Goal: Information Seeking & Learning: Compare options

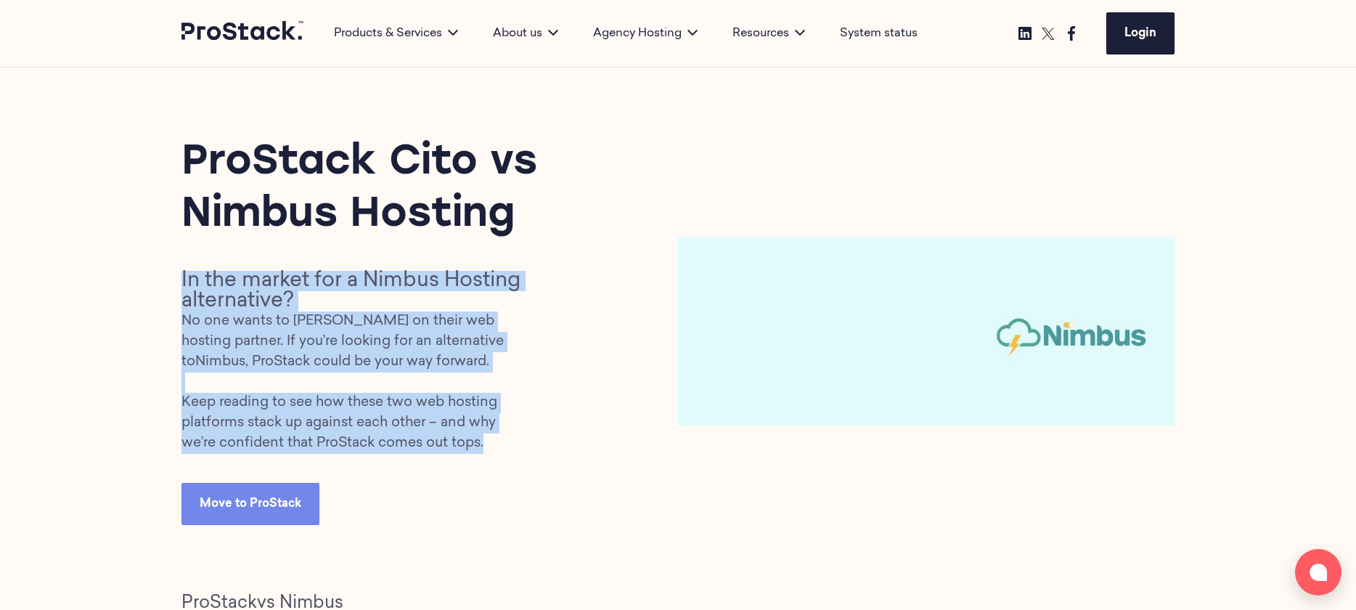
drag, startPoint x: 184, startPoint y: 277, endPoint x: 491, endPoint y: 454, distance: 354.9
click at [491, 454] on div "ProStack Cito vs Nimbus Hosting In the market for a Nimbus Hosting alternative?…" at bounding box center [429, 331] width 497 height 388
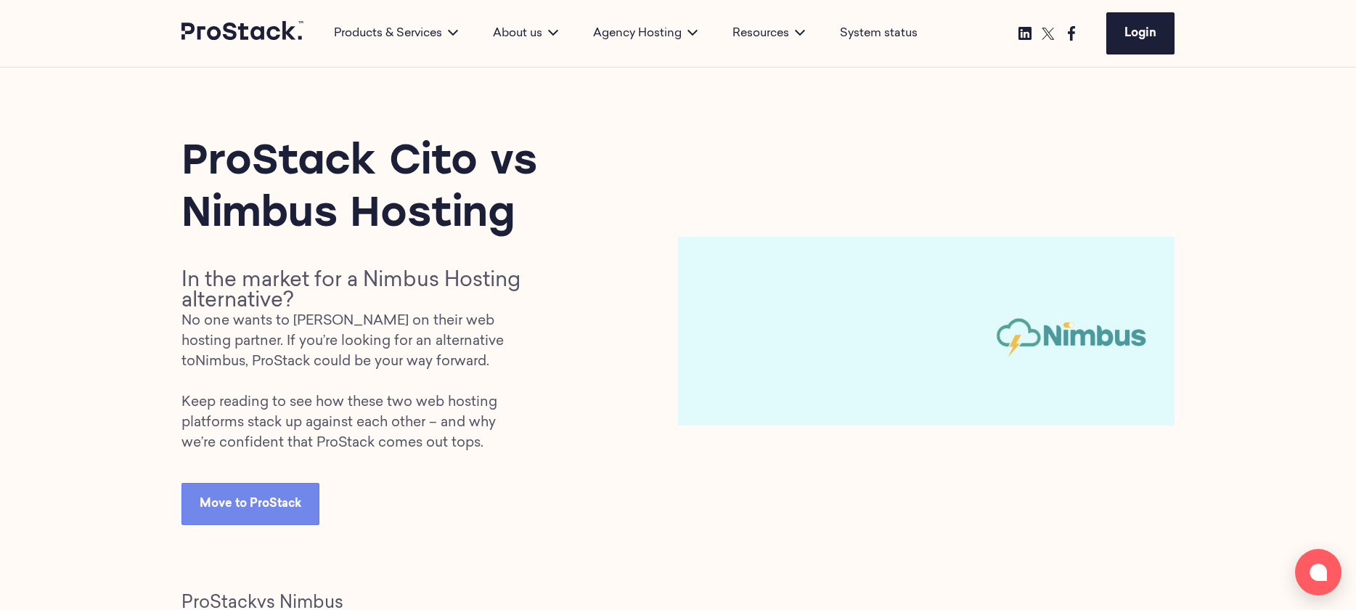
click at [469, 403] on p "No one wants to gamble on their web hosting partner. If you’re looking for an a…" at bounding box center [352, 382] width 343 height 142
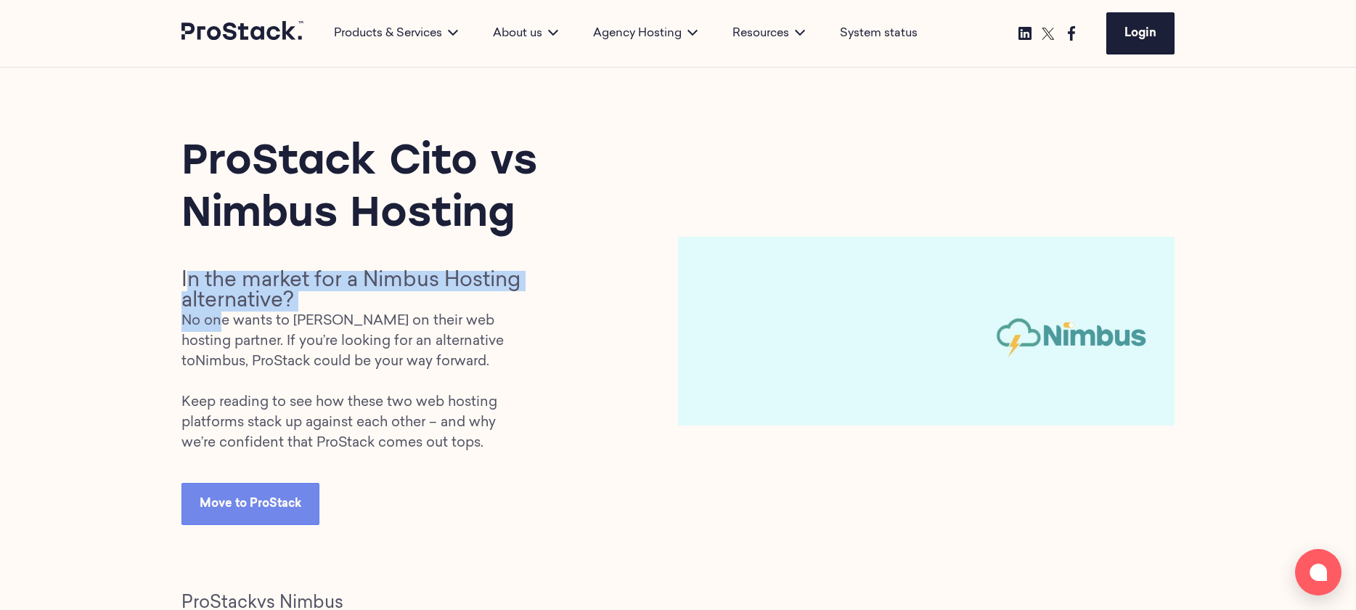
drag, startPoint x: 186, startPoint y: 287, endPoint x: 213, endPoint y: 322, distance: 44.0
click at [213, 322] on div "In the market for a Nimbus Hosting alternative? No one wants to gamble on their…" at bounding box center [352, 362] width 343 height 183
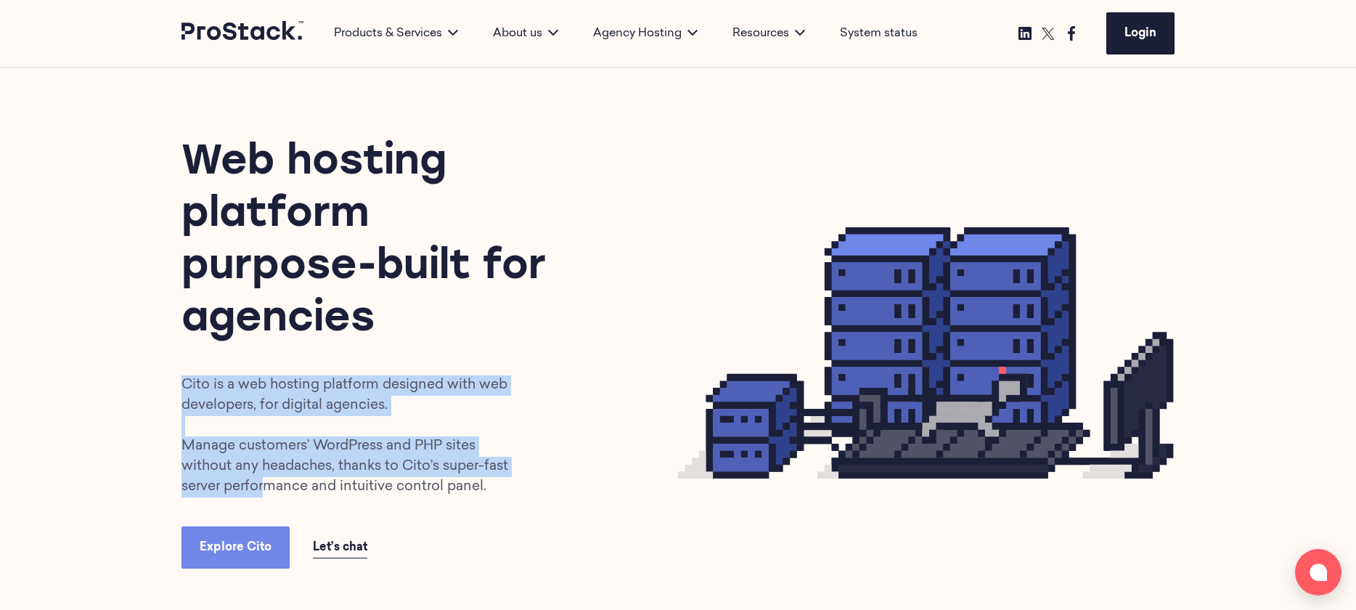
drag, startPoint x: 258, startPoint y: 357, endPoint x: 258, endPoint y: 484, distance: 127.0
click at [258, 484] on div "Web hosting platform purpose-built for agencies Cito is a web hosting platform …" at bounding box center [429, 352] width 497 height 431
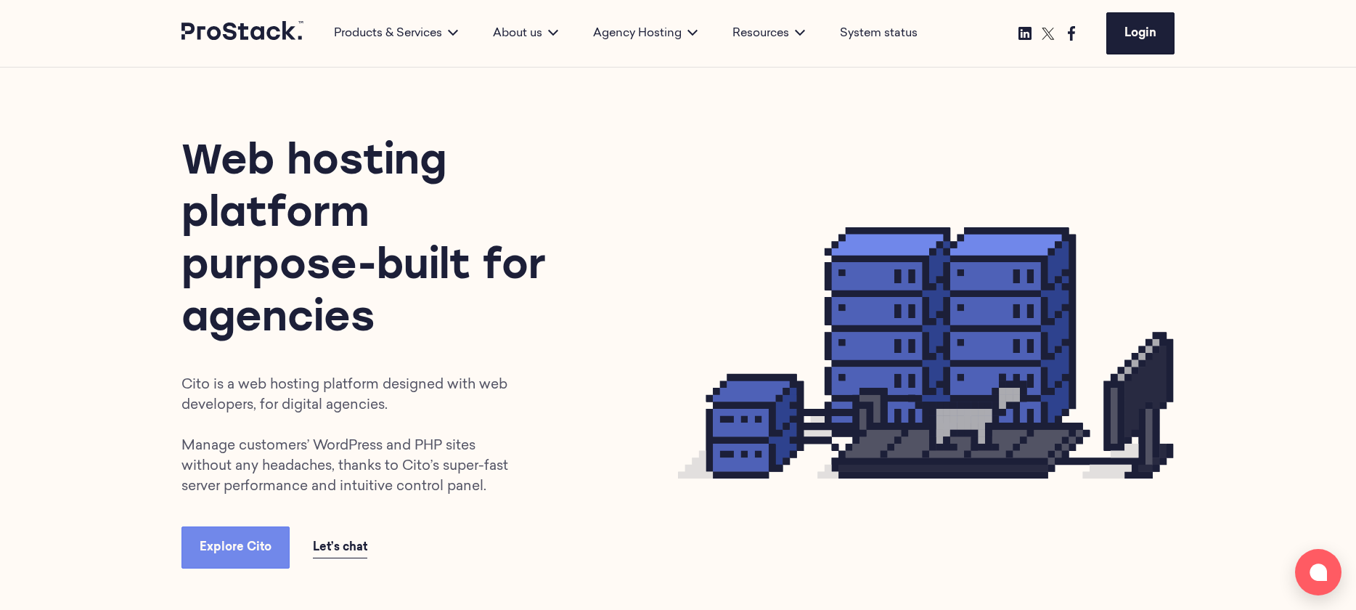
click at [355, 438] on p "Cito is a web hosting platform designed with web developers, for digital agenci…" at bounding box center [352, 436] width 343 height 122
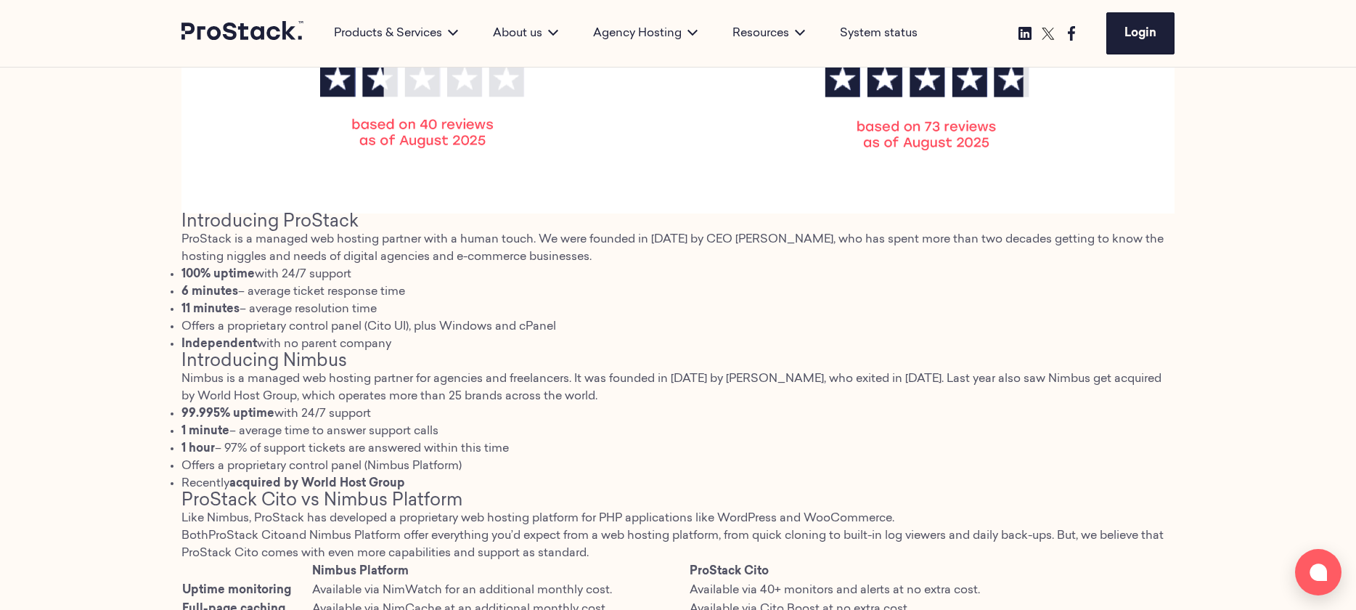
scroll to position [770, 0]
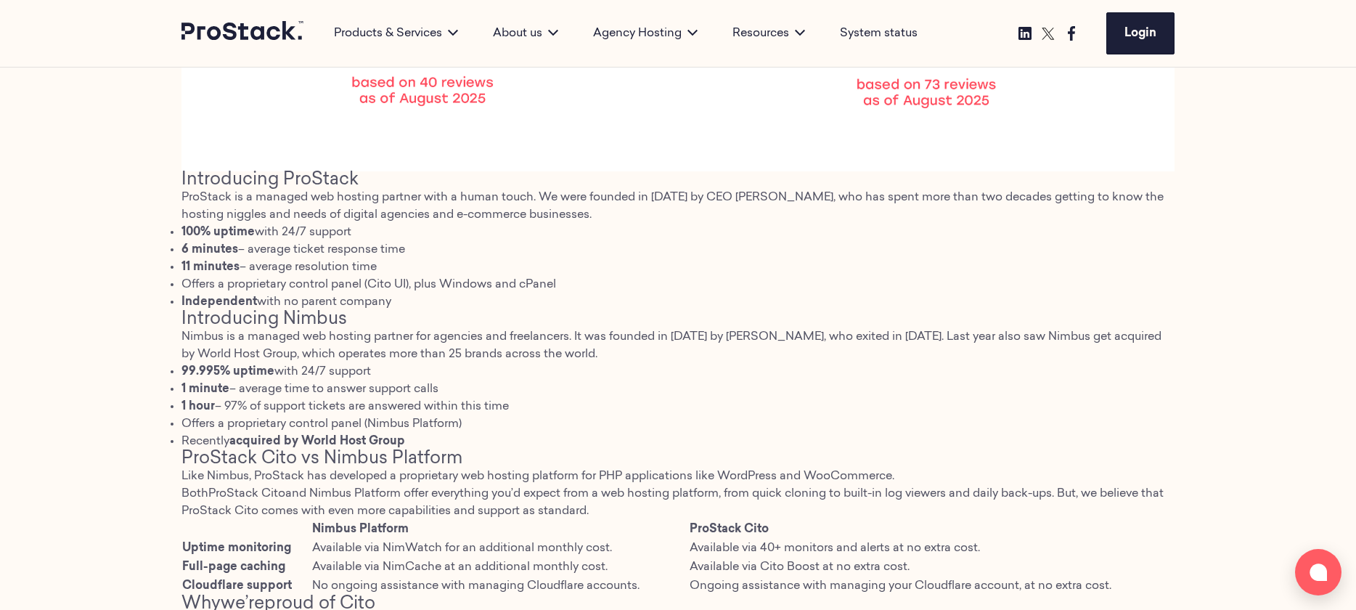
click at [394, 300] on span at bounding box center [392, 302] width 3 height 12
drag, startPoint x: 361, startPoint y: 317, endPoint x: 171, endPoint y: 317, distance: 190.2
click at [171, 317] on div "ProStack vs Nimbus Introducing ProStack ProStack is a managed web hosting partn…" at bounding box center [678, 472] width 1356 height 1336
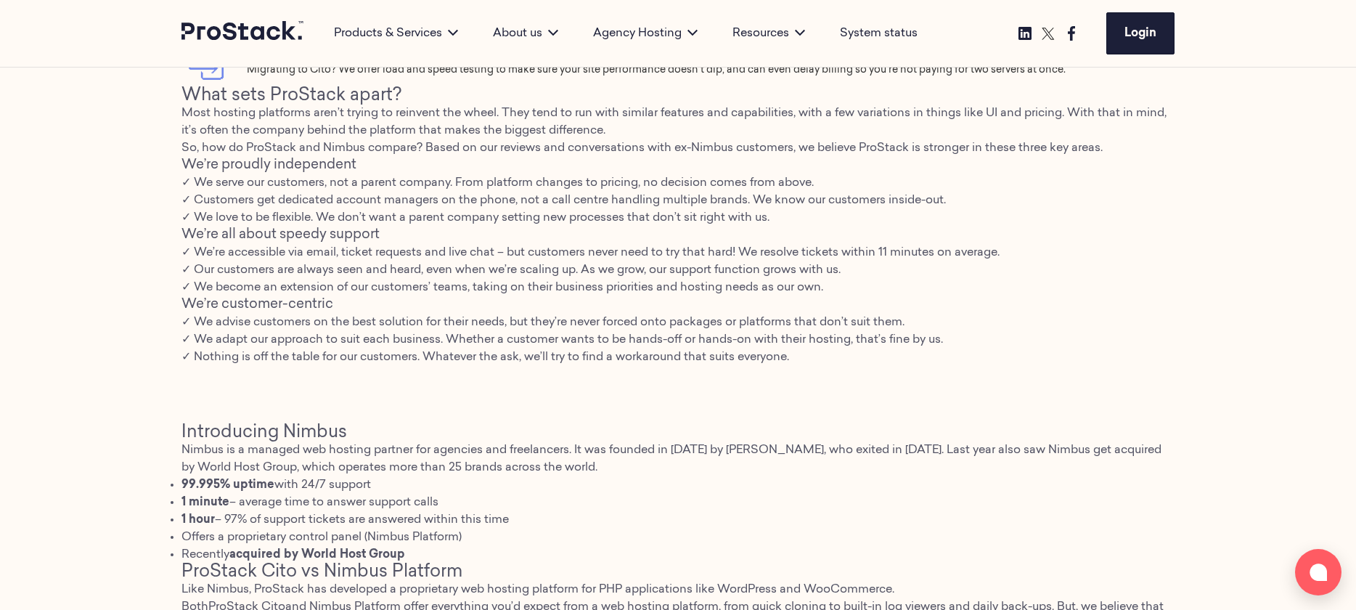
scroll to position [1548, 0]
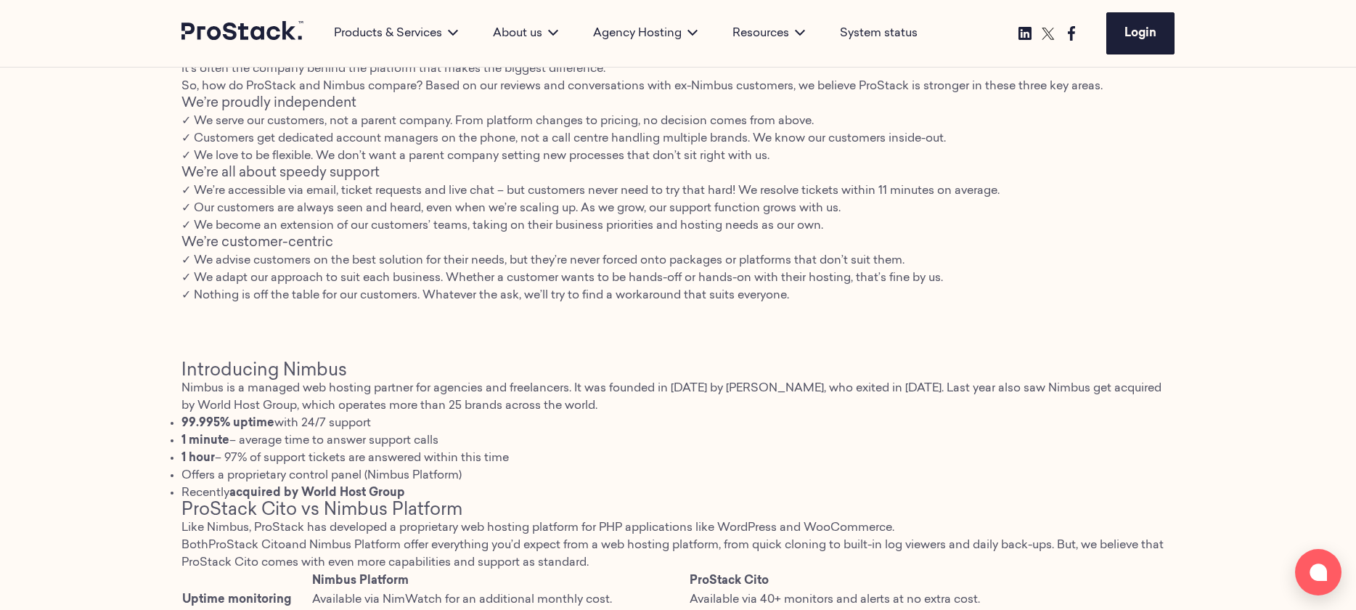
click at [256, 279] on li "✓ We adapt our approach to suit each business. Whether a customer wants to be h…" at bounding box center [677, 277] width 993 height 17
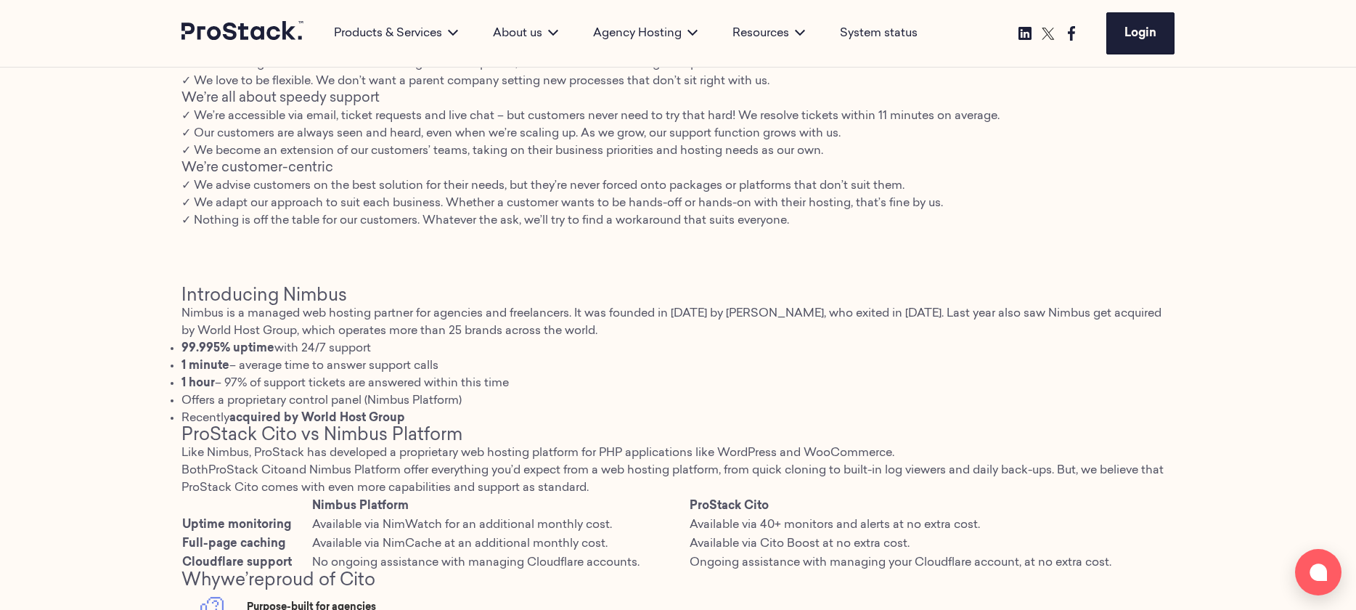
scroll to position [1587, 0]
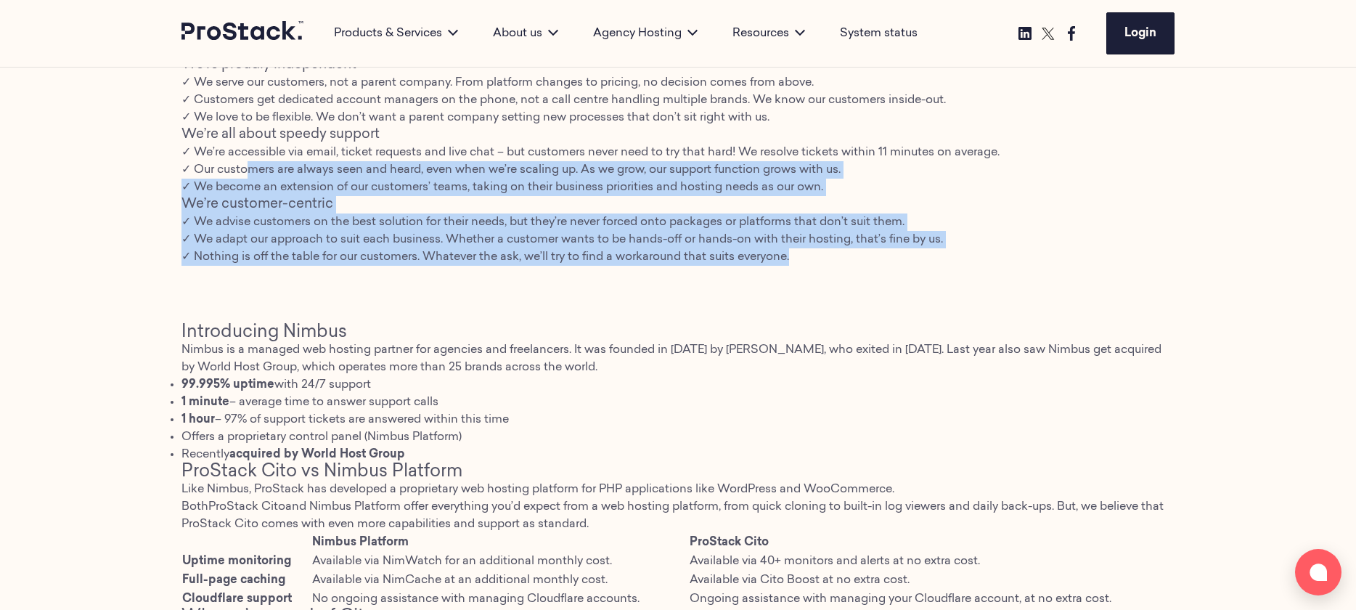
drag, startPoint x: 249, startPoint y: 171, endPoint x: 248, endPoint y: 269, distance: 97.3
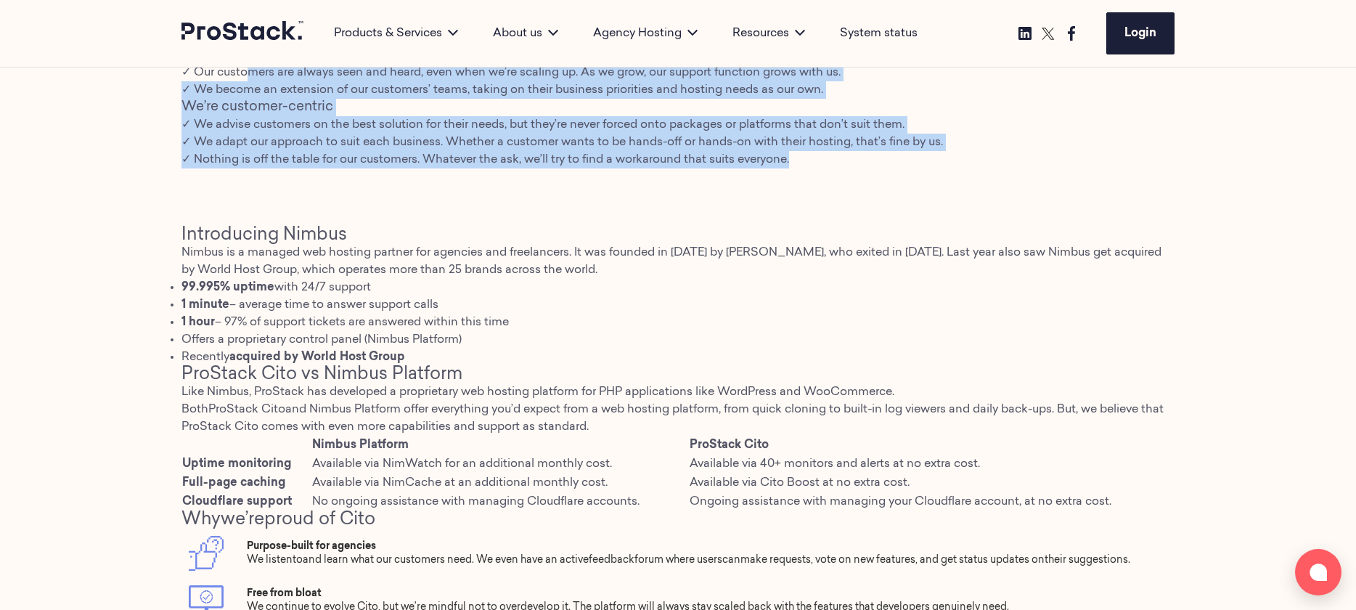
scroll to position [1707, 0]
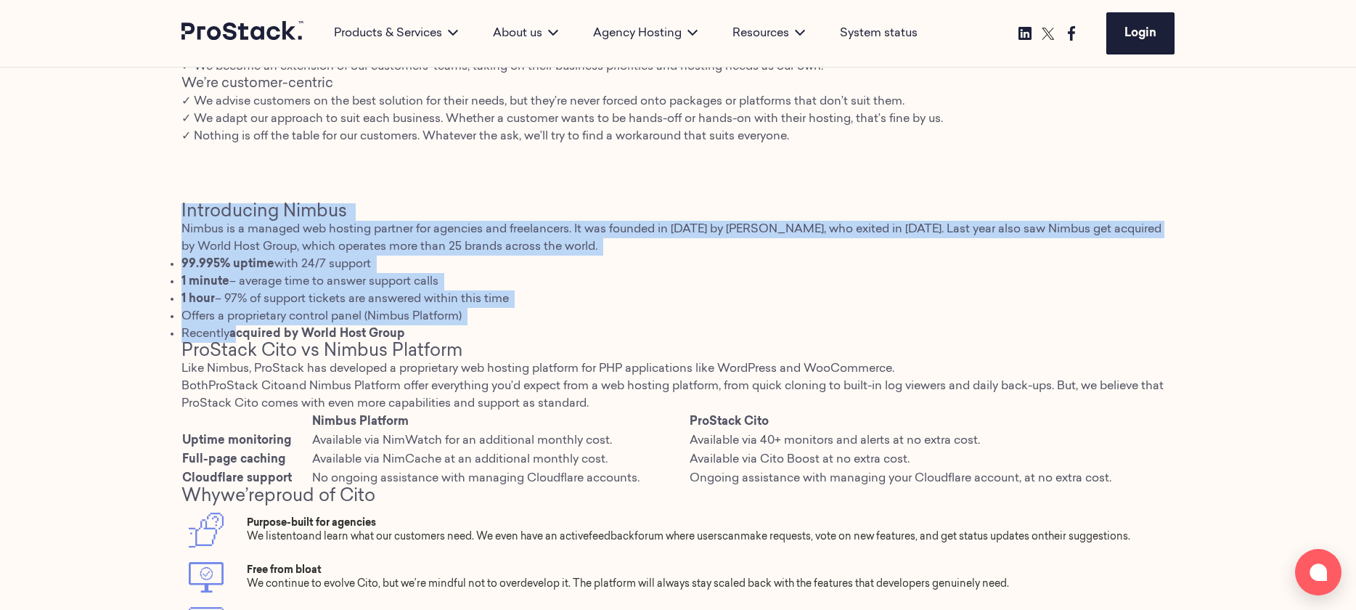
drag, startPoint x: 229, startPoint y: 171, endPoint x: 237, endPoint y: 327, distance: 156.3
click at [237, 327] on main "ProStack Cito vs Nimbus Hosting In the market for a Nimbus Hosting alternative?…" at bounding box center [678, 422] width 1356 height 4124
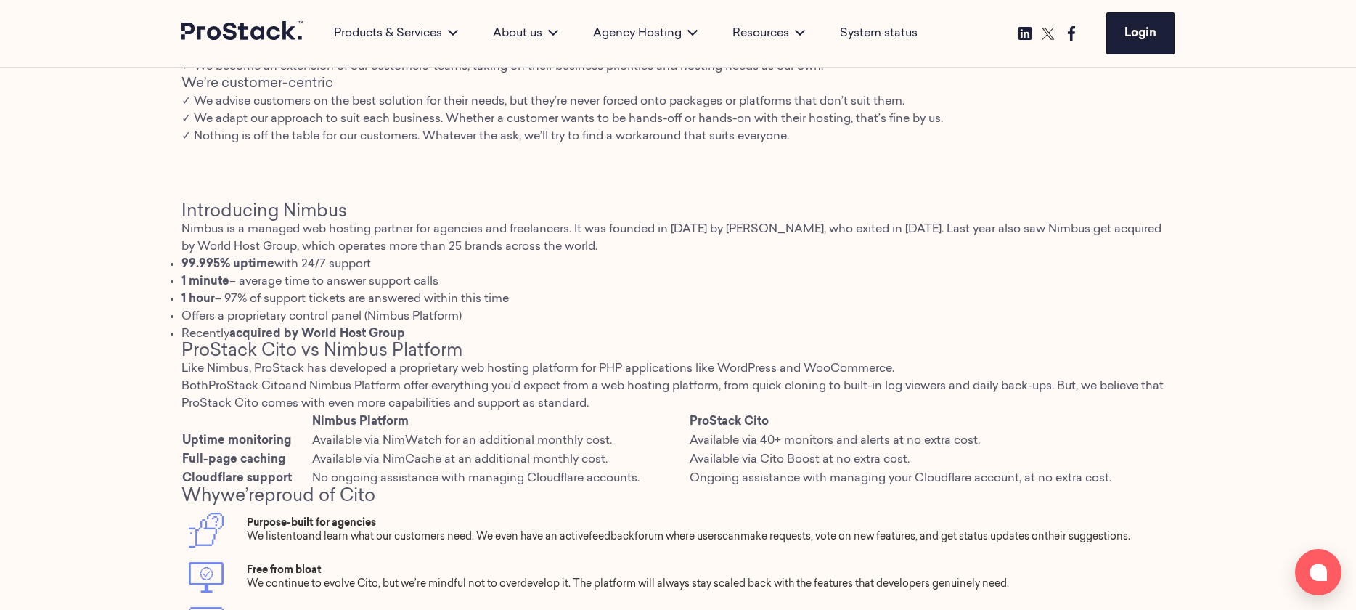
click at [275, 373] on span "Like Nimbus, ProStack has developed a proprietary web hosting platform for PHP …" at bounding box center [537, 369] width 713 height 12
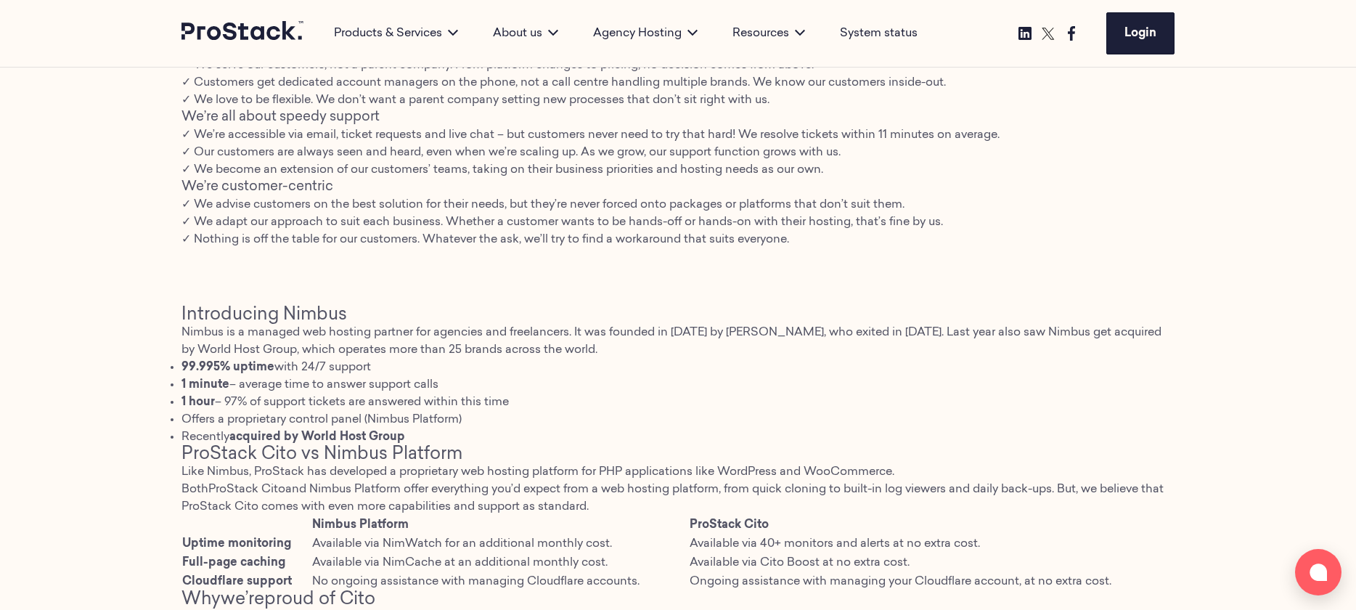
scroll to position [1605, 0]
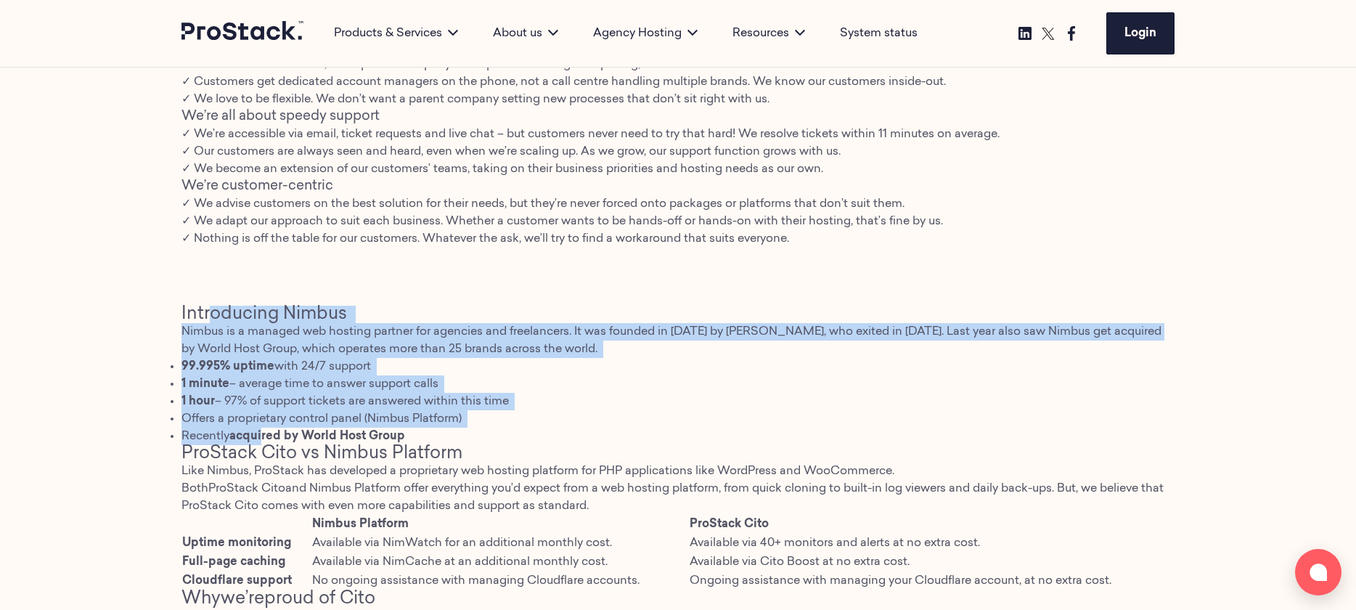
drag, startPoint x: 211, startPoint y: 311, endPoint x: 264, endPoint y: 438, distance: 138.0
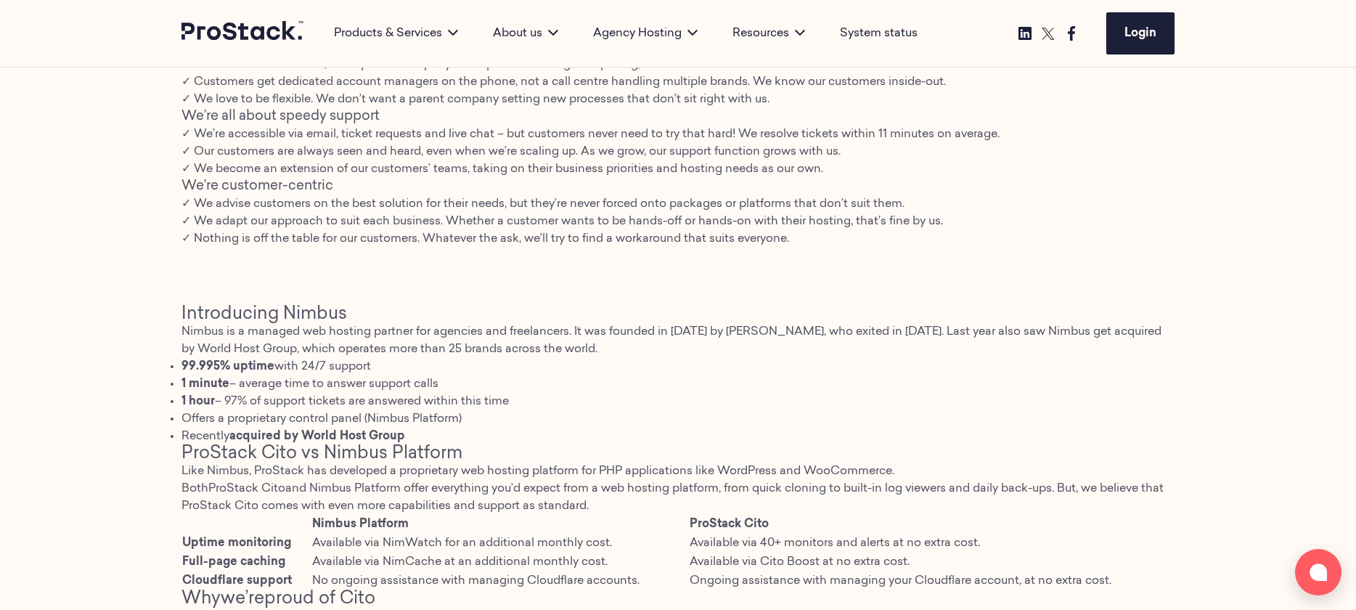
click at [411, 425] on li "Offers a proprietary control panel (Nimbus Platform)" at bounding box center [677, 418] width 993 height 17
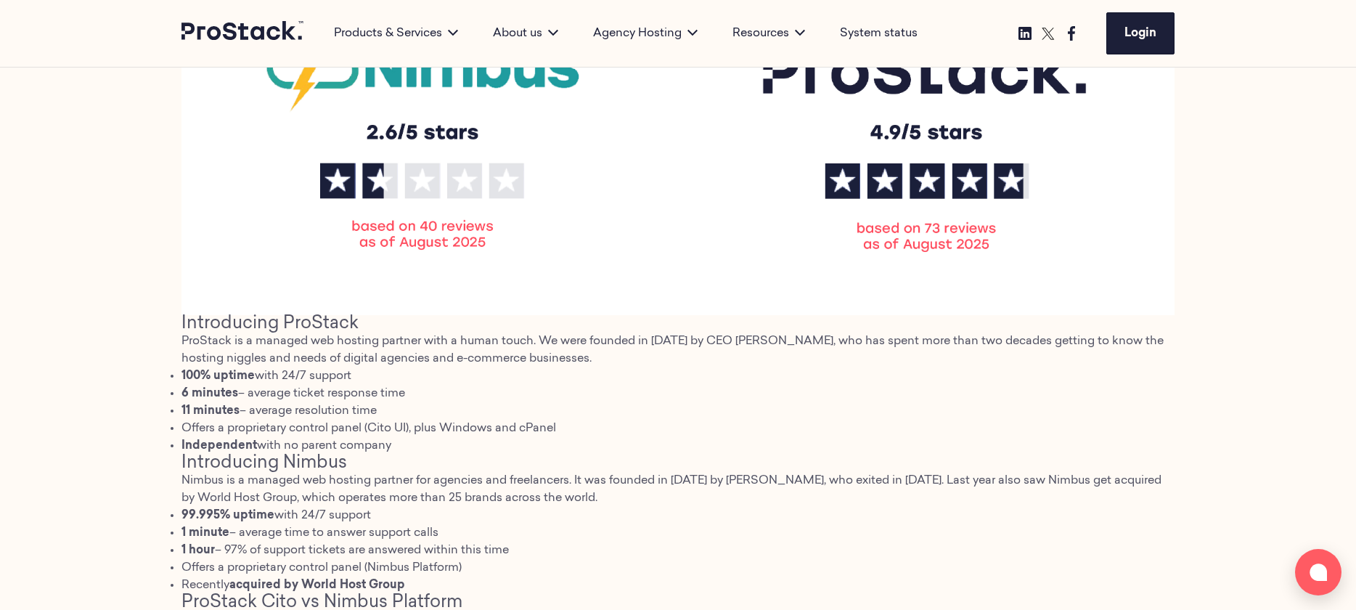
scroll to position [717, 0]
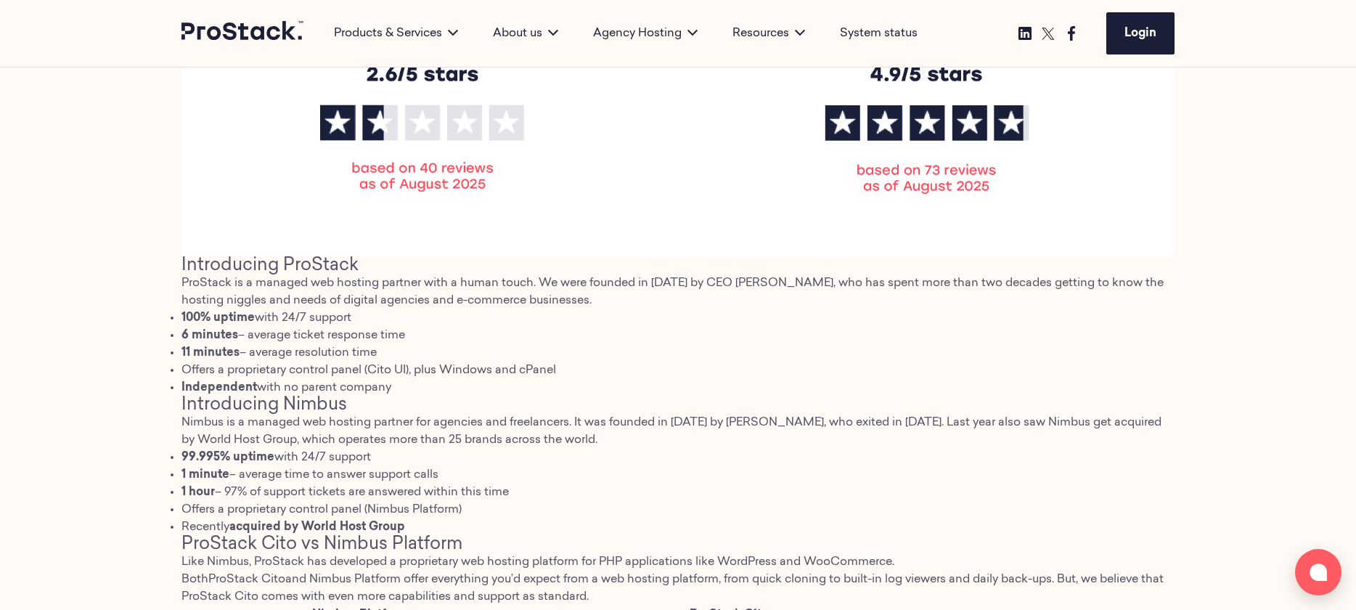
scroll to position [643, 0]
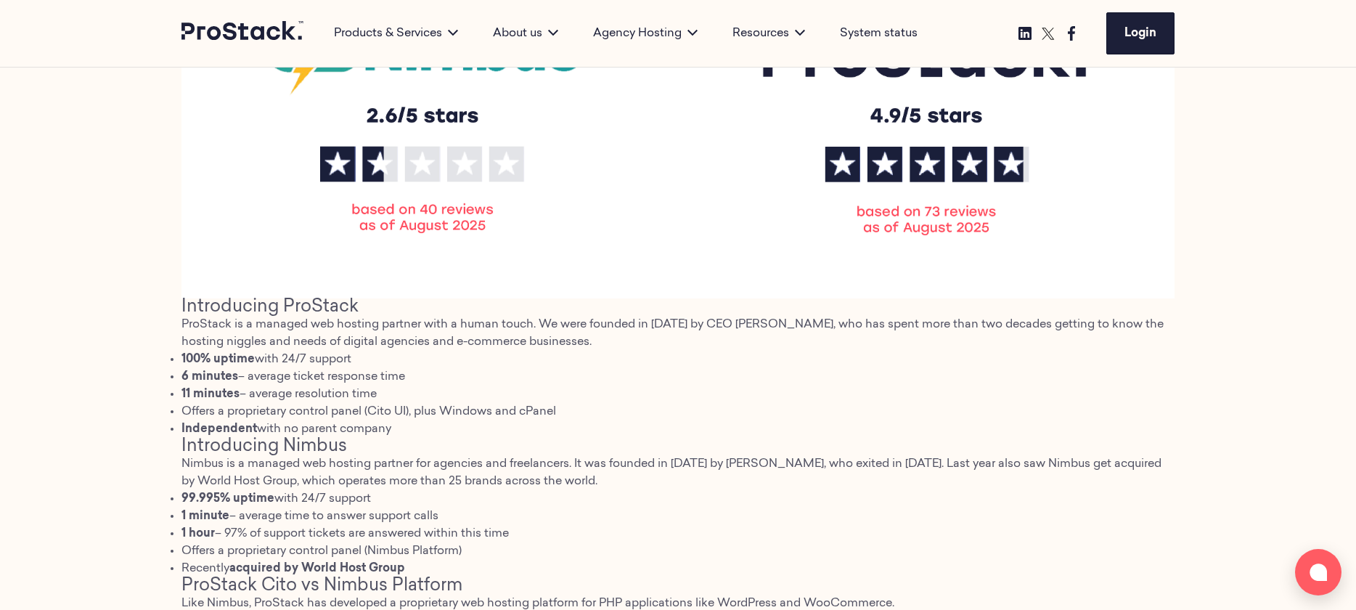
click at [117, 314] on div "ProStack vs Nimbus Introducing ProStack ProStack is a managed web hosting partn…" at bounding box center [678, 599] width 1356 height 1336
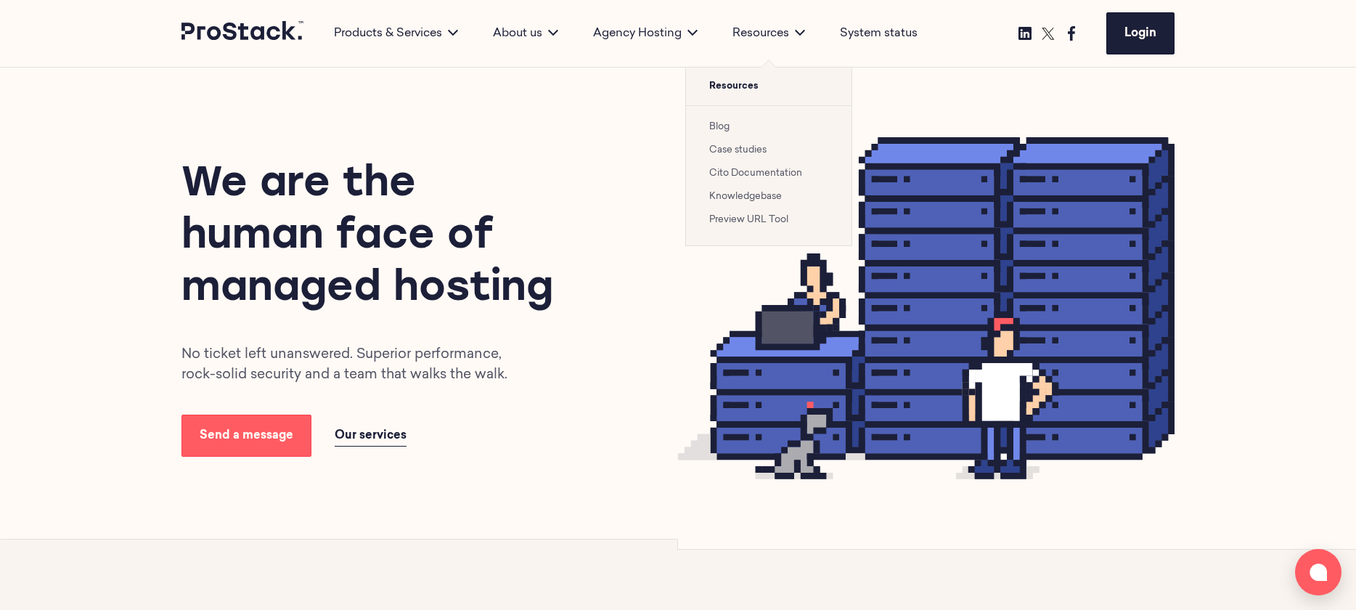
click at [724, 126] on link "Blog" at bounding box center [719, 126] width 20 height 9
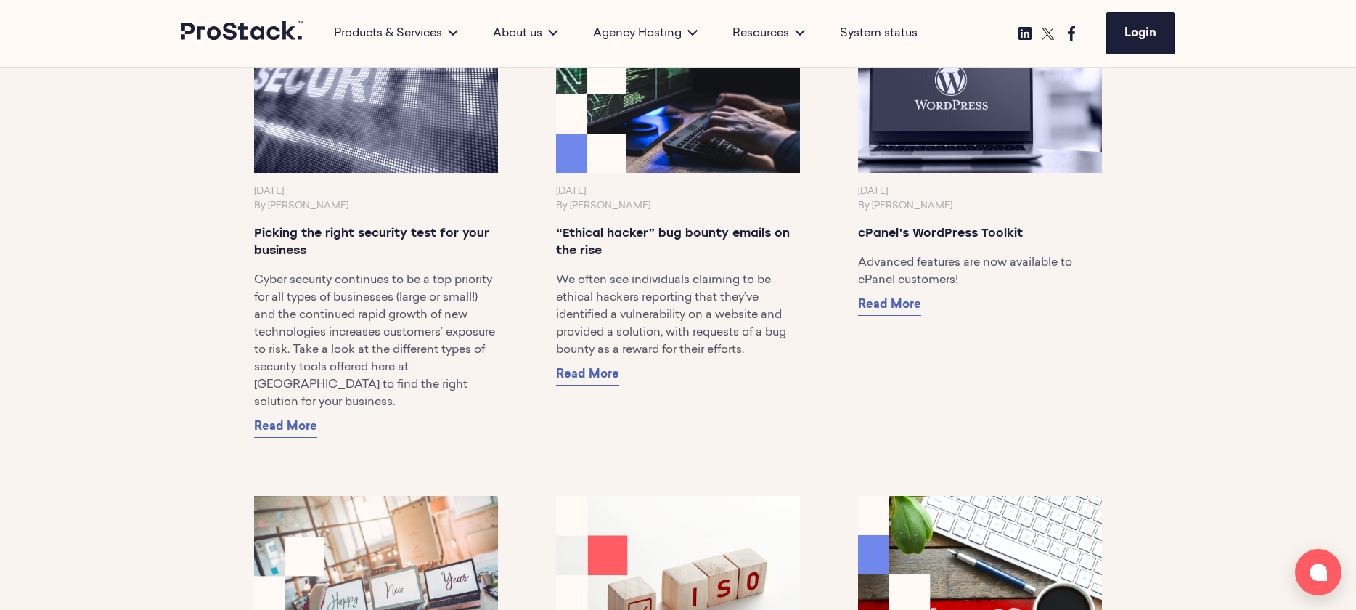
scroll to position [10592, 0]
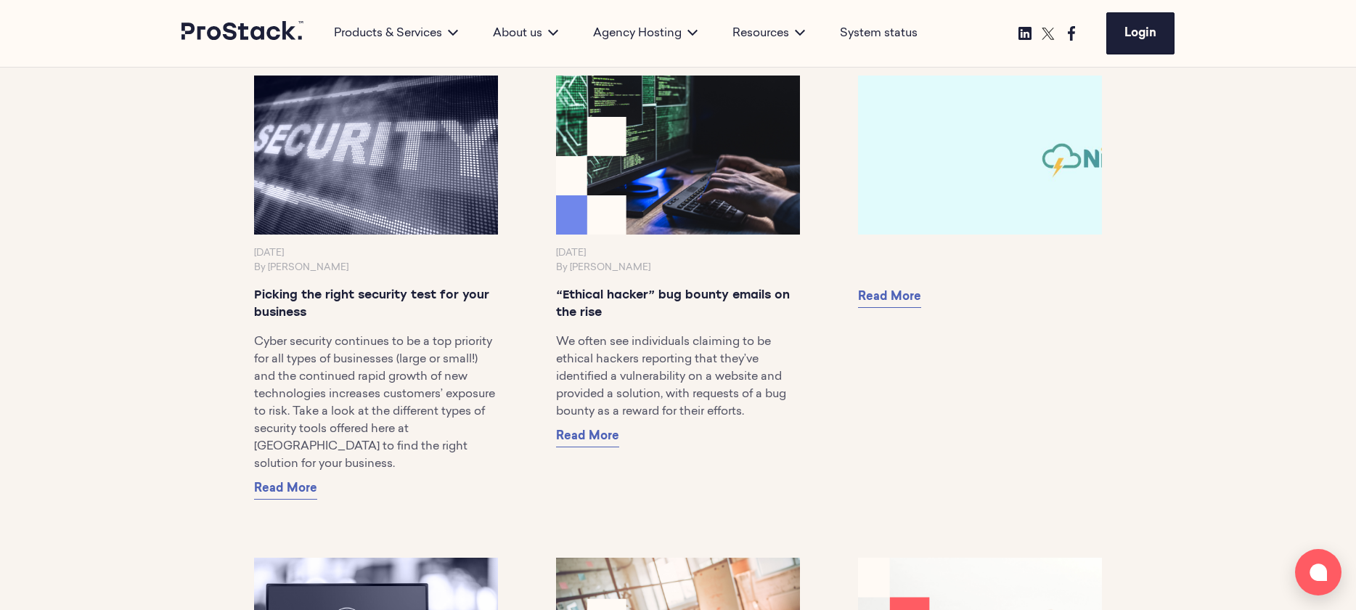
scroll to position [10341, 0]
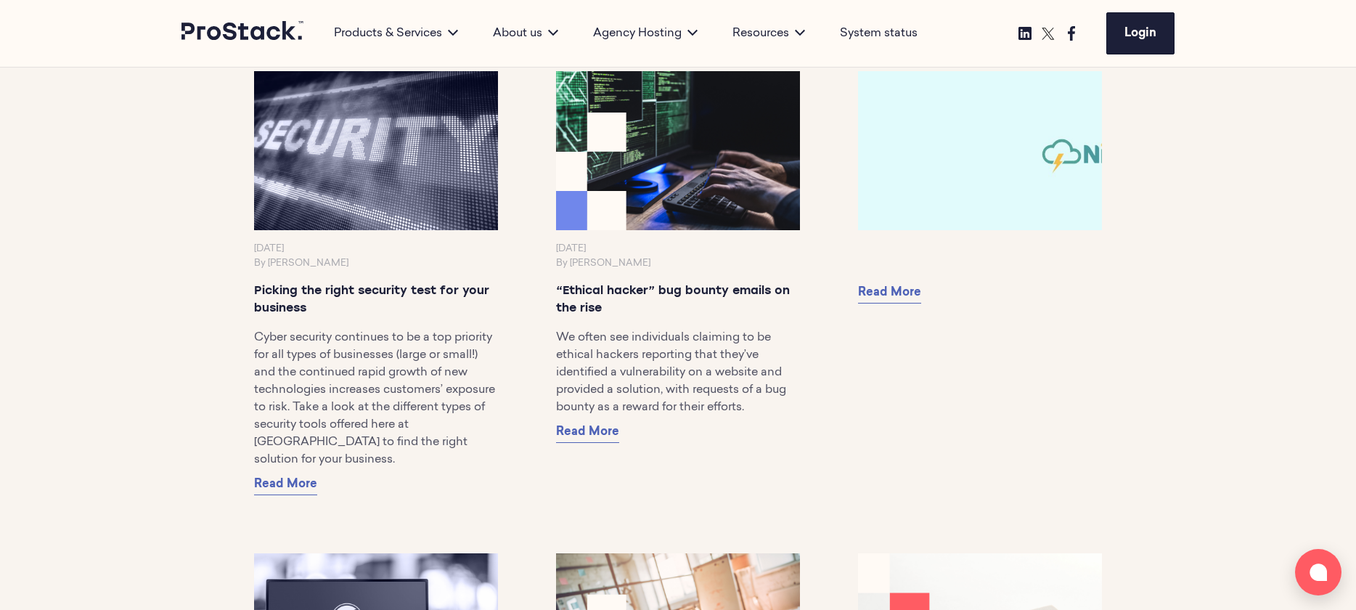
click at [960, 178] on img at bounding box center [980, 151] width 256 height 166
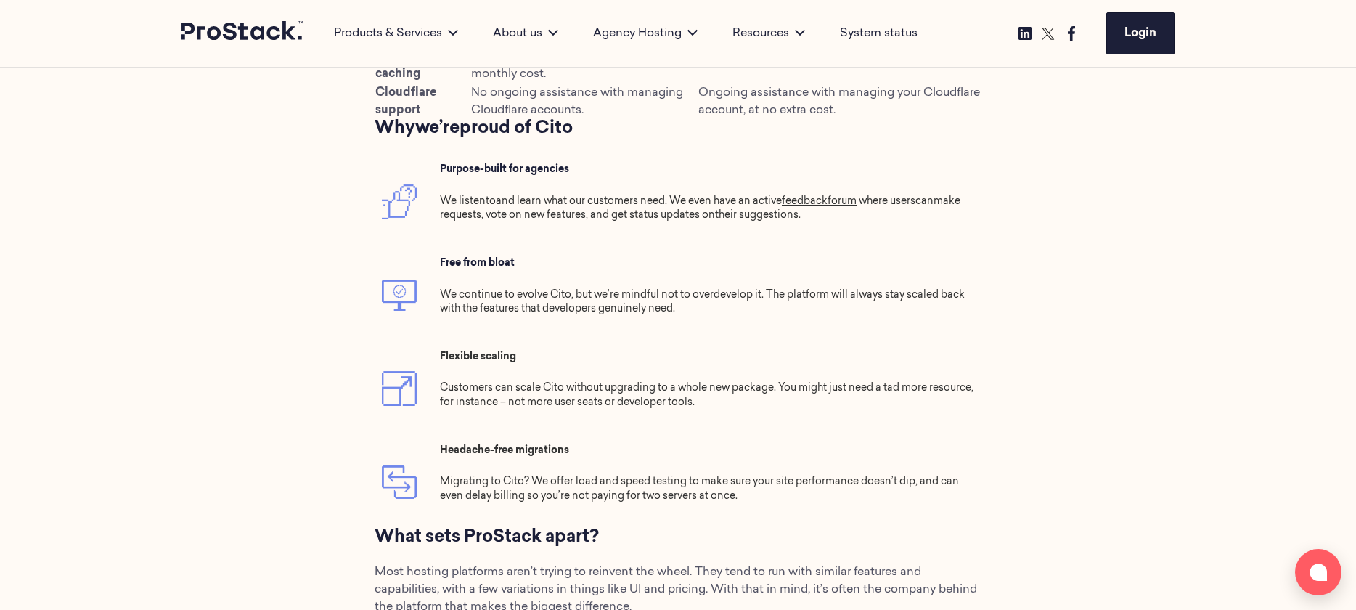
scroll to position [1704, 0]
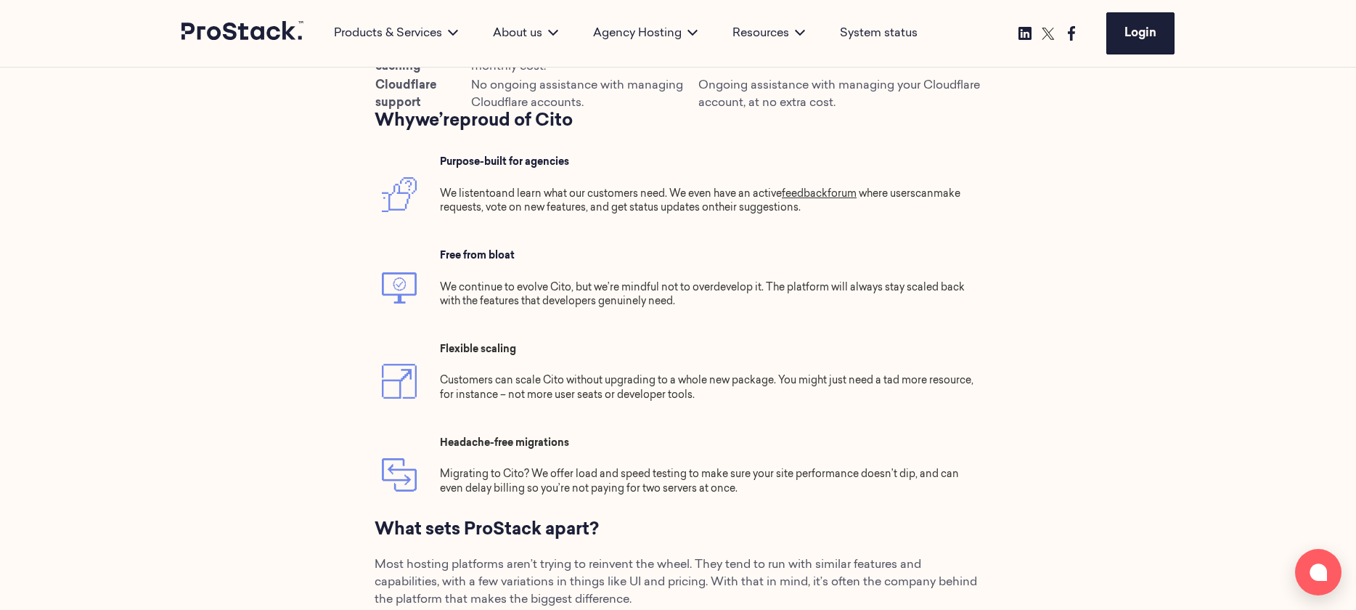
click at [484, 182] on td "Purpose-built for agencies We listen to and learn what our customers need . We …" at bounding box center [707, 194] width 549 height 94
drag, startPoint x: 468, startPoint y: 192, endPoint x: 676, endPoint y: 197, distance: 207.7
click at [676, 197] on span "We listen to and learn what our customers need . We even have an active" at bounding box center [611, 194] width 342 height 10
click at [754, 211] on span "their suggestions." at bounding box center [758, 208] width 86 height 10
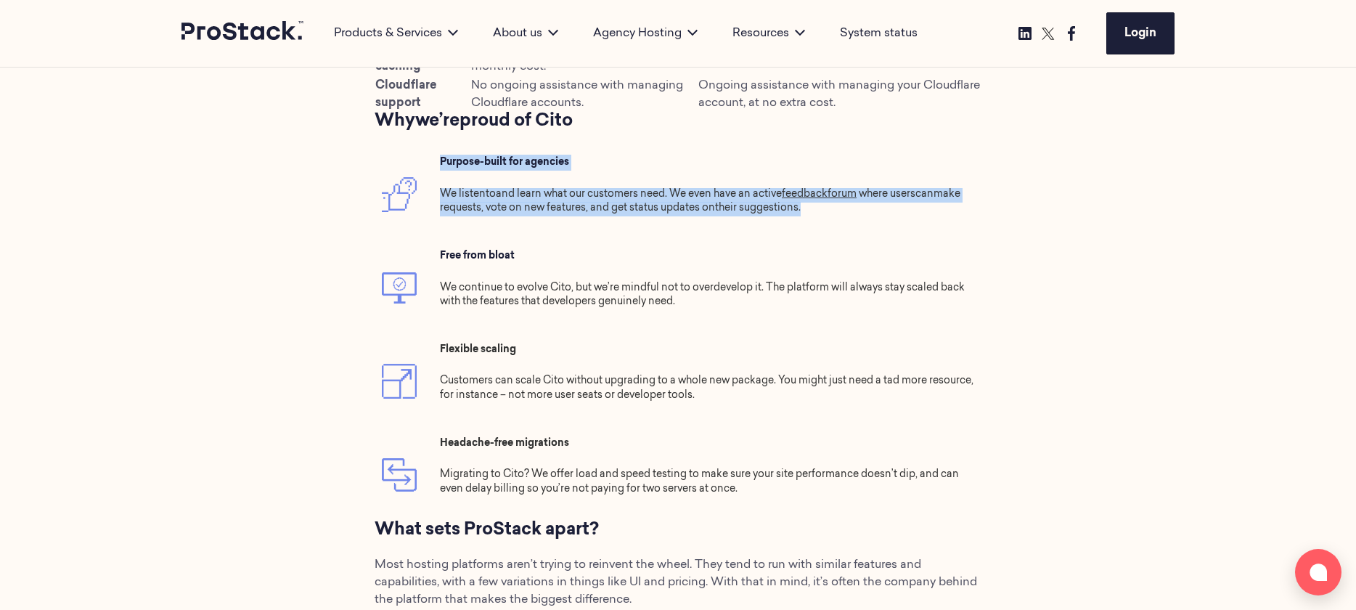
drag, startPoint x: 832, startPoint y: 208, endPoint x: 442, endPoint y: 158, distance: 392.9
click at [442, 158] on td "Purpose-built for agencies We listen to and learn what our customers need . We …" at bounding box center [707, 194] width 549 height 94
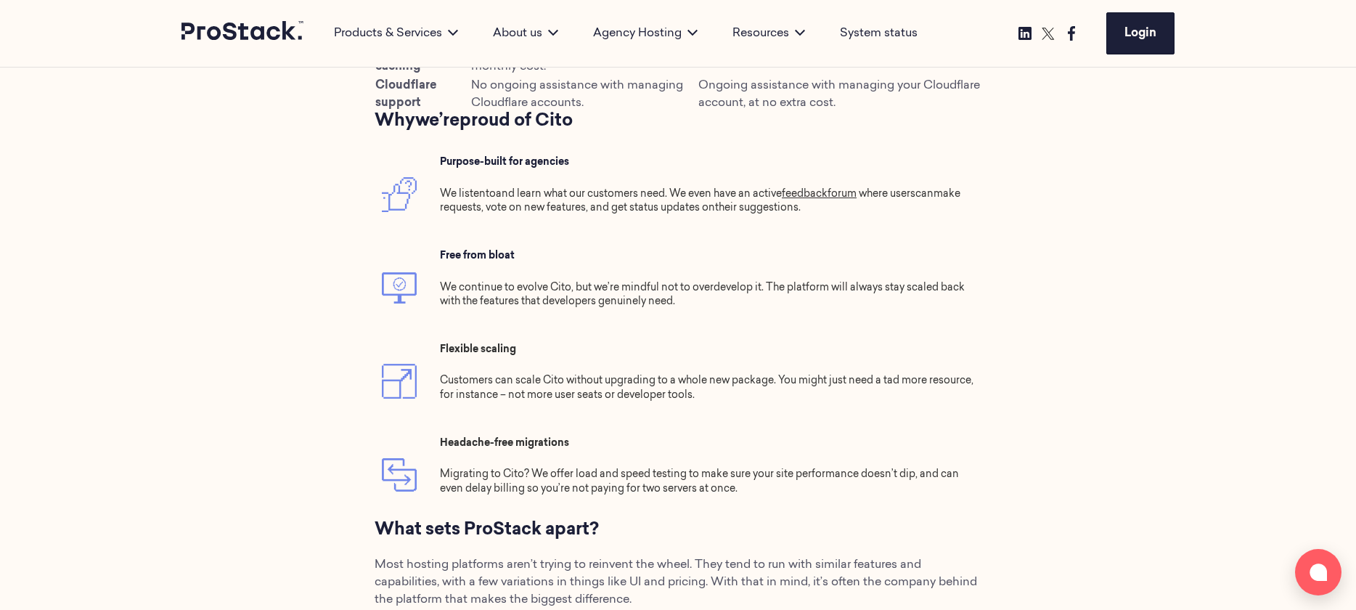
drag, startPoint x: 485, startPoint y: 563, endPoint x: 579, endPoint y: 562, distance: 94.4
click at [580, 562] on span "Most hosting platforms aren’t trying to reinvent the wheel. They tend to run wi…" at bounding box center [676, 582] width 603 height 46
drag, startPoint x: 597, startPoint y: 563, endPoint x: 515, endPoint y: 563, distance: 82.0
click at [515, 563] on span "Most hosting platforms aren’t trying to reinvent the wheel. They tend to run wi…" at bounding box center [676, 582] width 603 height 46
click at [1018, 404] on div "[DATE] ProStack vs Nimbus Introducing ProStack ProStack is a managed web hostin…" at bounding box center [678, 38] width 1356 height 2336
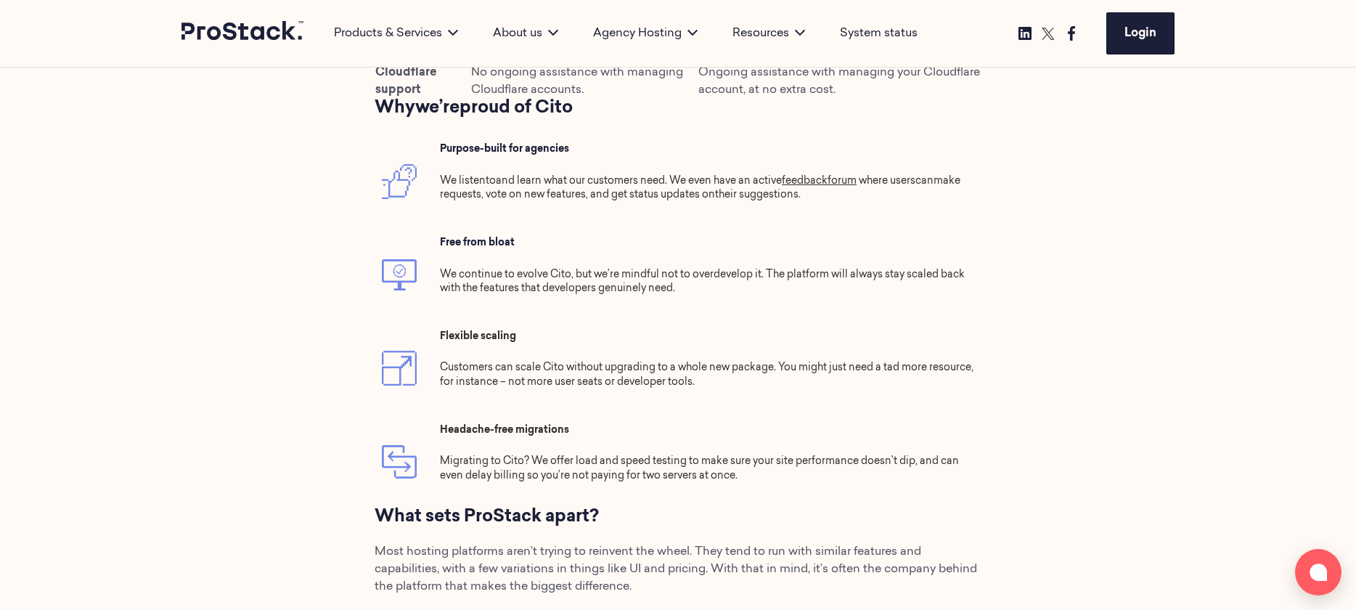
scroll to position [1711, 0]
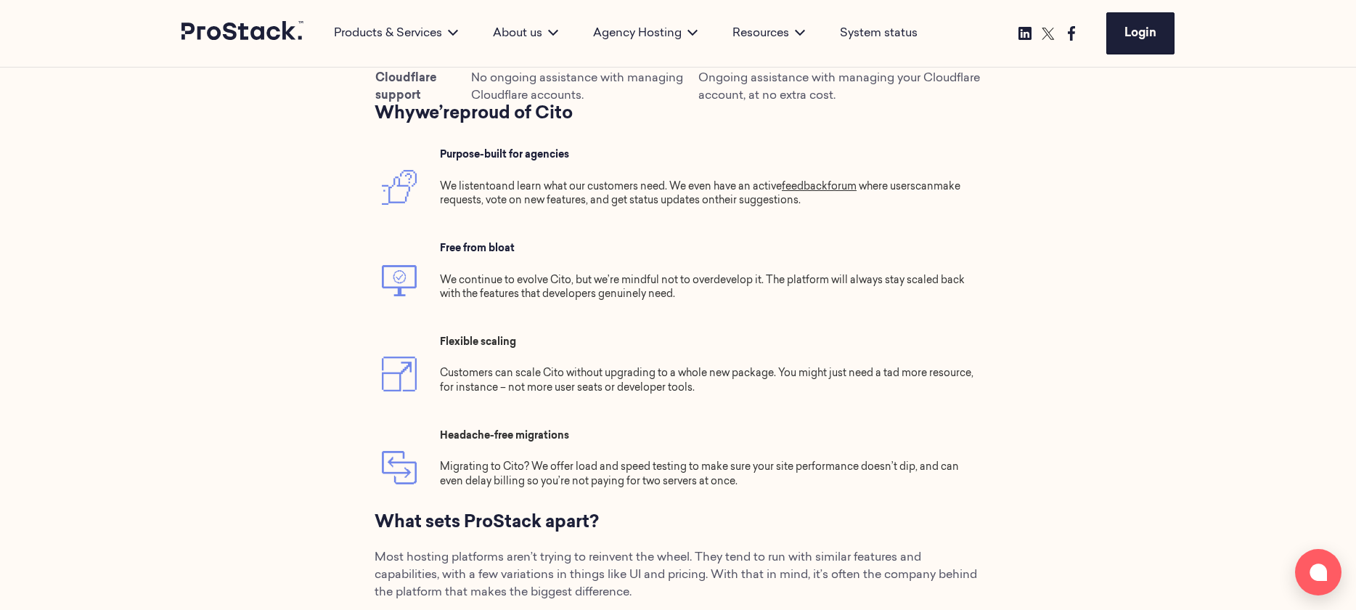
click at [571, 148] on td "Purpose-built for agencies We listen to and learn what our customers need . We …" at bounding box center [707, 187] width 549 height 94
drag, startPoint x: 576, startPoint y: 153, endPoint x: 440, endPoint y: 152, distance: 135.8
click at [440, 152] on td "Purpose-built for agencies We listen to and learn what our customers need . We …" at bounding box center [707, 187] width 549 height 94
copy strong "Purpose-built for agencies"
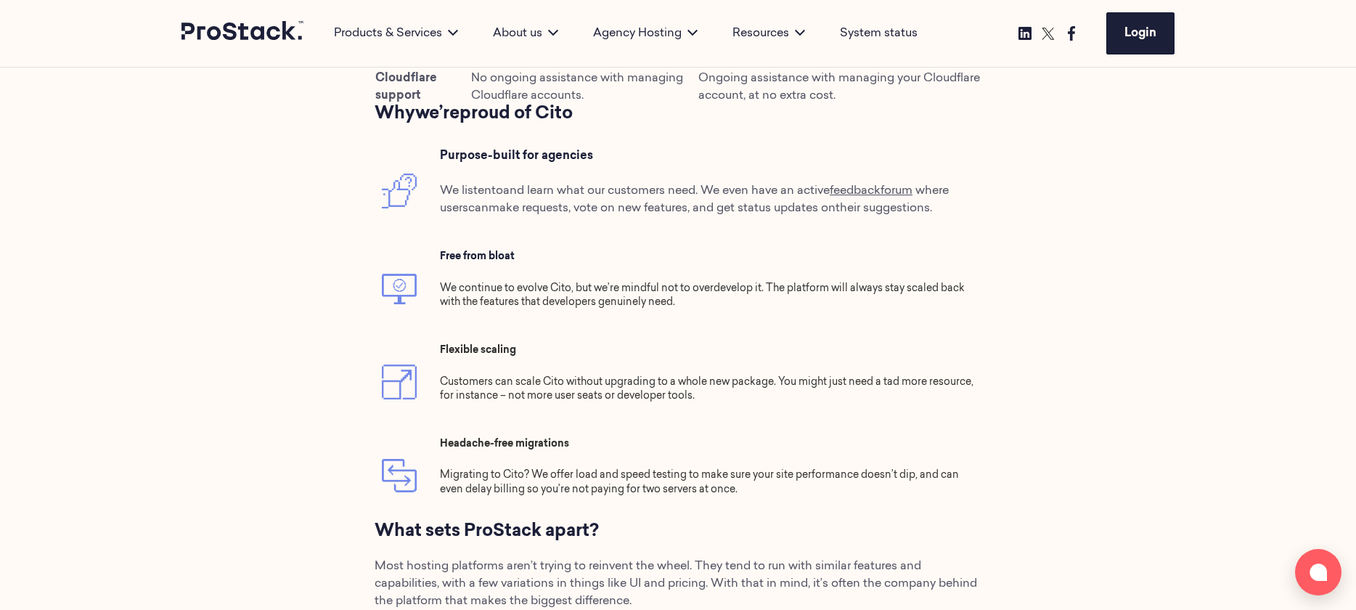
click at [629, 308] on p "We continue to evolve Cito, but we’re mindful not to overdevelop it. The platfo…" at bounding box center [707, 296] width 534 height 28
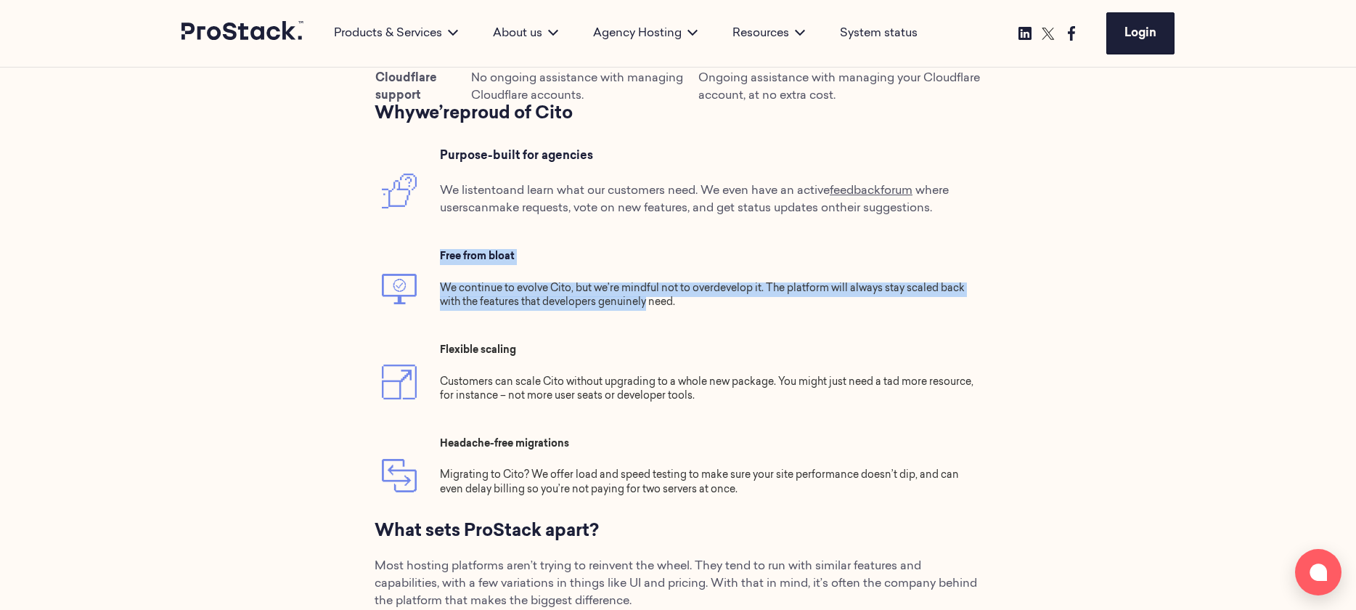
drag, startPoint x: 629, startPoint y: 308, endPoint x: 448, endPoint y: 254, distance: 189.3
click at [448, 254] on td "Free from bloat We continue to evolve Cito, but we’re mindful not to overdevelo…" at bounding box center [707, 289] width 549 height 94
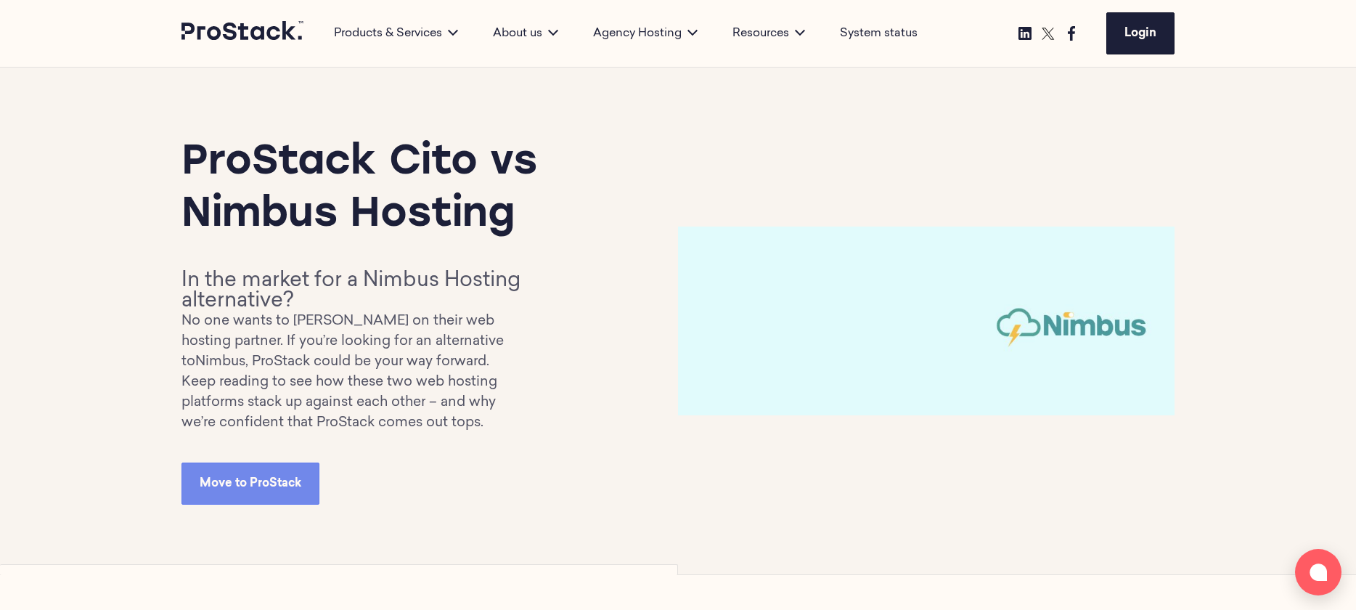
click at [820, 340] on img at bounding box center [926, 320] width 497 height 188
drag, startPoint x: 672, startPoint y: 216, endPoint x: 936, endPoint y: 449, distance: 352.3
click at [936, 449] on div "ProStack Cito vs Nimbus Hosting In the market for a Nimbus Hosting alternative?…" at bounding box center [677, 320] width 993 height 367
click at [951, 510] on div "ProStack Cito vs Nimbus Hosting In the market for a Nimbus Hosting alternative?…" at bounding box center [677, 321] width 993 height 507
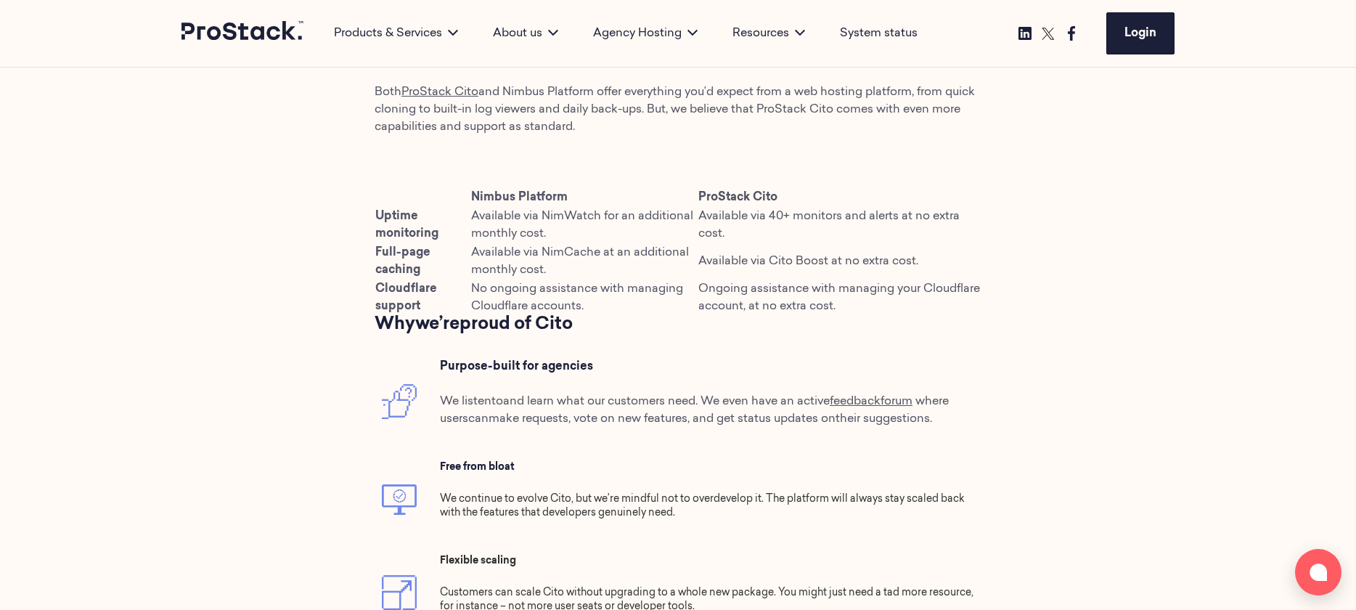
scroll to position [1498, 0]
click at [552, 224] on span "Available via NimWatch for an additional monthly cost." at bounding box center [582, 227] width 222 height 29
click at [484, 195] on span "Nimbus Platform" at bounding box center [519, 201] width 97 height 12
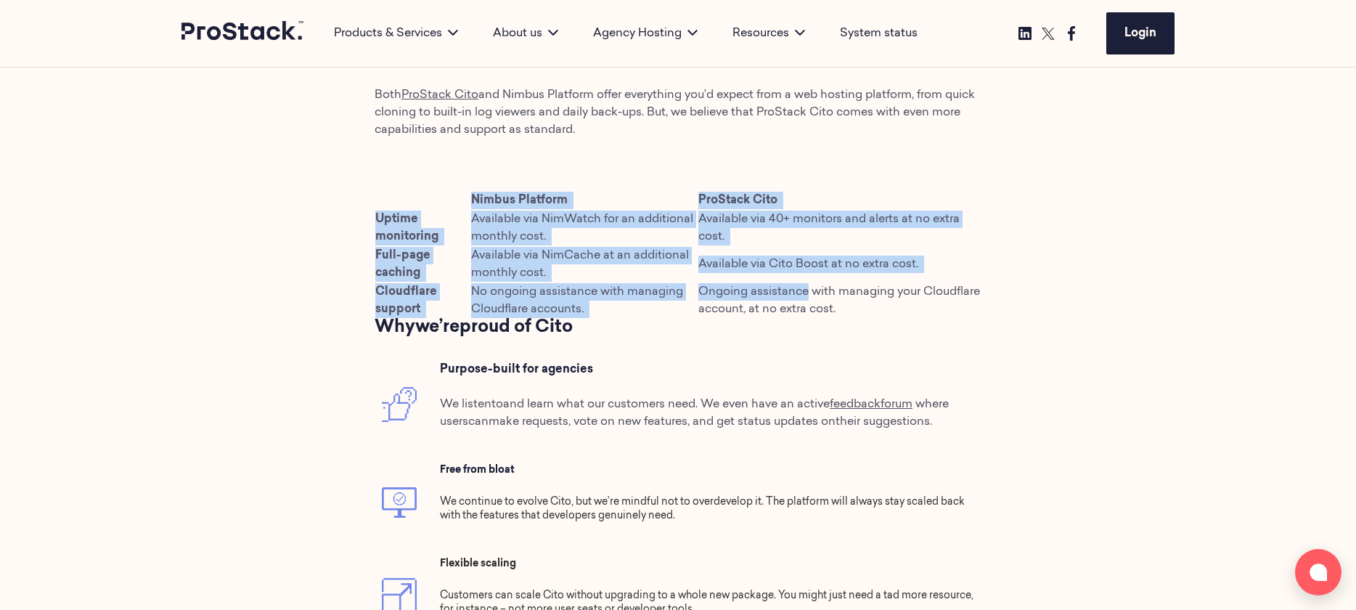
drag, startPoint x: 484, startPoint y: 195, endPoint x: 775, endPoint y: 298, distance: 308.4
click at [775, 298] on tbody "Nimbus Platform ProStack Cito Uptime monitoring Available via NimWatch for an a…" at bounding box center [678, 255] width 607 height 128
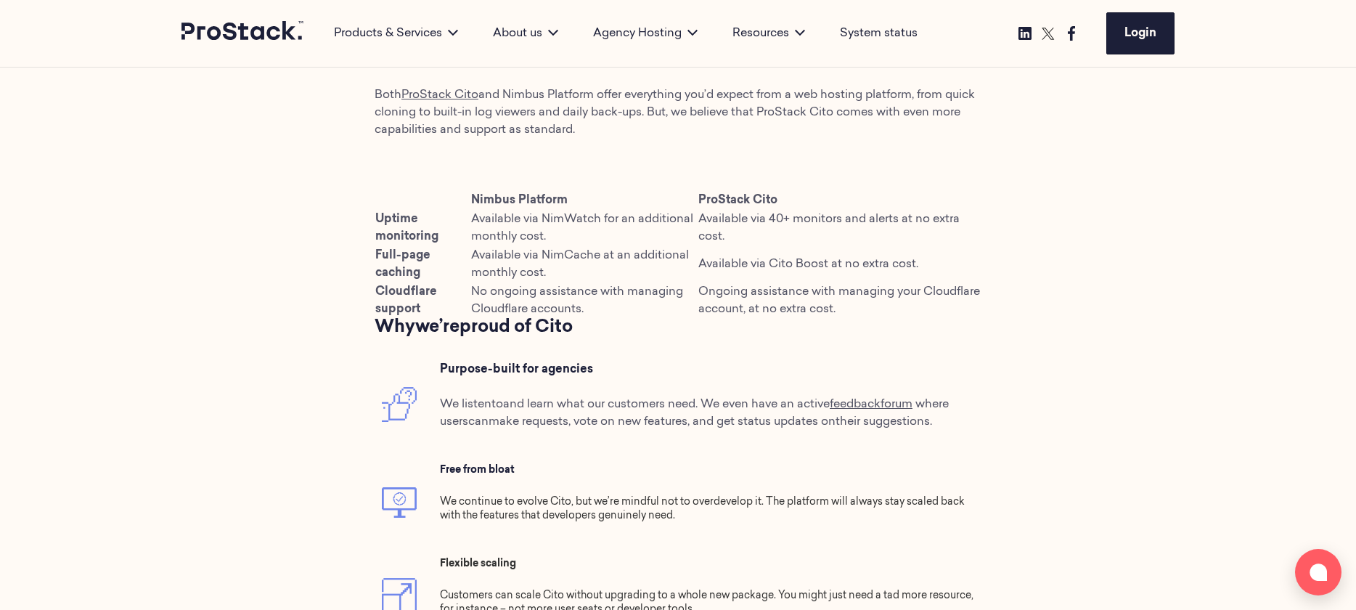
click at [827, 317] on td "Ongoing assistance with managing your Cloudflare account, at no extra cost." at bounding box center [840, 300] width 284 height 36
click at [607, 351] on div "ProStack vs Nimbus Introducing ProStack ProStack is a managed web hosting partn…" at bounding box center [678, 269] width 607 height 2152
click at [421, 300] on td "Cloudflare support" at bounding box center [423, 300] width 96 height 36
drag, startPoint x: 377, startPoint y: 290, endPoint x: 430, endPoint y: 303, distance: 54.4
click at [430, 303] on td "Cloudflare support" at bounding box center [423, 300] width 96 height 36
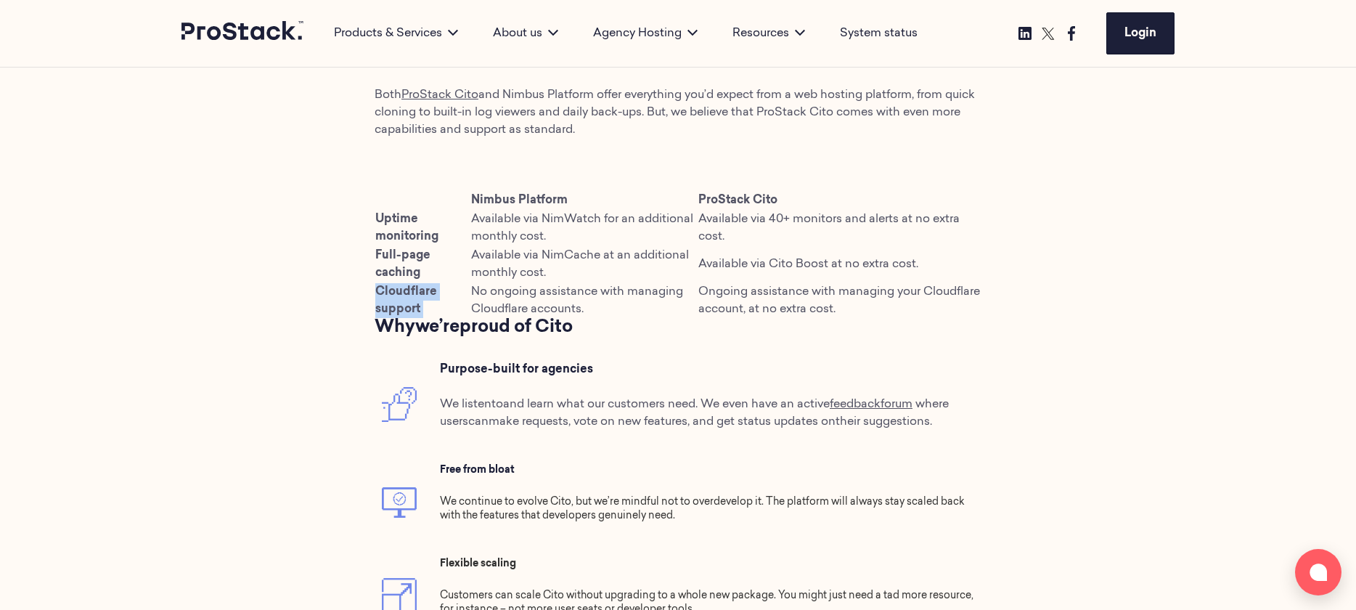
copy td "Cloudflare support"
click at [290, 385] on div "01 January 2022 ProStack vs Nimbus Introducing ProStack ProStack is a managed w…" at bounding box center [678, 249] width 1356 height 2345
click at [426, 220] on td "Uptime monitoring" at bounding box center [423, 228] width 96 height 36
click at [439, 236] on span at bounding box center [439, 237] width 3 height 12
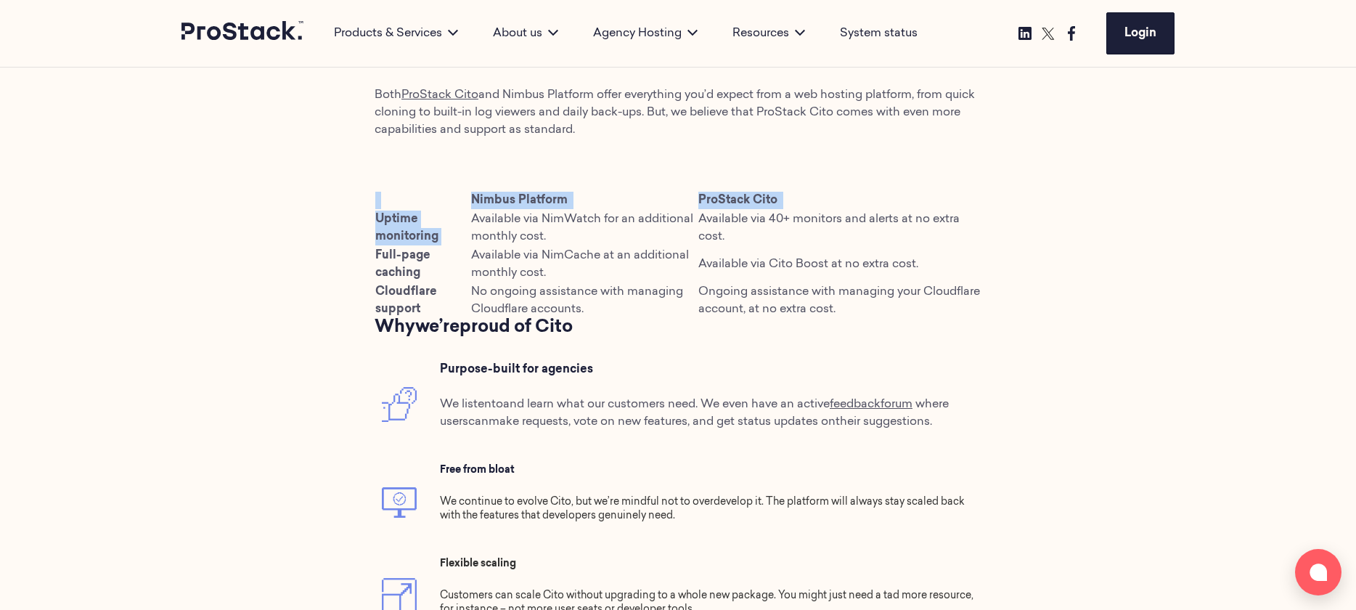
drag, startPoint x: 439, startPoint y: 236, endPoint x: 372, endPoint y: 219, distance: 69.0
click at [372, 219] on div "01 January 2022 ProStack vs Nimbus Introducing ProStack ProStack is a managed w…" at bounding box center [677, 240] width 653 height 2210
click at [390, 228] on td "Uptime monitoring" at bounding box center [423, 228] width 96 height 36
drag, startPoint x: 434, startPoint y: 237, endPoint x: 375, endPoint y: 221, distance: 60.7
click at [375, 221] on span "Uptime monitoring" at bounding box center [406, 227] width 63 height 29
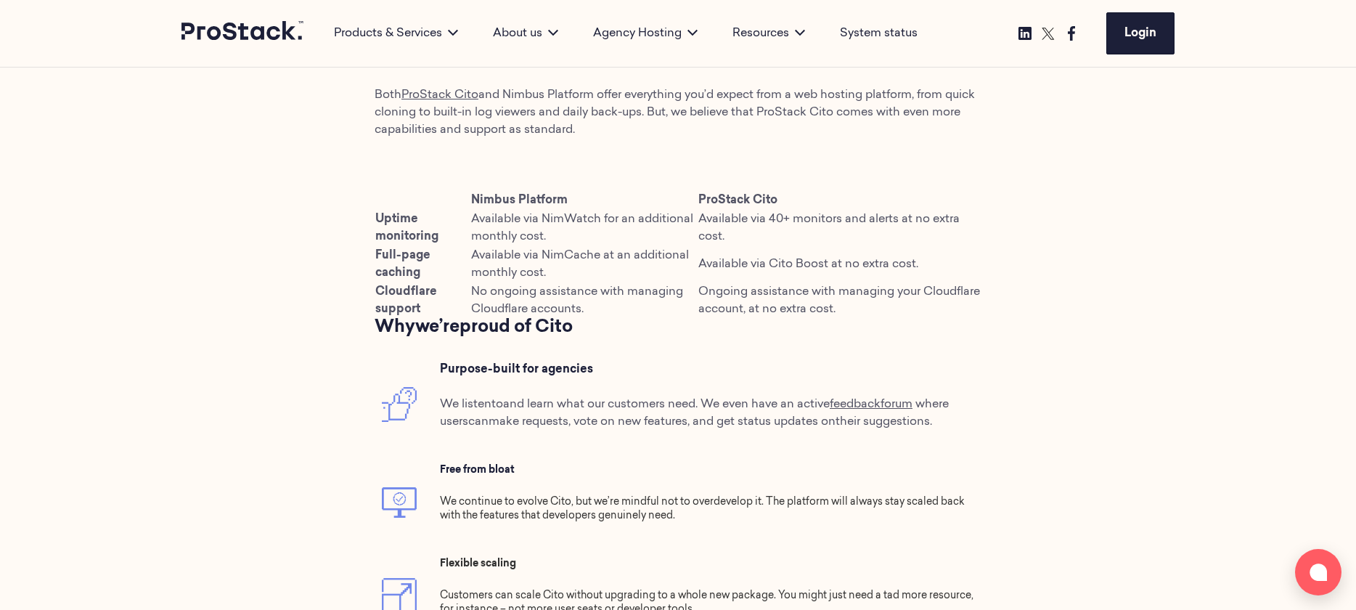
click at [410, 269] on span "Full-page caching" at bounding box center [402, 264] width 55 height 29
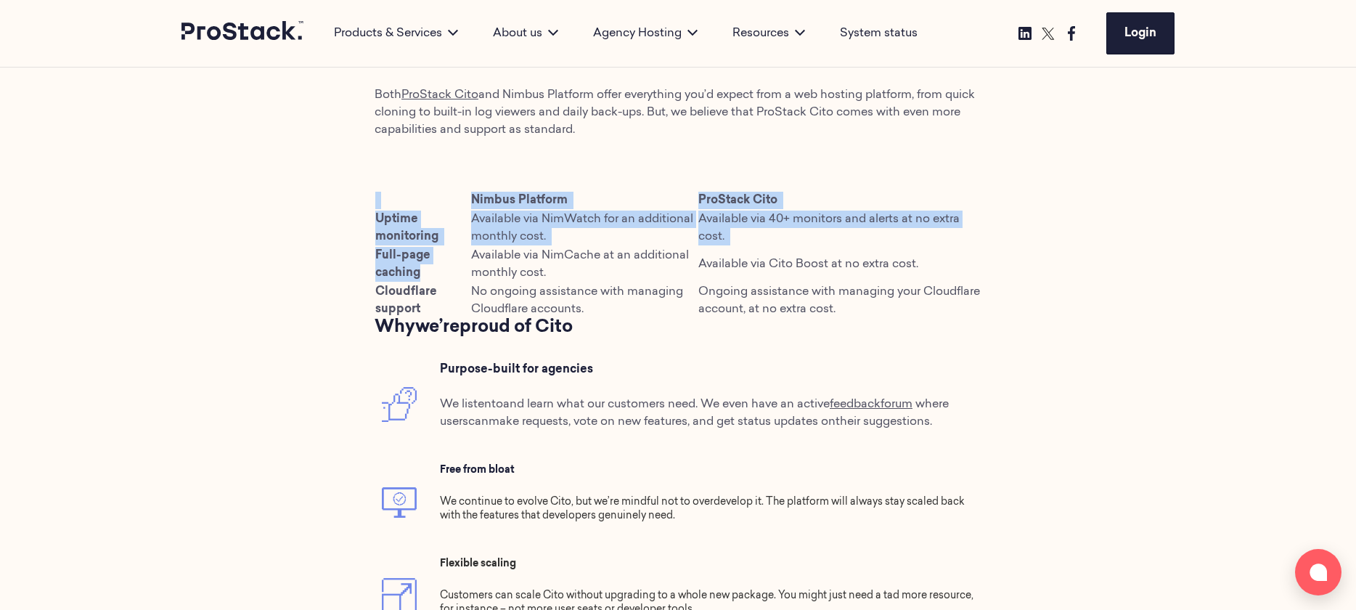
drag, startPoint x: 421, startPoint y: 273, endPoint x: 370, endPoint y: 255, distance: 54.0
click at [370, 255] on div "01 January 2022 ProStack vs Nimbus Introducing ProStack ProStack is a managed w…" at bounding box center [677, 240] width 653 height 2210
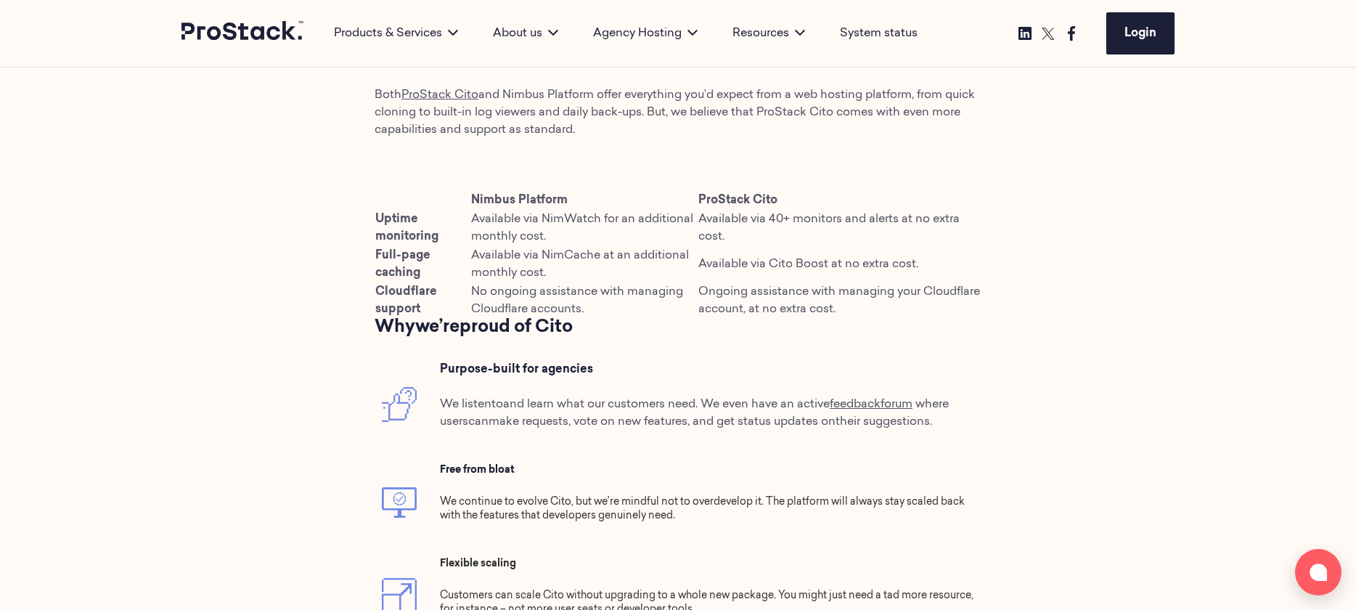
click at [408, 290] on span "Cloudflare support" at bounding box center [406, 300] width 62 height 29
click at [415, 305] on span "Cloudflare support" at bounding box center [406, 300] width 62 height 29
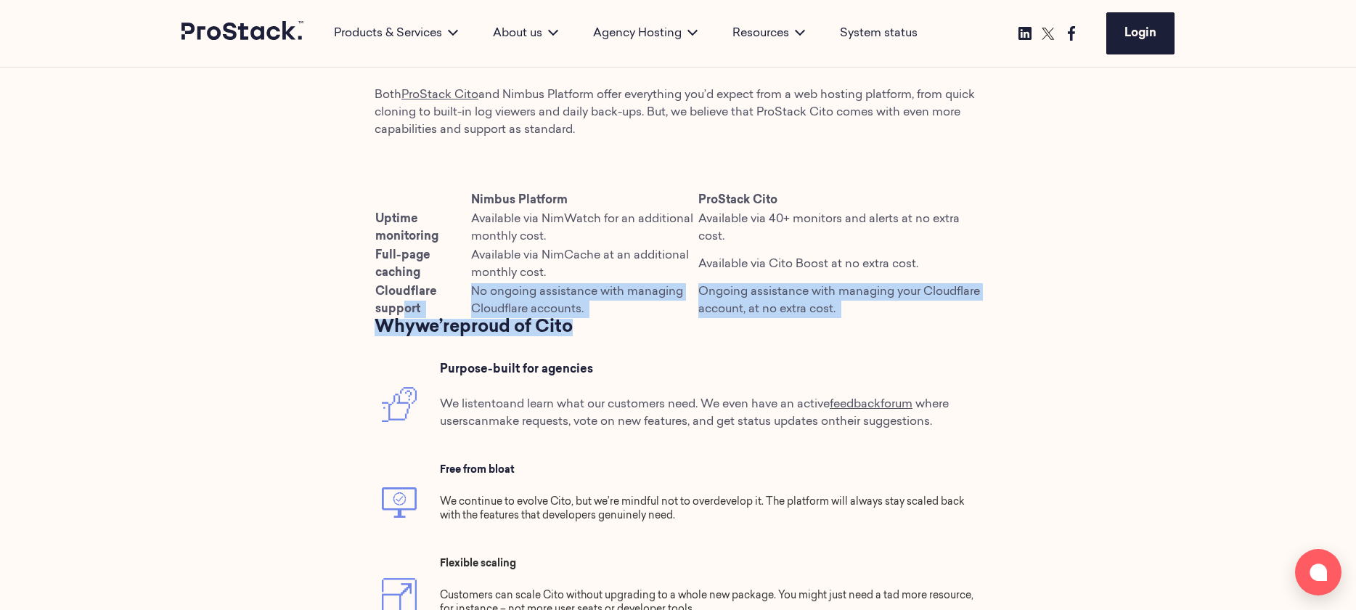
drag, startPoint x: 402, startPoint y: 307, endPoint x: 417, endPoint y: 337, distance: 33.1
click at [417, 337] on div "ProStack vs Nimbus Introducing ProStack ProStack is a managed web hosting partn…" at bounding box center [678, 269] width 607 height 2152
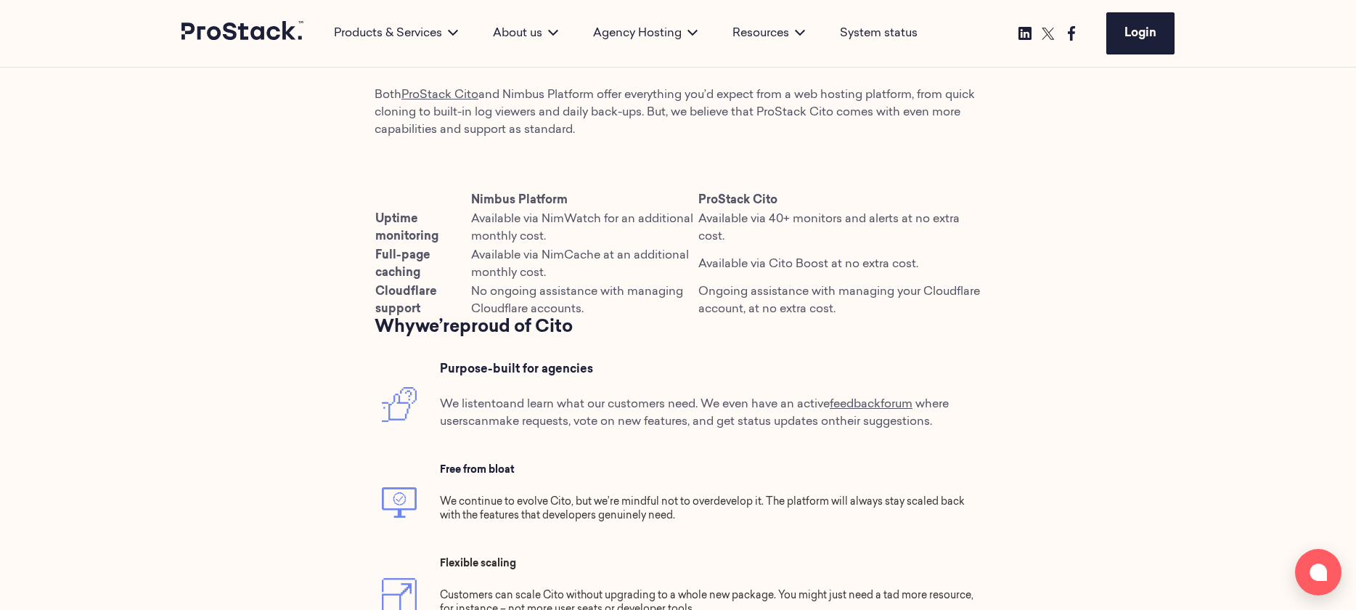
click at [621, 397] on p "We listen to and learn what our customers need . We even have an active f eedba…" at bounding box center [707, 413] width 534 height 35
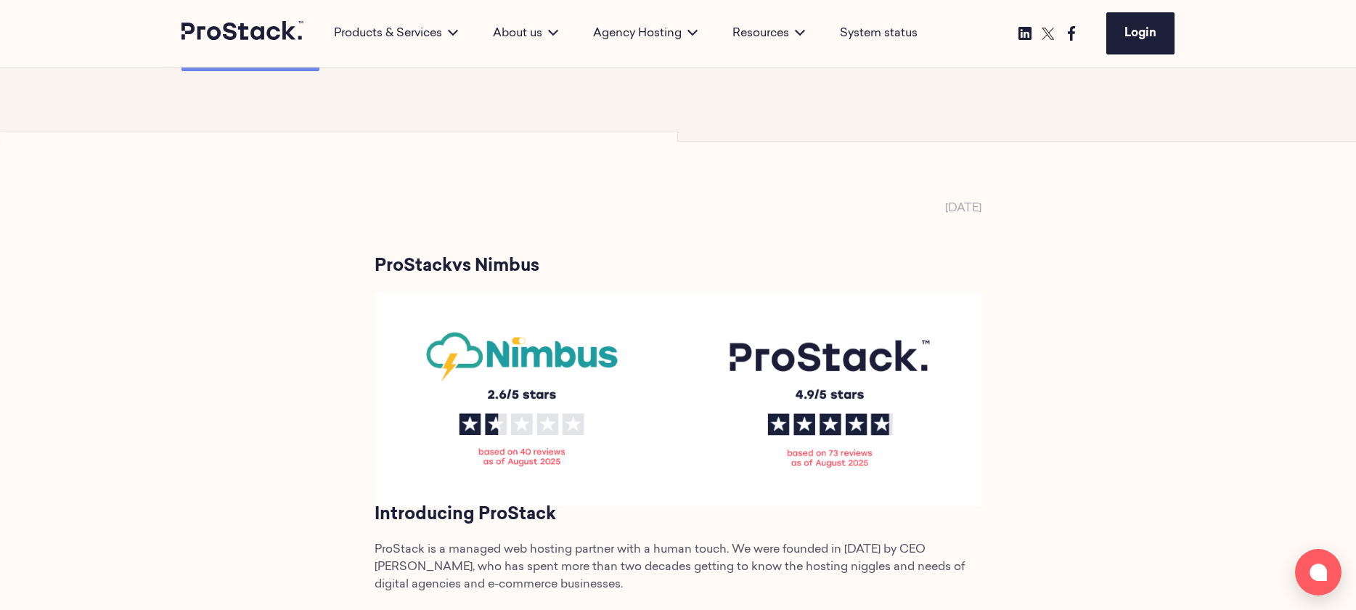
scroll to position [0, 0]
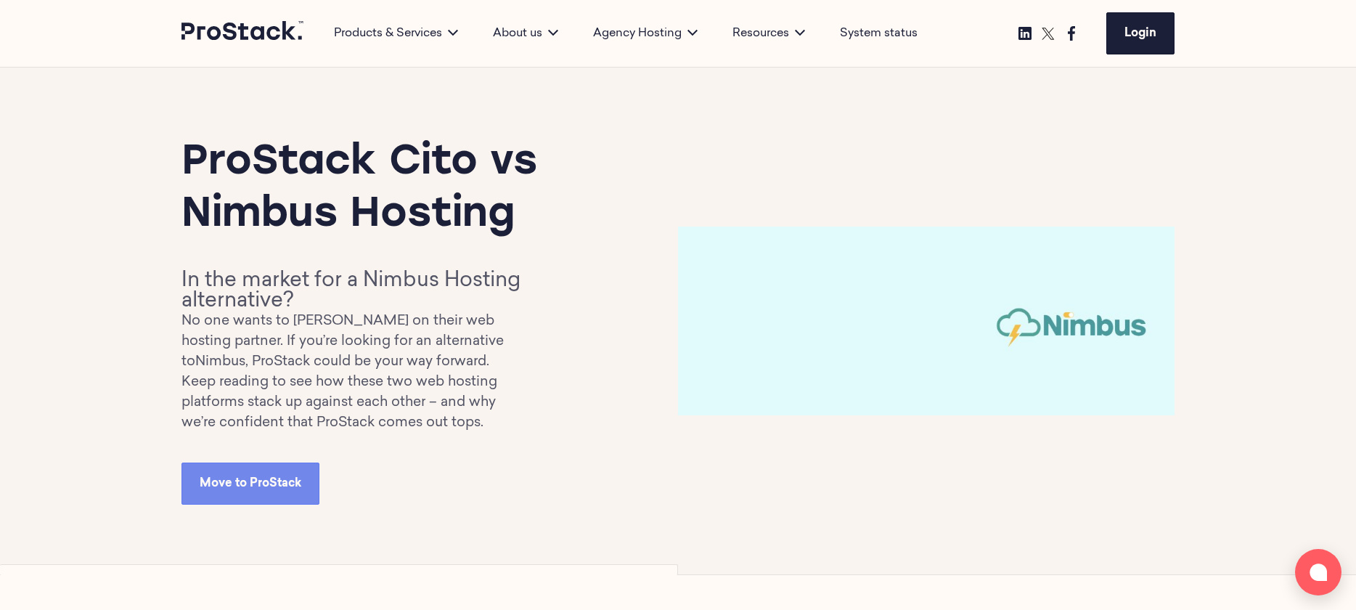
click at [831, 309] on img at bounding box center [926, 320] width 497 height 188
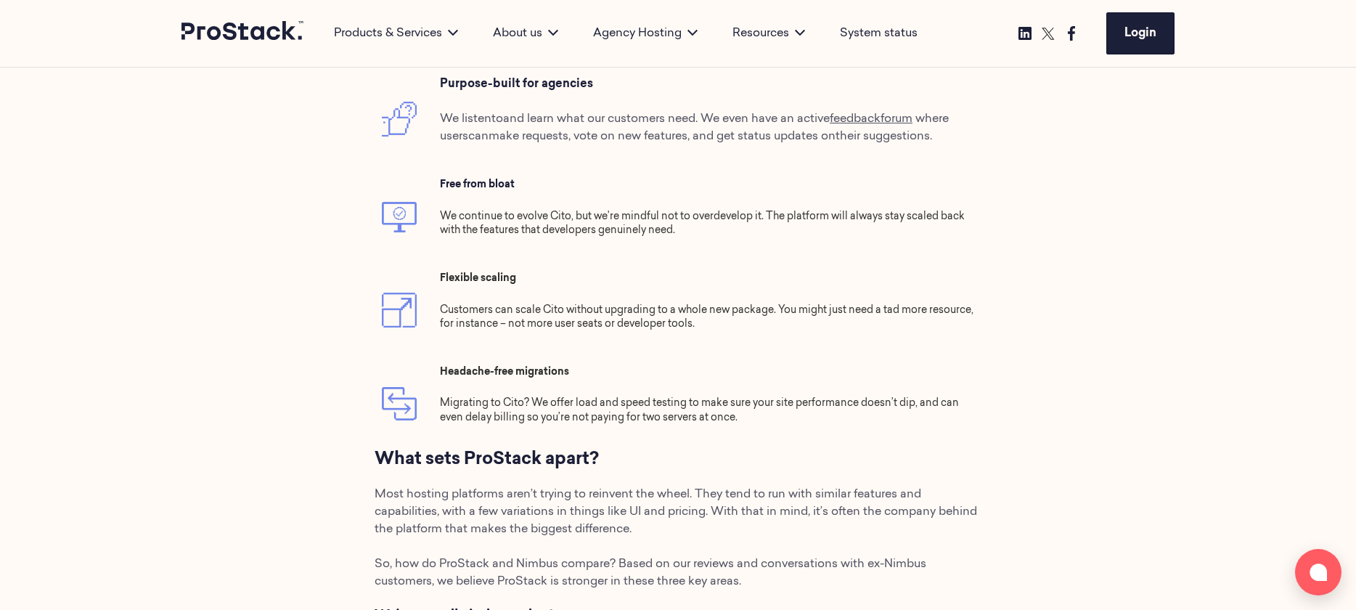
scroll to position [1662, 0]
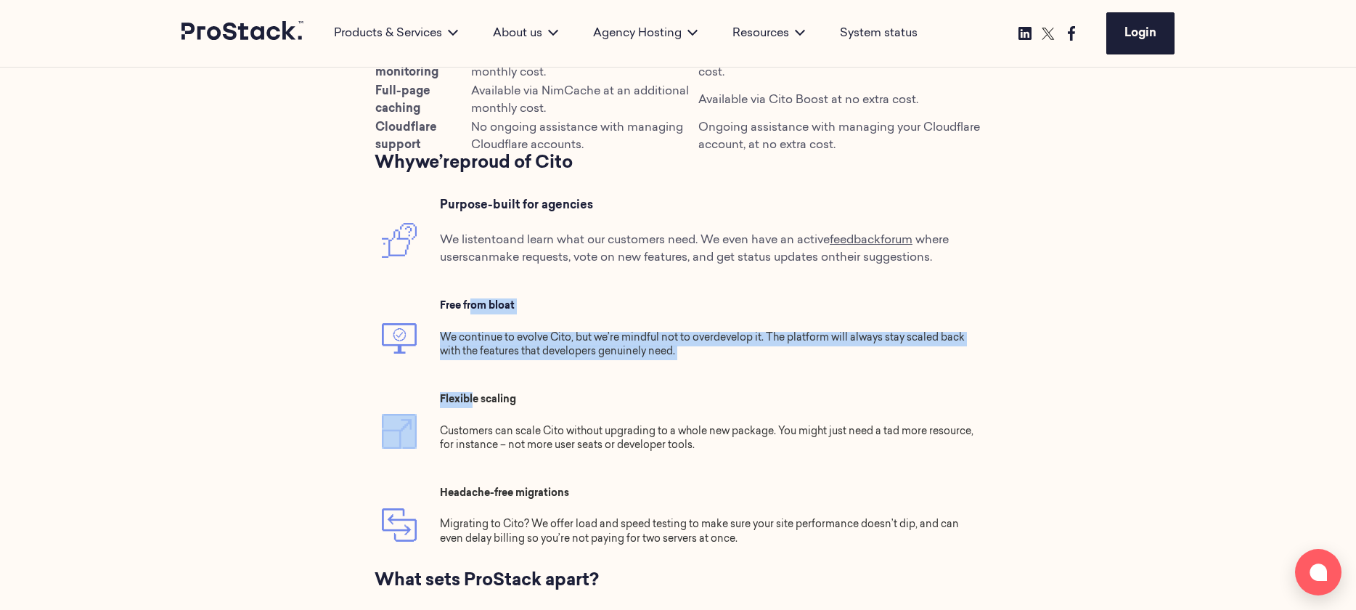
drag, startPoint x: 473, startPoint y: 299, endPoint x: 473, endPoint y: 393, distance: 93.6
click at [473, 393] on tbody "Purpose-built for agencies We listen to and learn what our customers need . We …" at bounding box center [678, 380] width 607 height 382
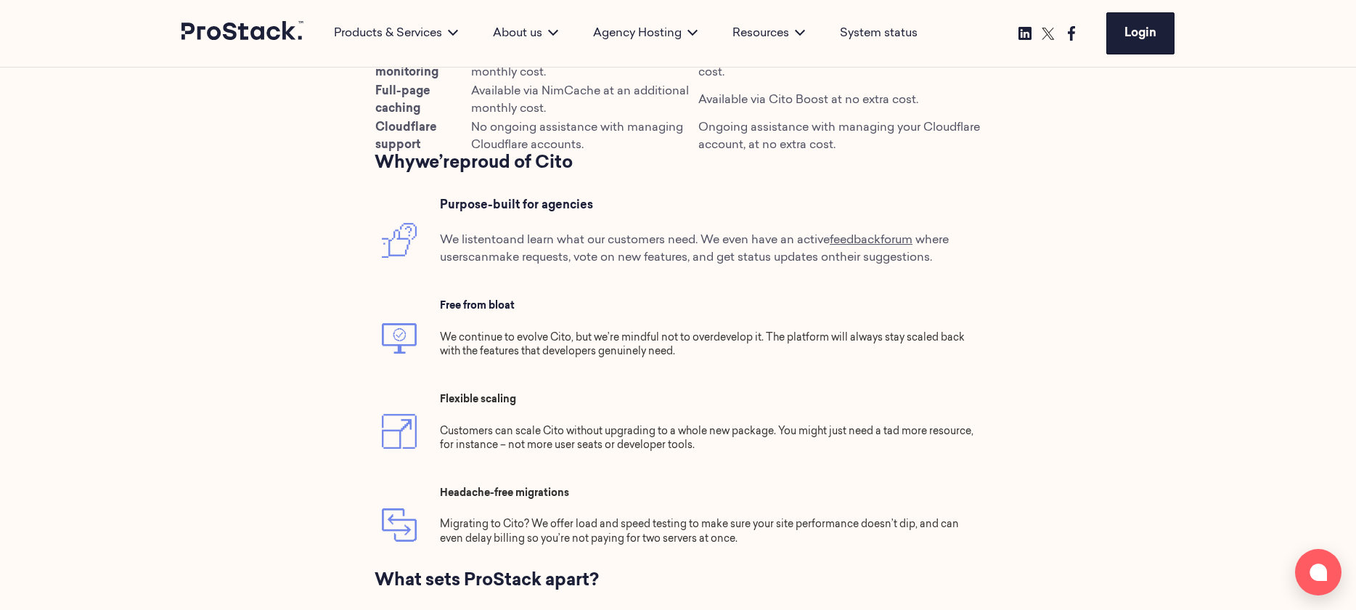
click at [579, 480] on td "Headache-free migrations Migrating to Cito? We offer load and speed testing to …" at bounding box center [707, 525] width 549 height 94
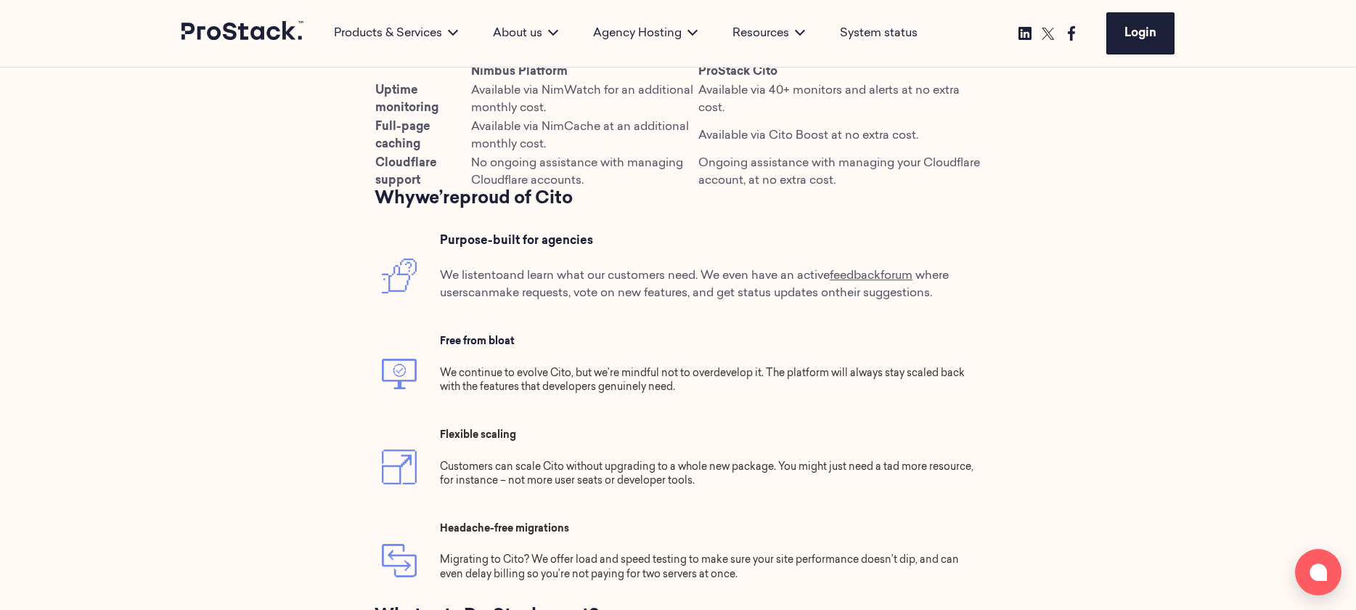
scroll to position [1627, 0]
click at [520, 338] on td "Free from bloat We continue to evolve Cito, but we’re mindful not to overdevelo…" at bounding box center [707, 373] width 549 height 94
drag, startPoint x: 520, startPoint y: 338, endPoint x: 435, endPoint y: 335, distance: 85.7
click at [435, 335] on td "Free from bloat We continue to evolve Cito, but we’re mindful not to overdevelo…" at bounding box center [707, 373] width 549 height 94
copy strong "Free from bloat"
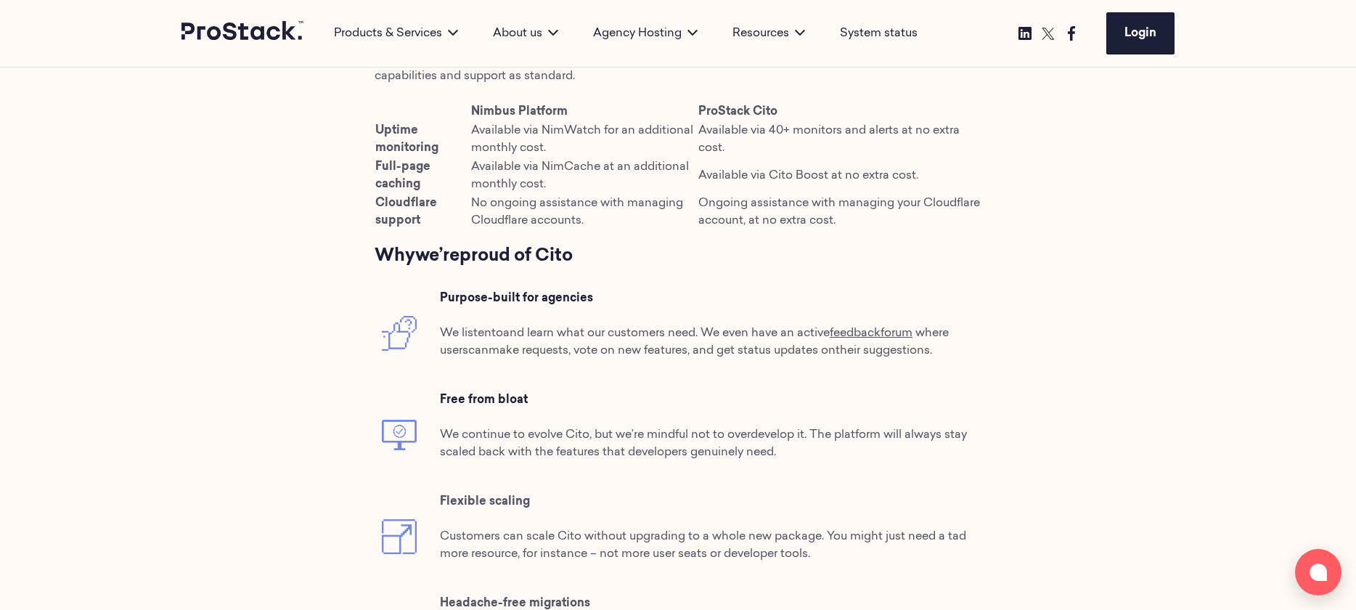
scroll to position [1528, 0]
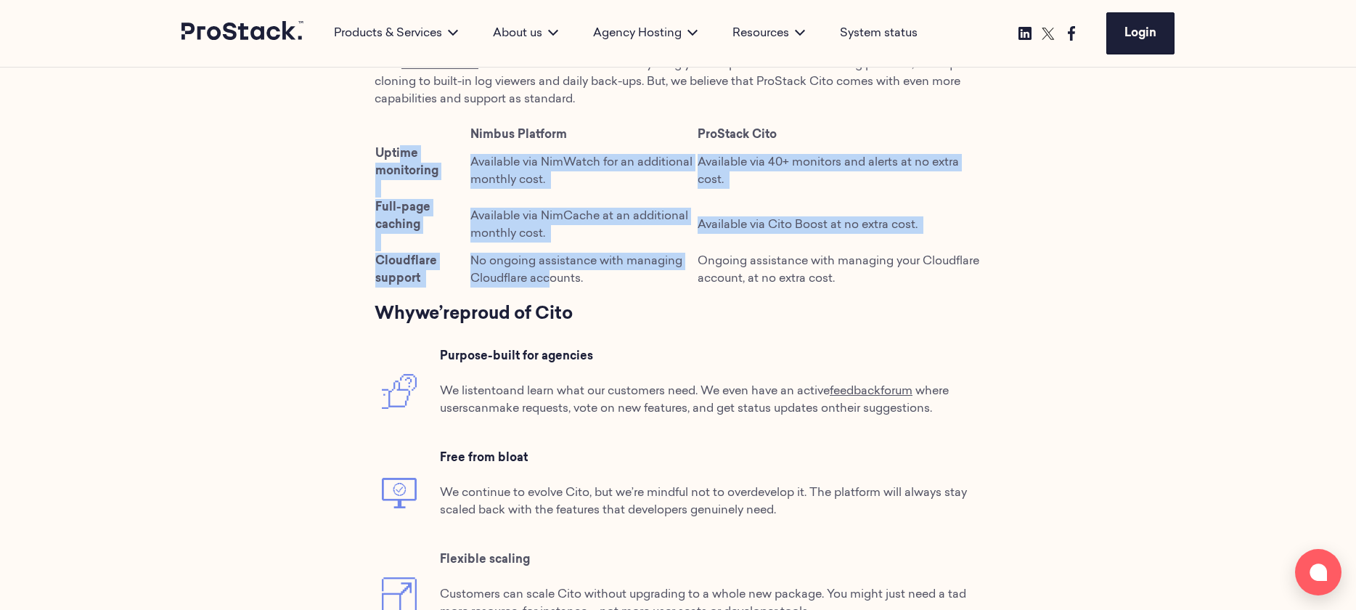
drag, startPoint x: 399, startPoint y: 148, endPoint x: 550, endPoint y: 279, distance: 200.2
click at [550, 279] on tbody "Nimbus Platform ProStack Cito Uptime monitoring Available via NimWatch for an a…" at bounding box center [678, 207] width 607 height 163
click at [404, 187] on td "Uptime monitoring" at bounding box center [422, 171] width 95 height 54
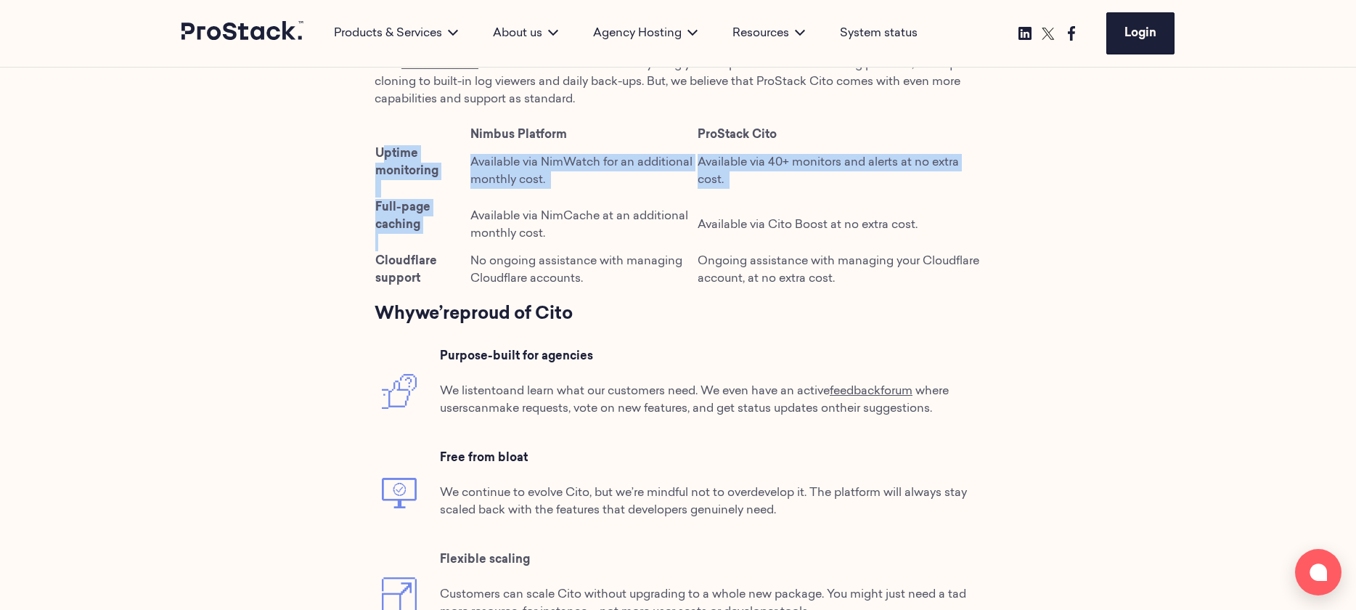
drag, startPoint x: 388, startPoint y: 151, endPoint x: 399, endPoint y: 244, distance: 93.6
click at [399, 244] on tbody "Nimbus Platform ProStack Cito Uptime monitoring Available via NimWatch for an a…" at bounding box center [678, 207] width 607 height 163
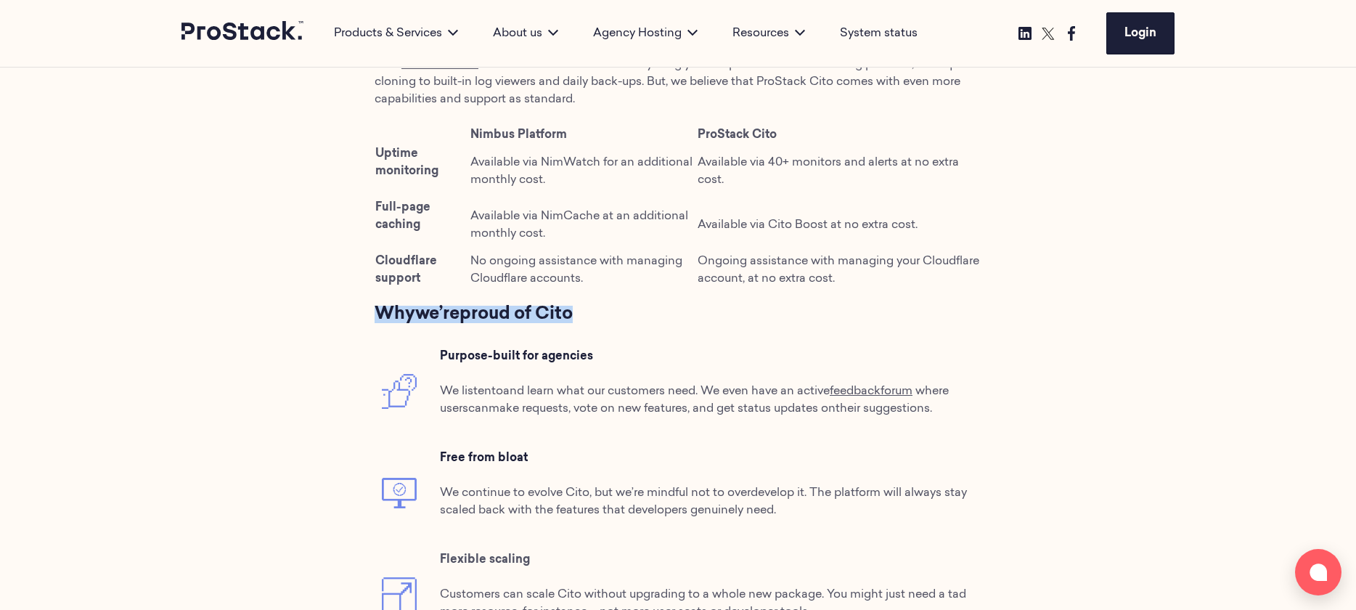
drag, startPoint x: 380, startPoint y: 314, endPoint x: 582, endPoint y: 324, distance: 202.8
click at [582, 324] on div "ProStack vs Nimbus Introducing ProStack ProStack is a managed web hosting partn…" at bounding box center [678, 260] width 607 height 2194
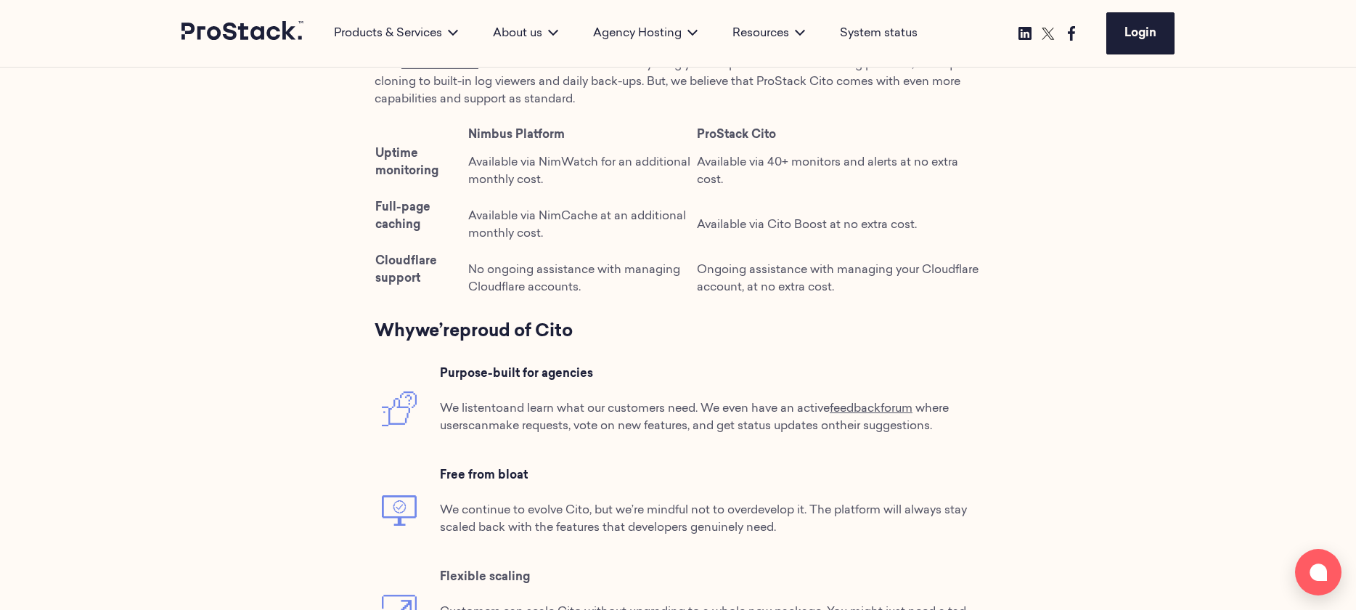
click at [581, 191] on td "Available via NimWatch for an additional monthly cost." at bounding box center [582, 171] width 228 height 54
click at [507, 131] on span "Nimbus Platform" at bounding box center [516, 135] width 97 height 12
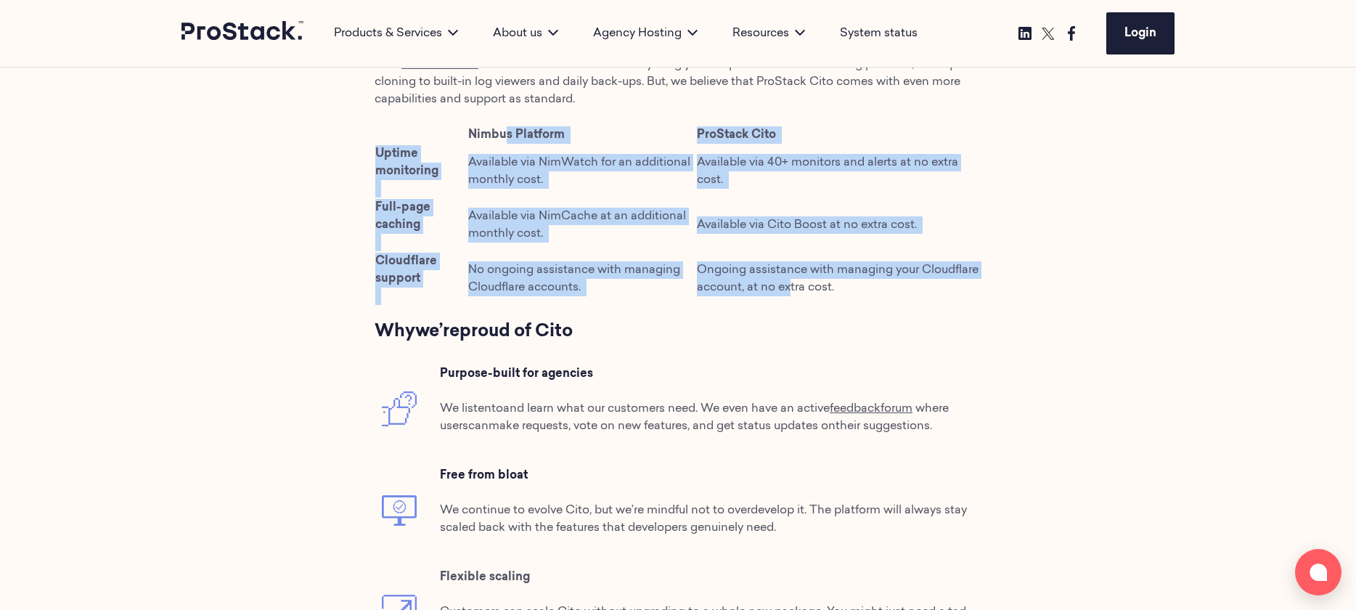
drag, startPoint x: 507, startPoint y: 131, endPoint x: 789, endPoint y: 293, distance: 324.9
click at [789, 293] on tbody "Nimbus Platform ProStack Cito Uptime monitoring Available via NimWatch for an a…" at bounding box center [678, 216] width 607 height 180
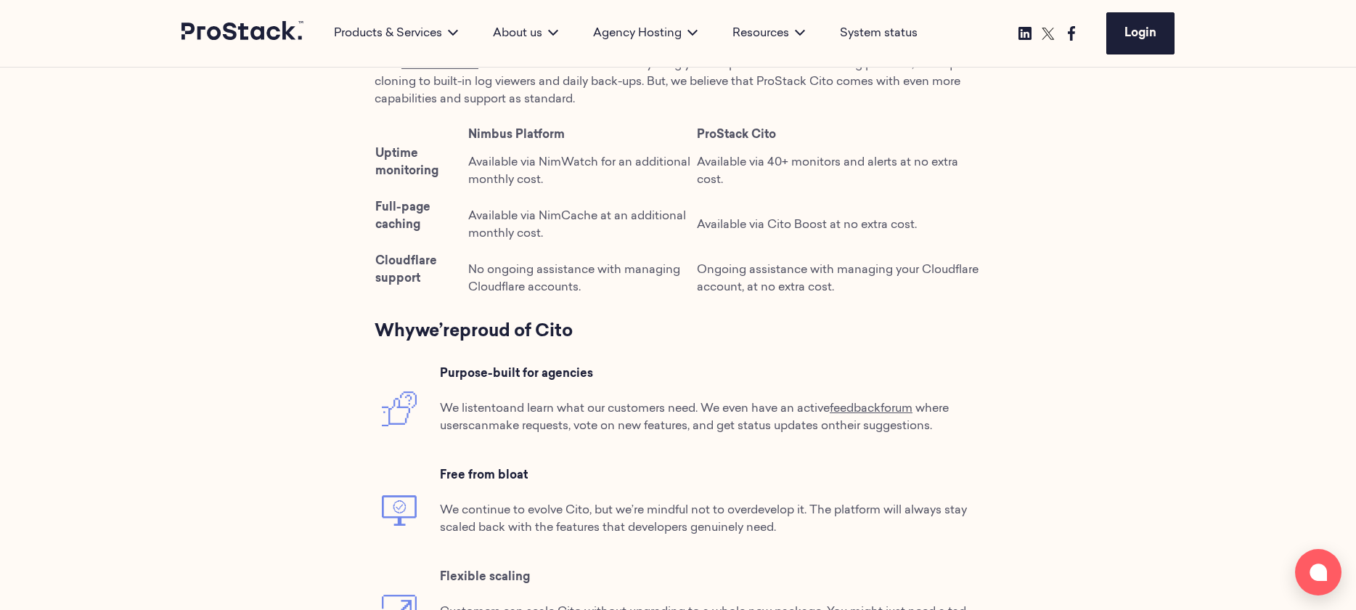
click at [890, 290] on td "Ongoing assistance with managing your Cloudflare account, at no extra cost." at bounding box center [838, 279] width 285 height 54
drag, startPoint x: 679, startPoint y: 161, endPoint x: 687, endPoint y: 163, distance: 8.3
click at [687, 163] on span "Available via NimWatch for an additional monthly cost." at bounding box center [579, 171] width 222 height 29
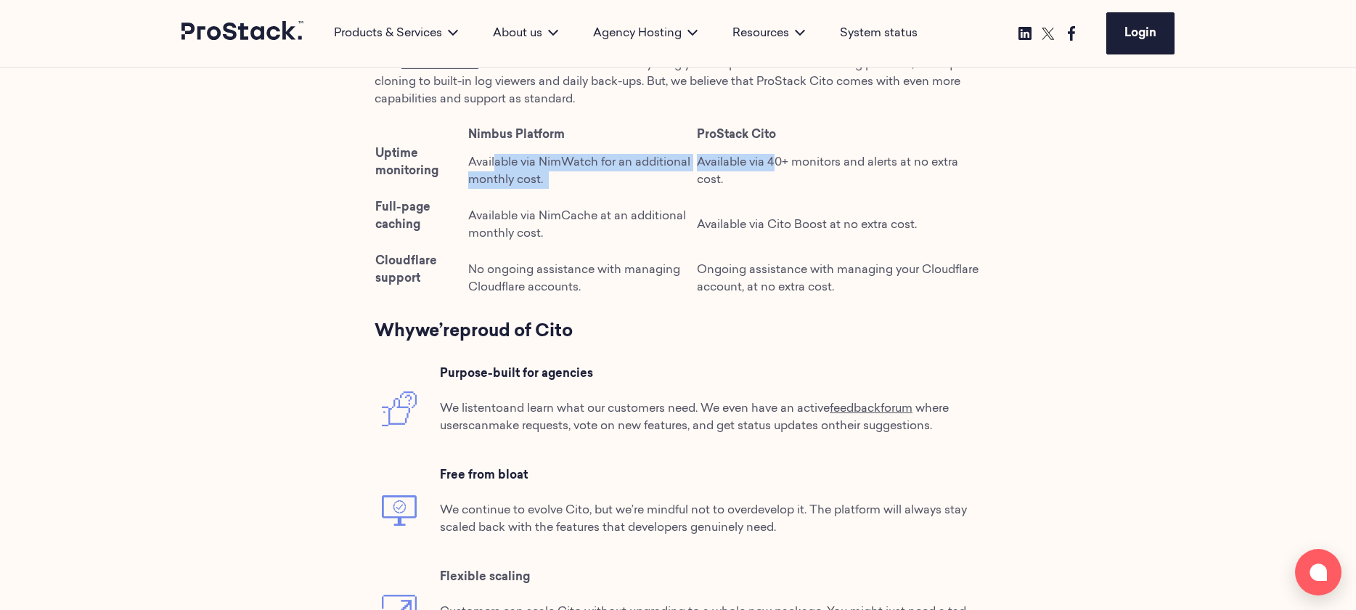
drag, startPoint x: 495, startPoint y: 163, endPoint x: 774, endPoint y: 157, distance: 278.8
click at [774, 157] on tr "Uptime monitoring Available via NimWatch for an additional monthly cost. Availa…" at bounding box center [678, 171] width 607 height 54
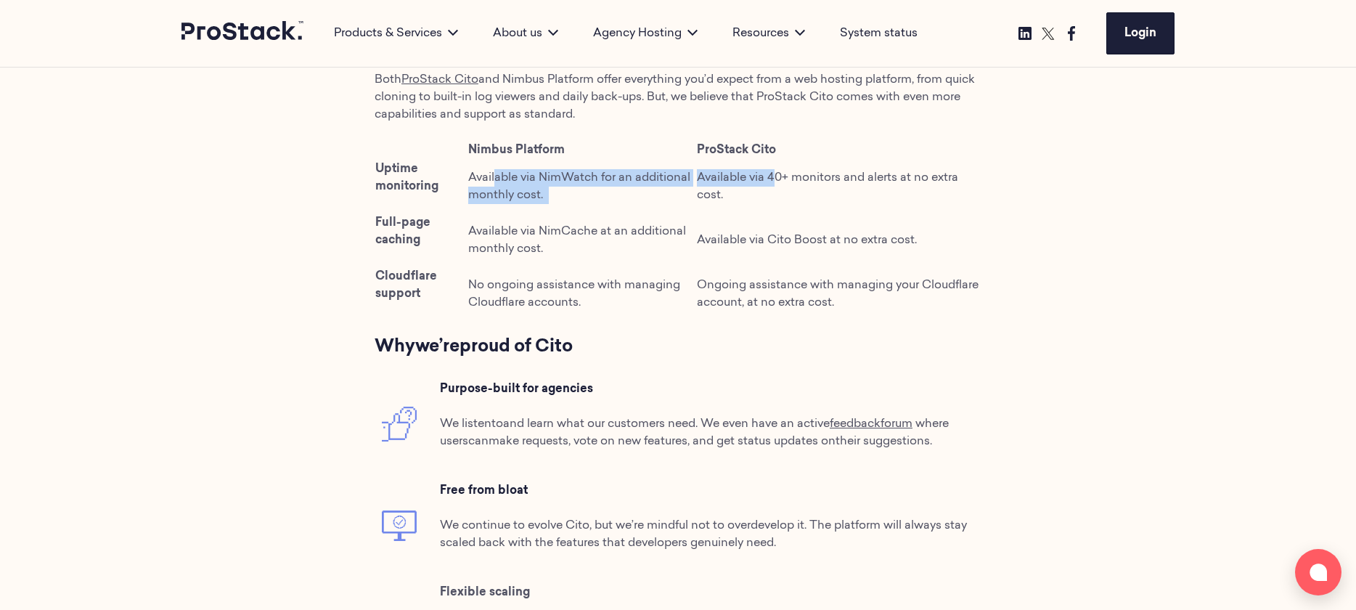
scroll to position [1507, 0]
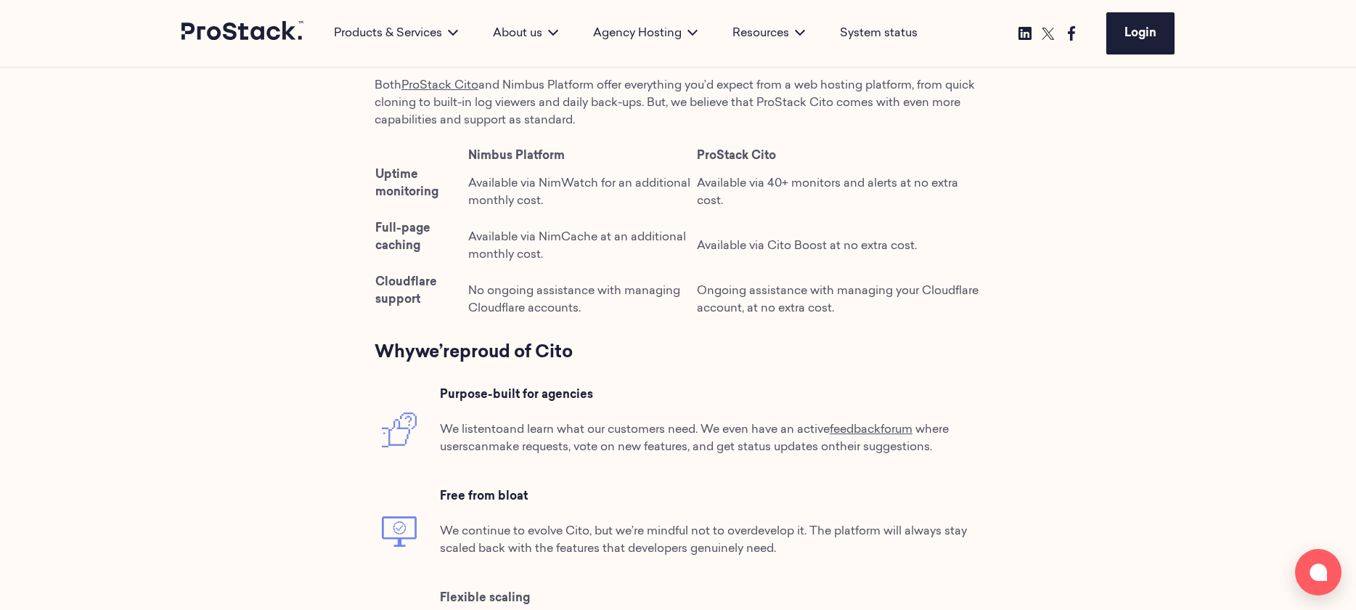
click at [786, 374] on div "ProStack vs Nimbus Introducing ProStack ProStack is a managed web hosting partn…" at bounding box center [678, 289] width 607 height 2211
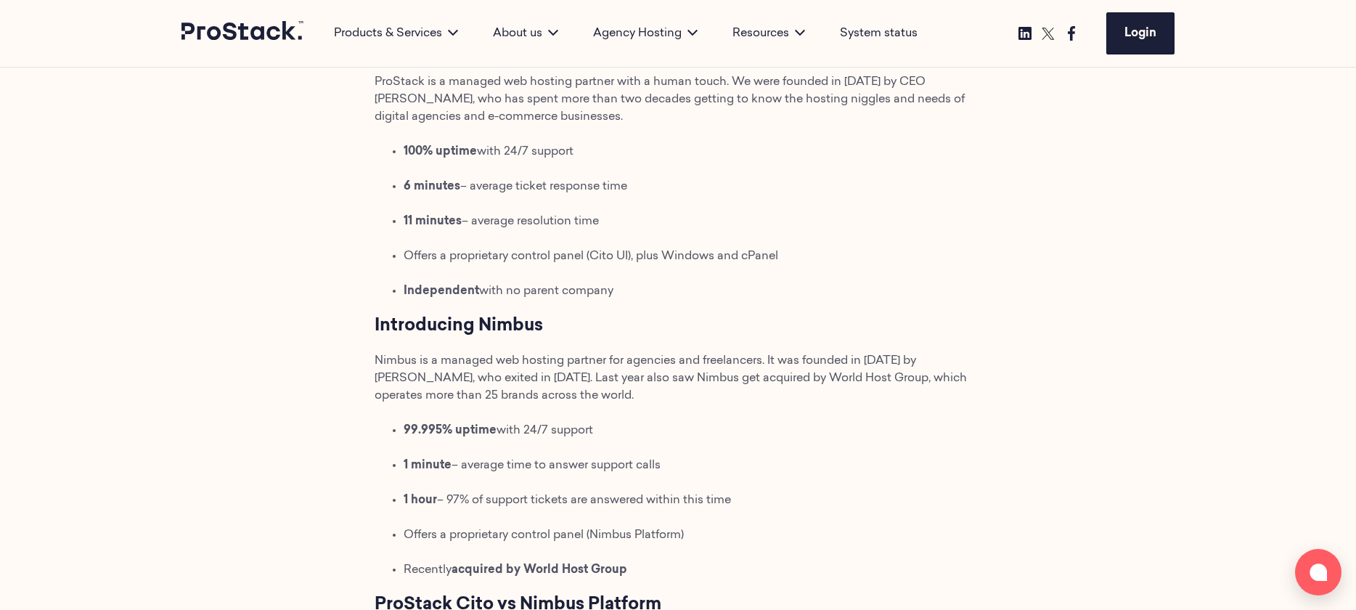
scroll to position [915, 0]
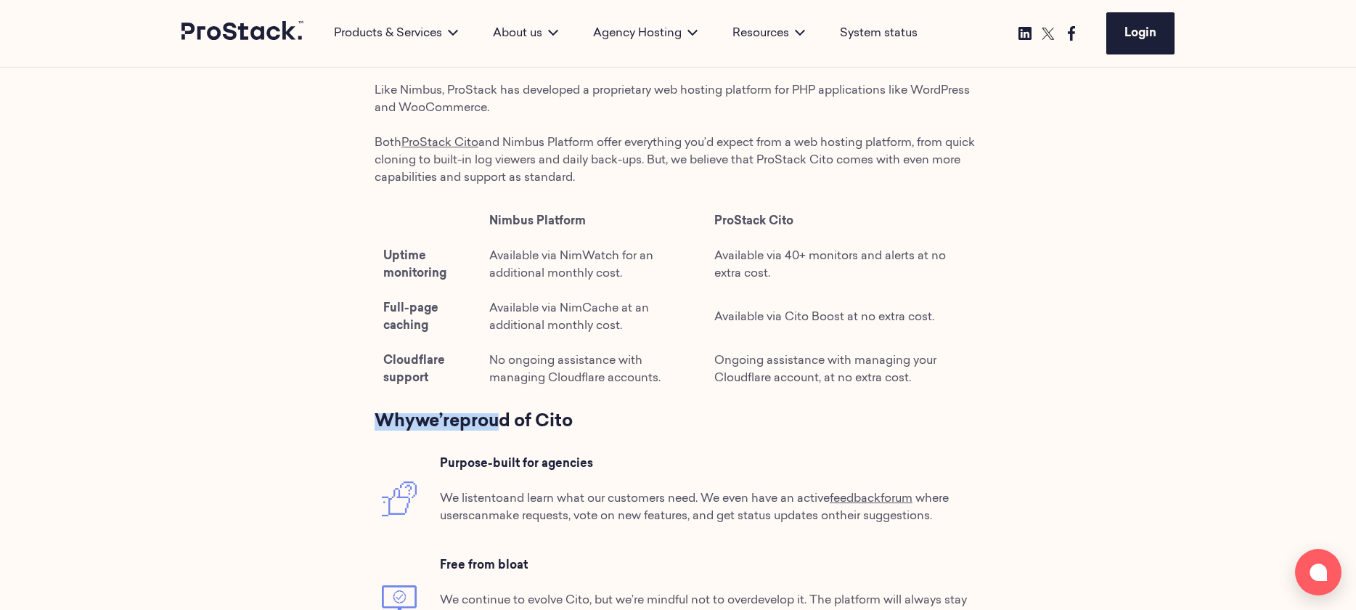
drag, startPoint x: 499, startPoint y: 416, endPoint x: 311, endPoint y: 425, distance: 188.2
click at [311, 425] on div "01 January 2022 ProStack vs Nimbus Introducing ProStack ProStack is a managed w…" at bounding box center [678, 332] width 1356 height 2415
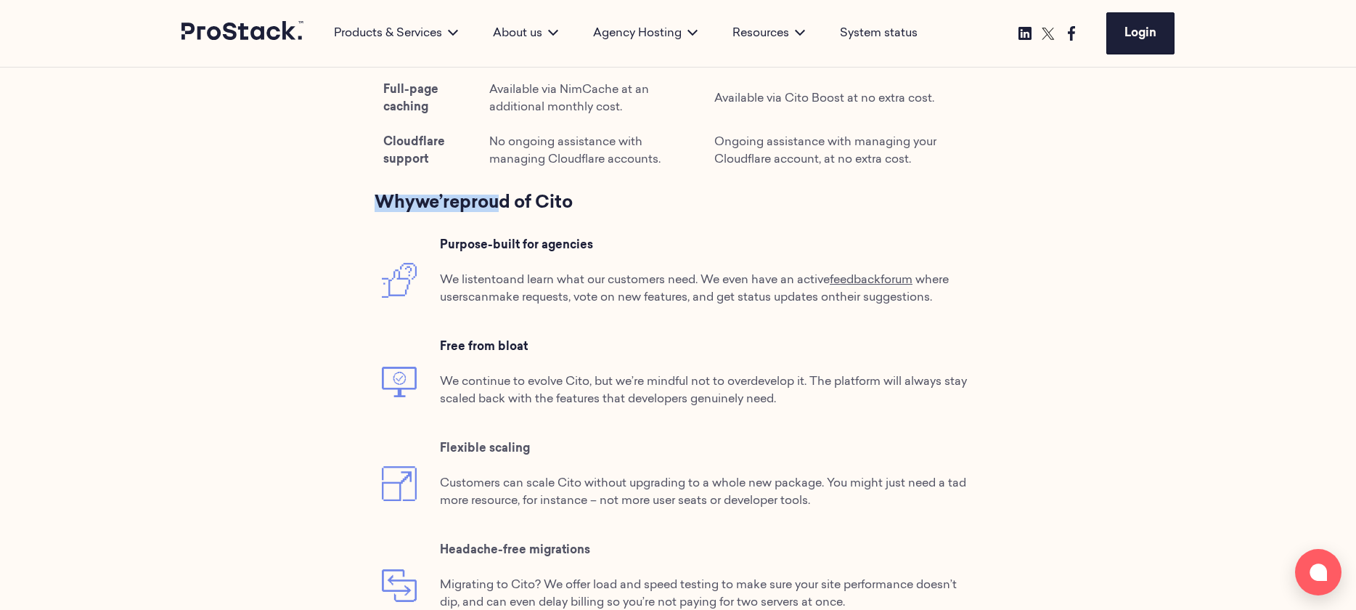
scroll to position [1710, 0]
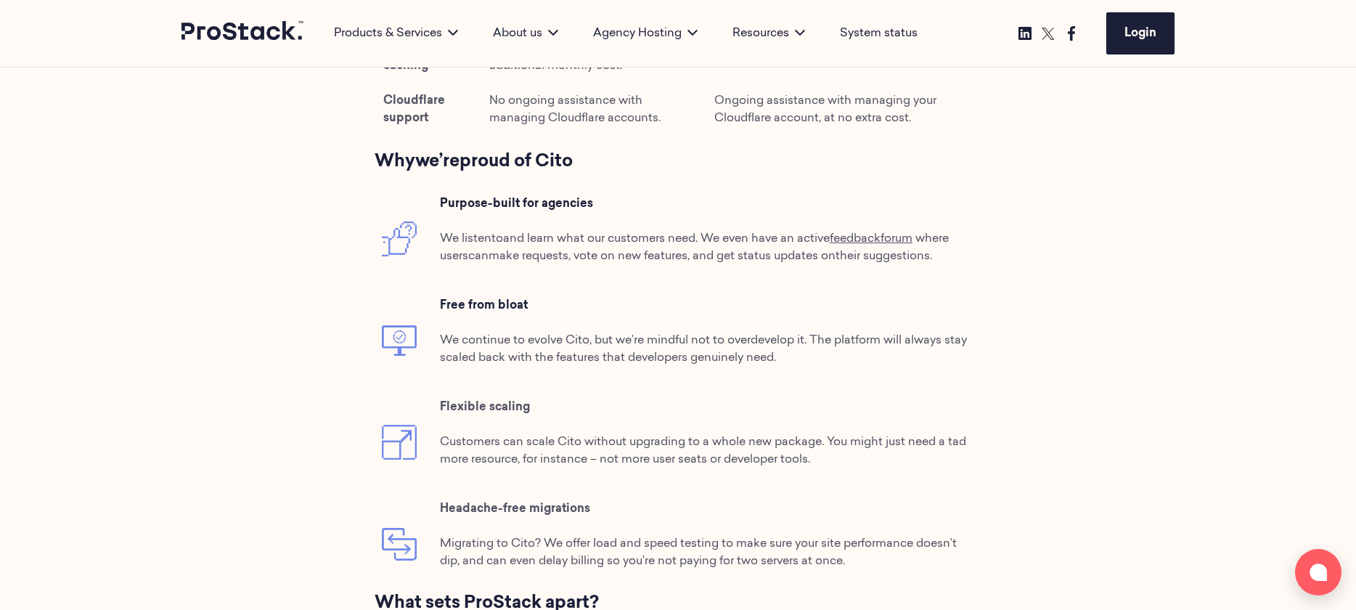
drag, startPoint x: 411, startPoint y: 203, endPoint x: 407, endPoint y: 258, distance: 55.3
click at [407, 258] on td at bounding box center [404, 239] width 58 height 102
click at [192, 339] on div "01 January 2022 ProStack vs Nimbus Introducing ProStack ProStack is a managed w…" at bounding box center [678, 72] width 1356 height 2415
drag, startPoint x: 441, startPoint y: 203, endPoint x: 626, endPoint y: 204, distance: 185.1
click at [626, 204] on td "Purpose-built for agencies We listen to and learn what our customers need . We …" at bounding box center [707, 239] width 549 height 102
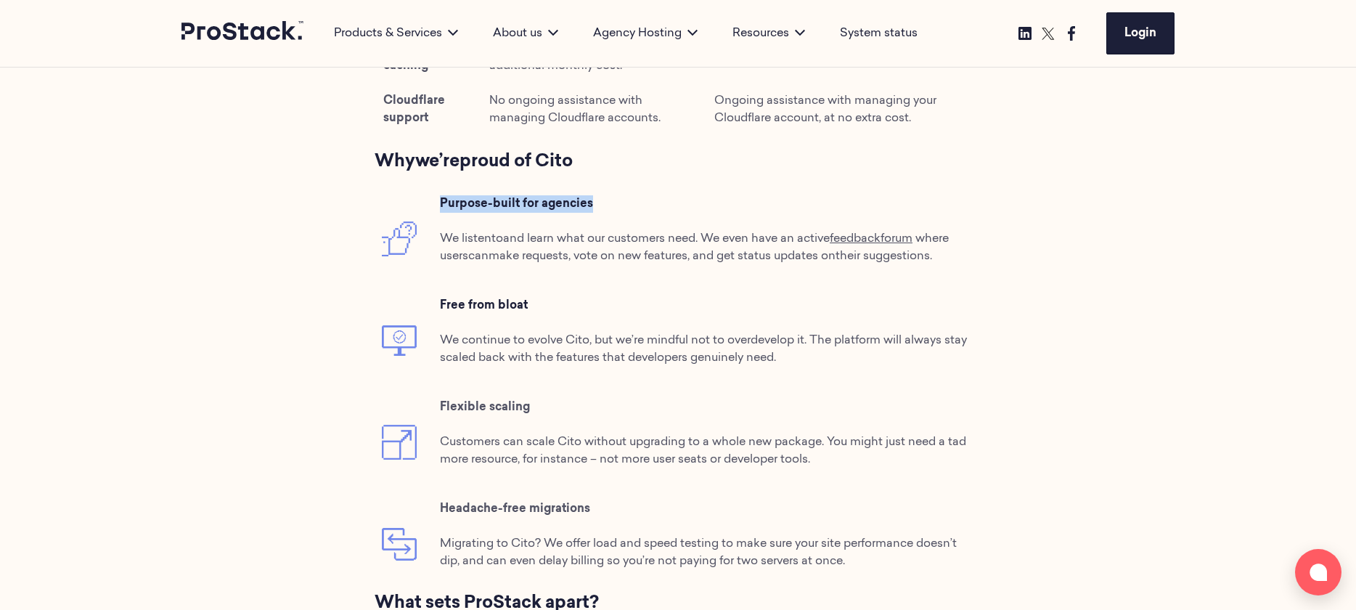
drag, startPoint x: 393, startPoint y: 239, endPoint x: 403, endPoint y: 240, distance: 10.2
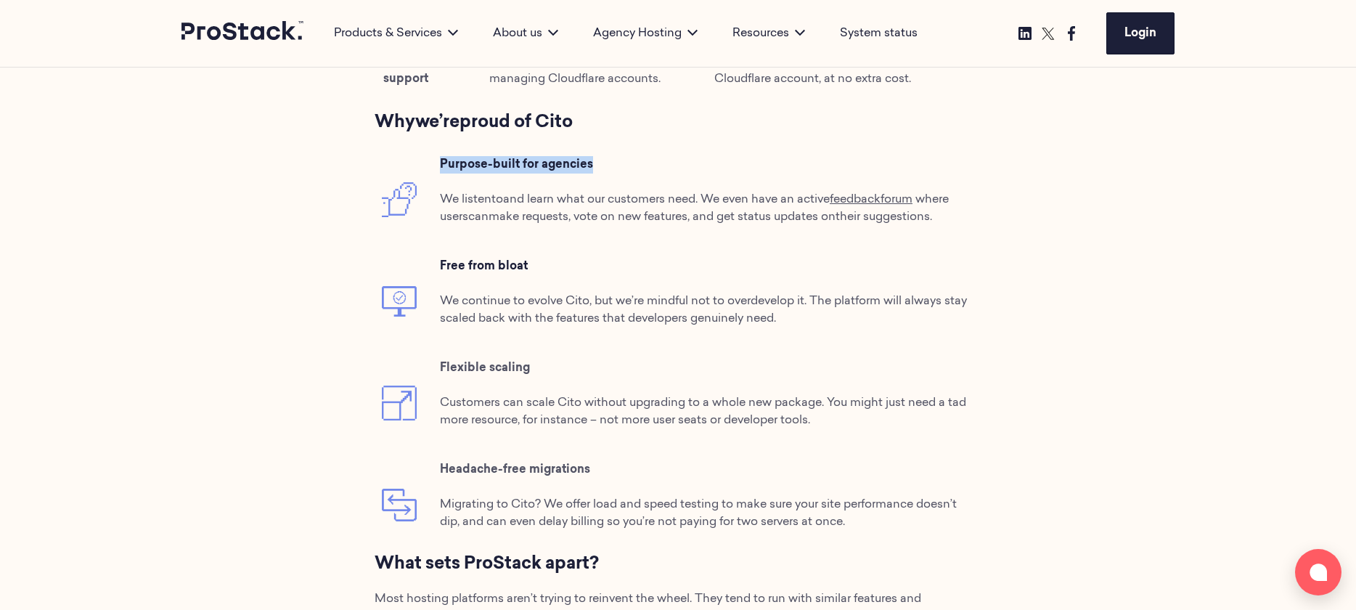
scroll to position [1748, 0]
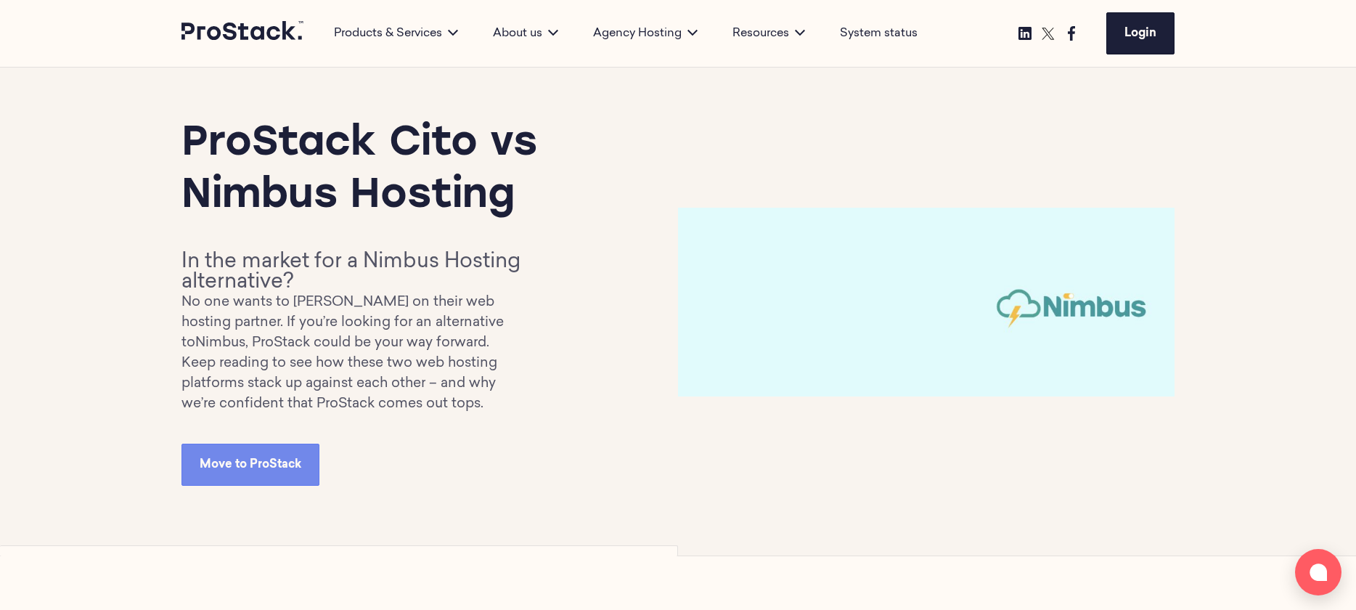
scroll to position [16, 0]
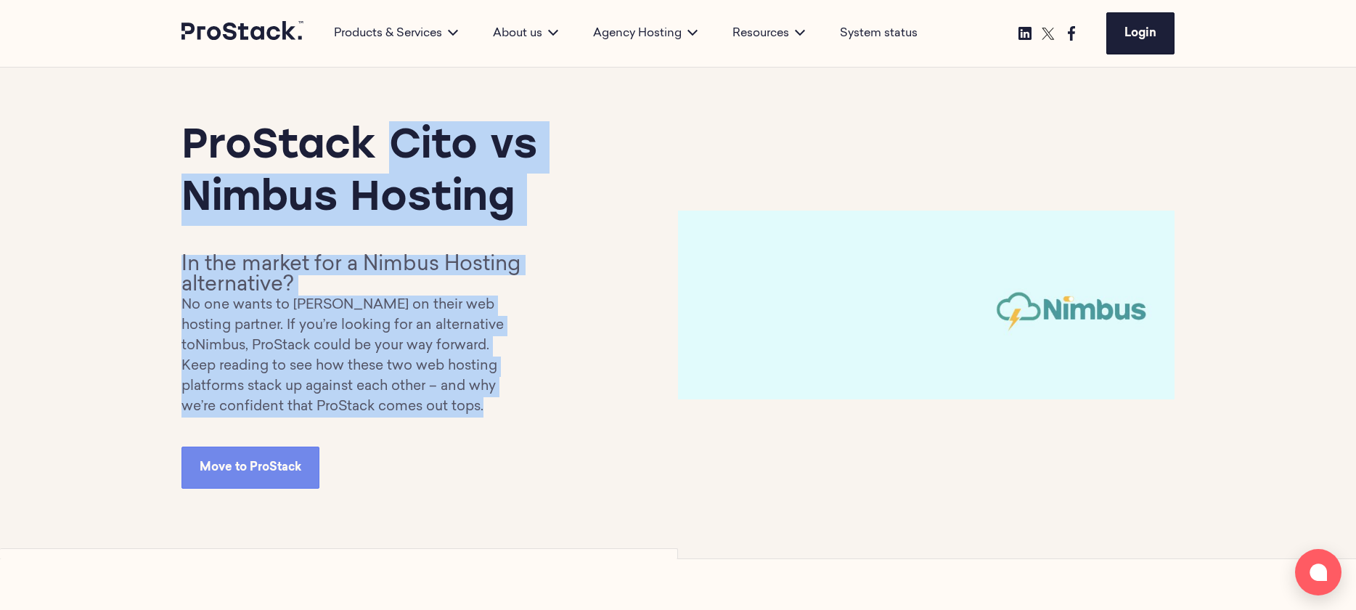
drag, startPoint x: 488, startPoint y: 407, endPoint x: 186, endPoint y: 136, distance: 405.1
click at [186, 136] on div "ProStack Cito vs Nimbus Hosting In the market for a Nimbus Hosting alternative?…" at bounding box center [429, 304] width 497 height 367
click at [542, 378] on div "ProStack Cito vs Nimbus Hosting In the market for a Nimbus Hosting alternative?…" at bounding box center [429, 304] width 497 height 367
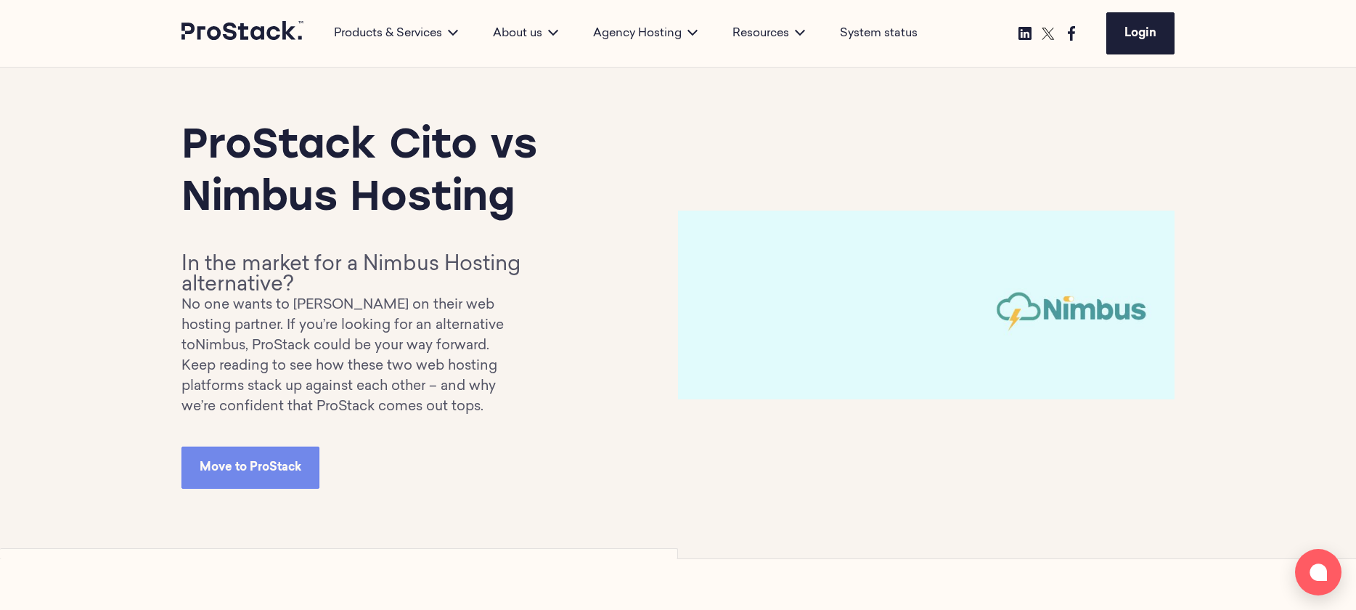
click at [383, 388] on p "Keep reading to see how these two web hosting platforms stack up against each o…" at bounding box center [352, 386] width 343 height 61
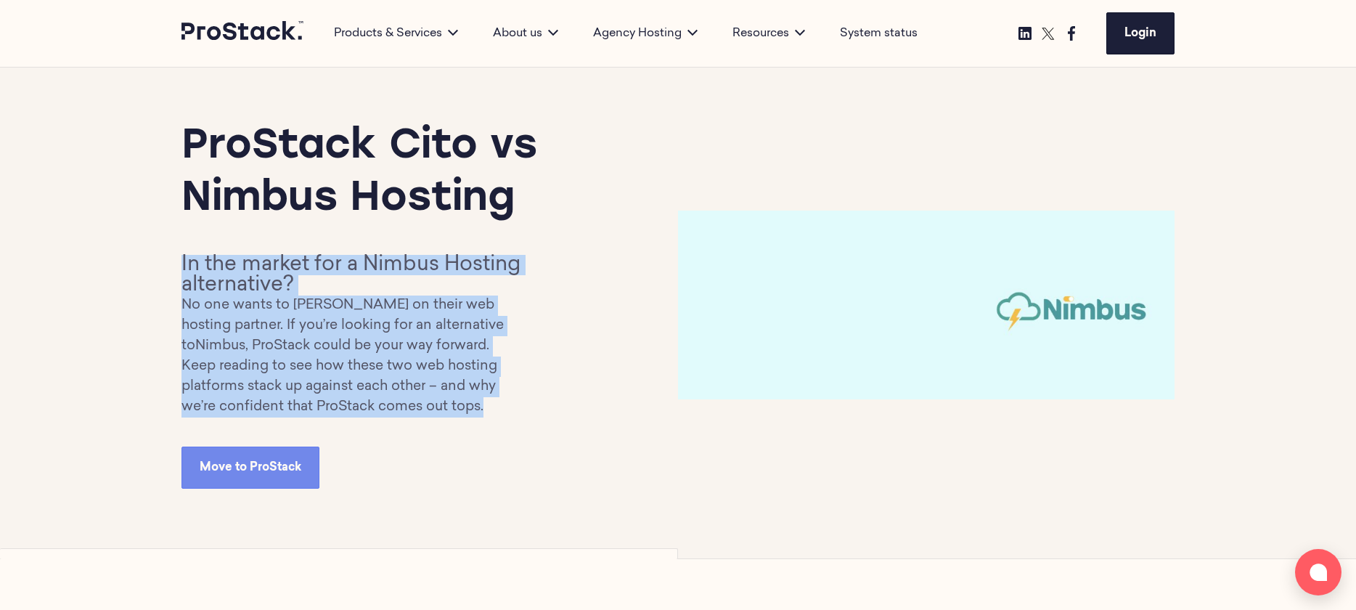
drag, startPoint x: 487, startPoint y: 406, endPoint x: 178, endPoint y: 260, distance: 341.9
click at [178, 260] on div "ProStack Cito vs Nimbus Hosting In the market for a Nimbus Hosting alternative?…" at bounding box center [678, 305] width 1356 height 507
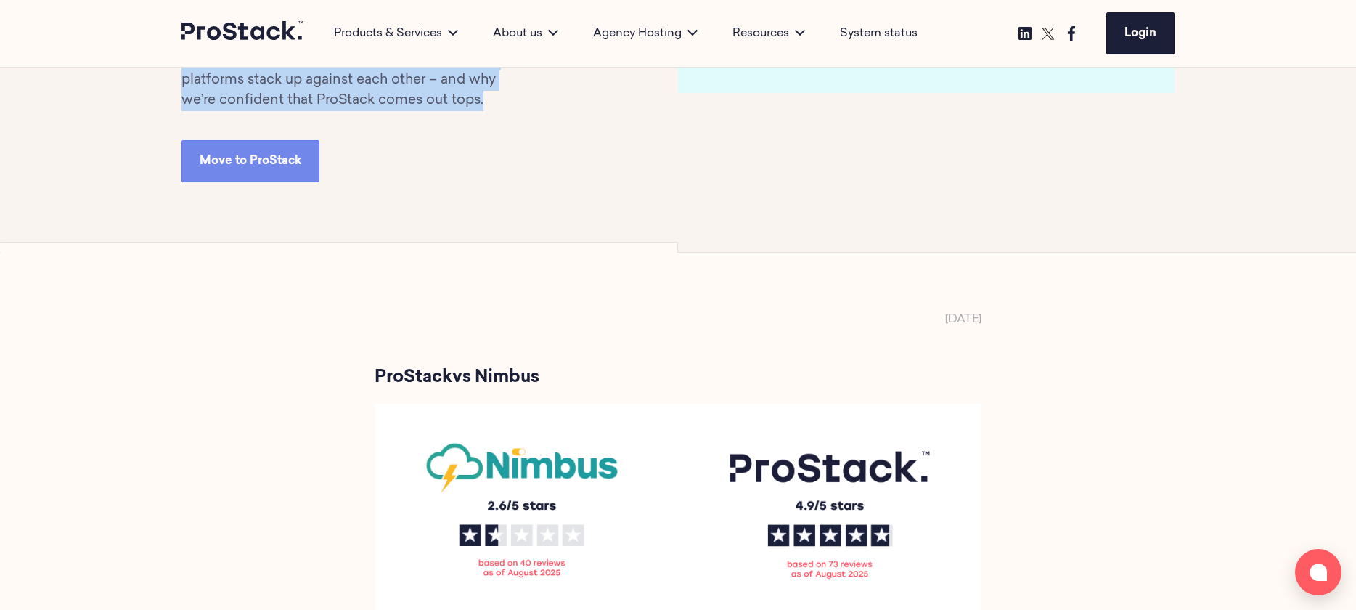
scroll to position [460, 0]
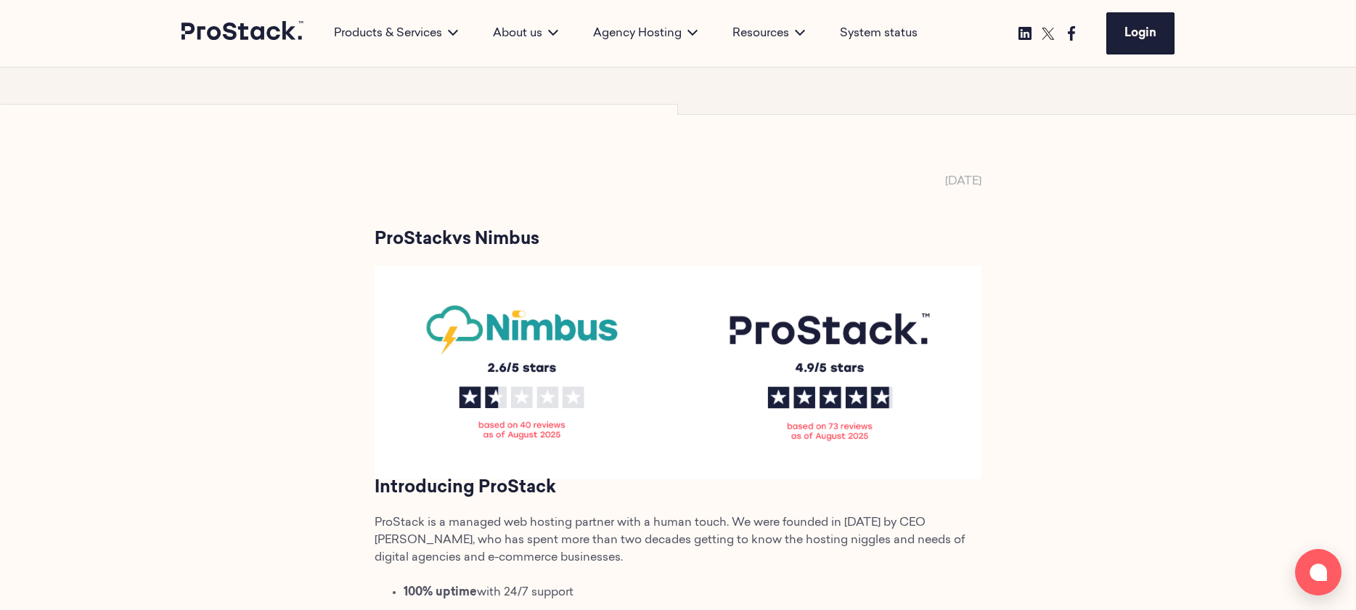
drag, startPoint x: 378, startPoint y: 238, endPoint x: 575, endPoint y: 239, distance: 196.7
click at [575, 239] on h2 "ProStack vs Nimbus" at bounding box center [678, 239] width 607 height 17
click at [458, 232] on span "vs Nimbus" at bounding box center [495, 239] width 87 height 17
click at [378, 235] on span "ProStack" at bounding box center [414, 239] width 78 height 17
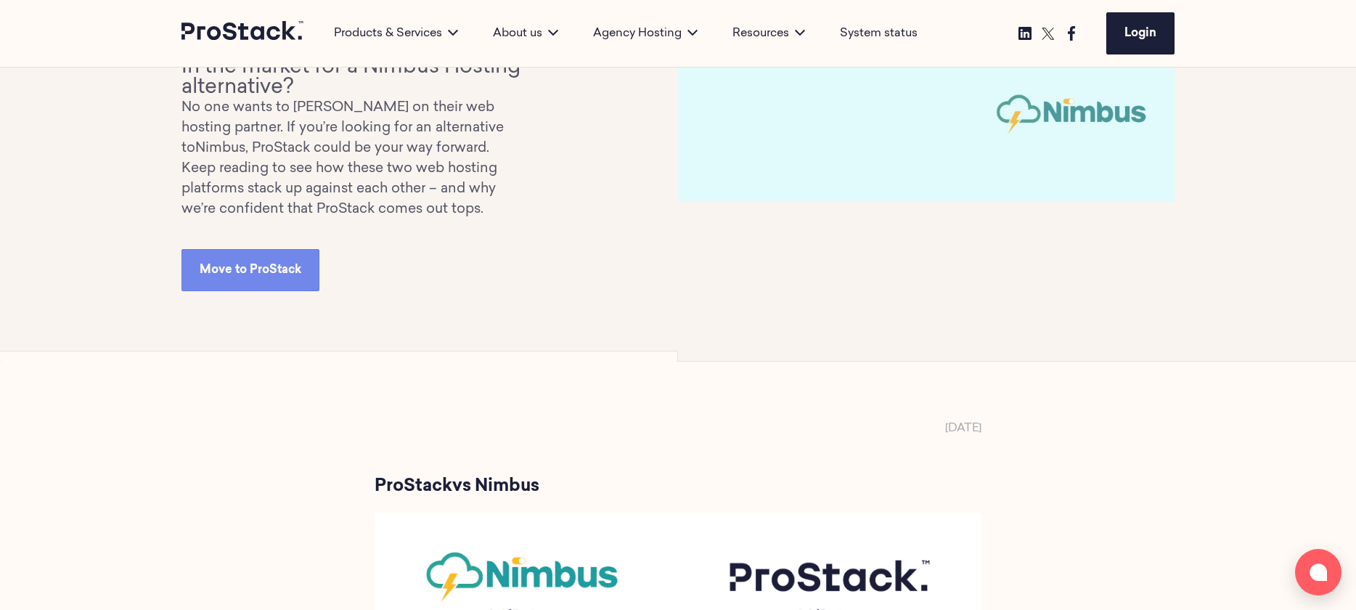
scroll to position [153, 0]
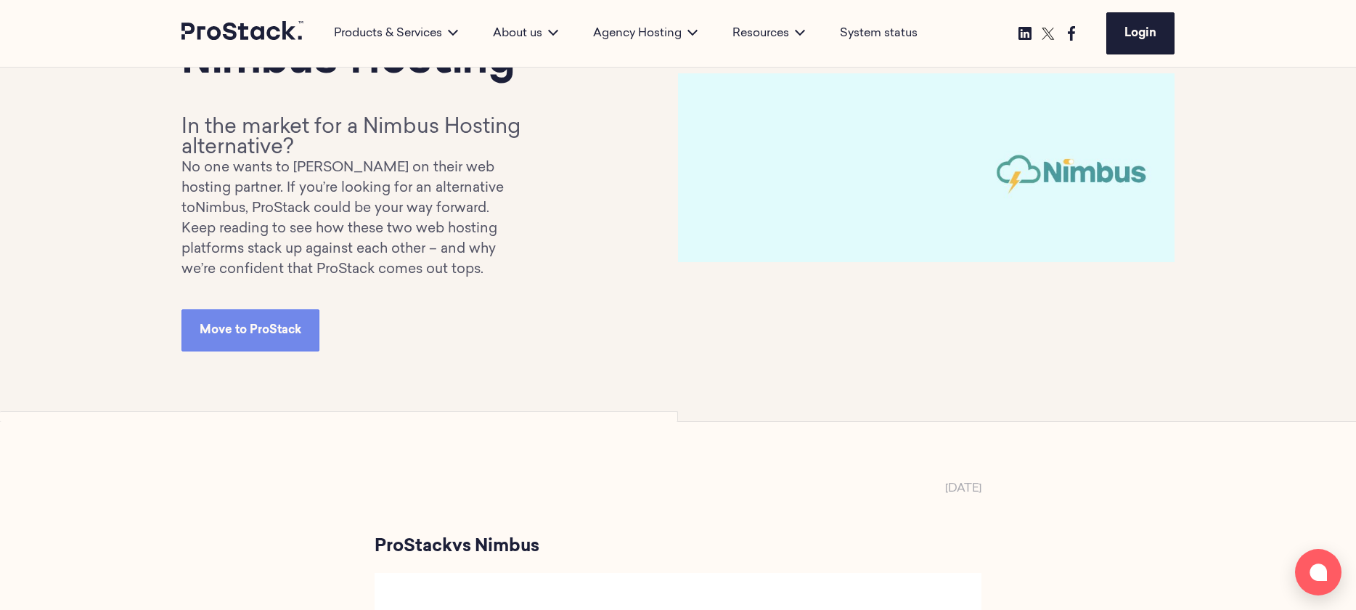
drag, startPoint x: 176, startPoint y: 121, endPoint x: 370, endPoint y: 370, distance: 314.5
click at [370, 370] on div "ProStack Cito vs Nimbus Hosting In the market for a Nimbus Hosting alternative?…" at bounding box center [678, 167] width 1356 height 507
click at [372, 399] on div "ProStack Cito vs Nimbus Hosting In the market for a Nimbus Hosting alternative?…" at bounding box center [677, 167] width 993 height 507
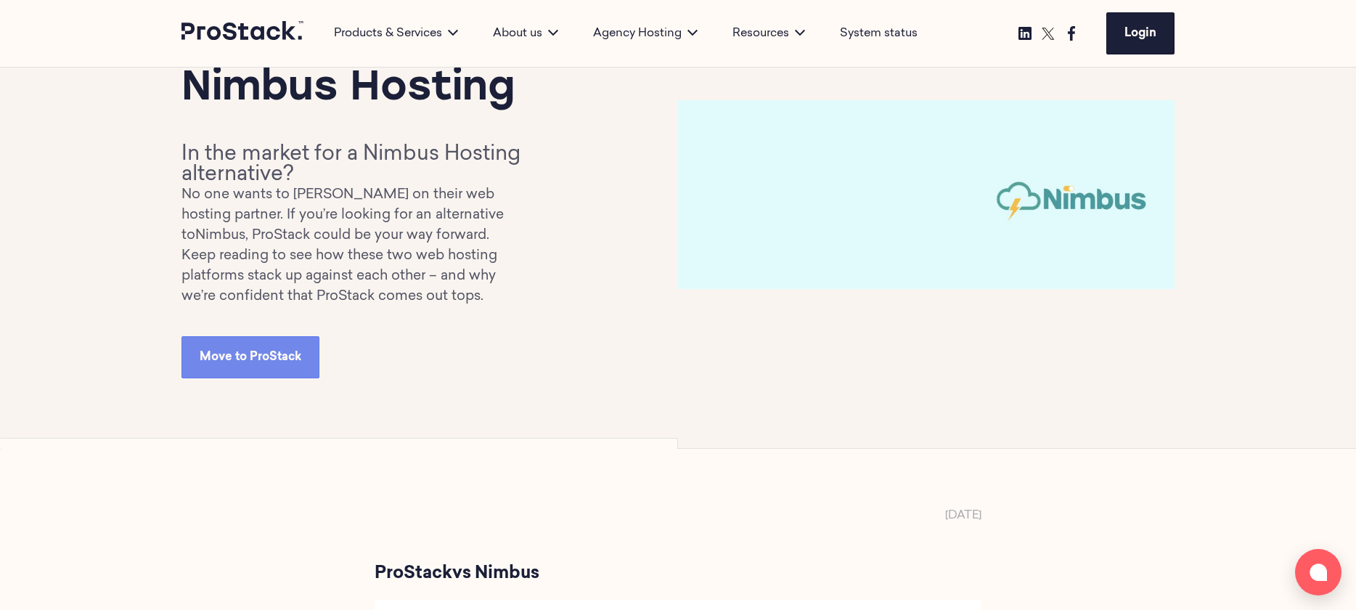
click at [465, 295] on p "Keep reading to see how these two web hosting platforms stack up against each o…" at bounding box center [352, 276] width 343 height 61
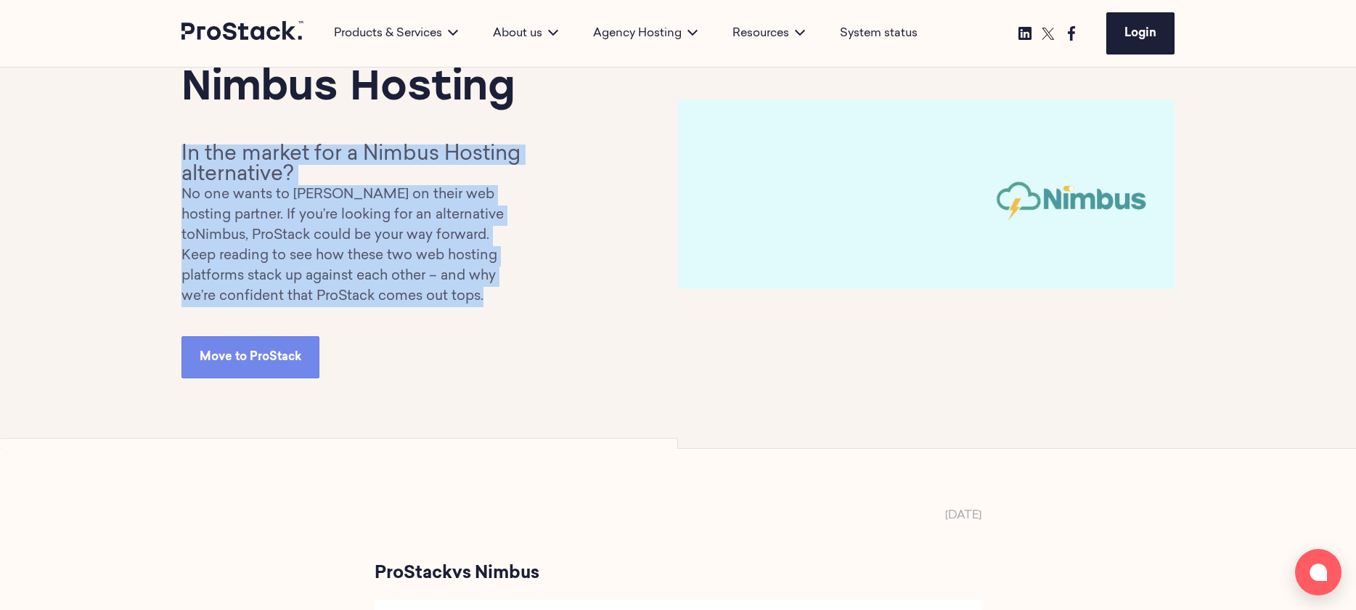
drag, startPoint x: 494, startPoint y: 297, endPoint x: 184, endPoint y: 142, distance: 346.7
click at [184, 142] on div "ProStack Cito vs Nimbus Hosting In the market for a Nimbus Hosting alternative?…" at bounding box center [429, 194] width 497 height 367
click at [83, 181] on div "ProStack Cito vs Nimbus Hosting In the market for a Nimbus Hosting alternative?…" at bounding box center [678, 194] width 1356 height 507
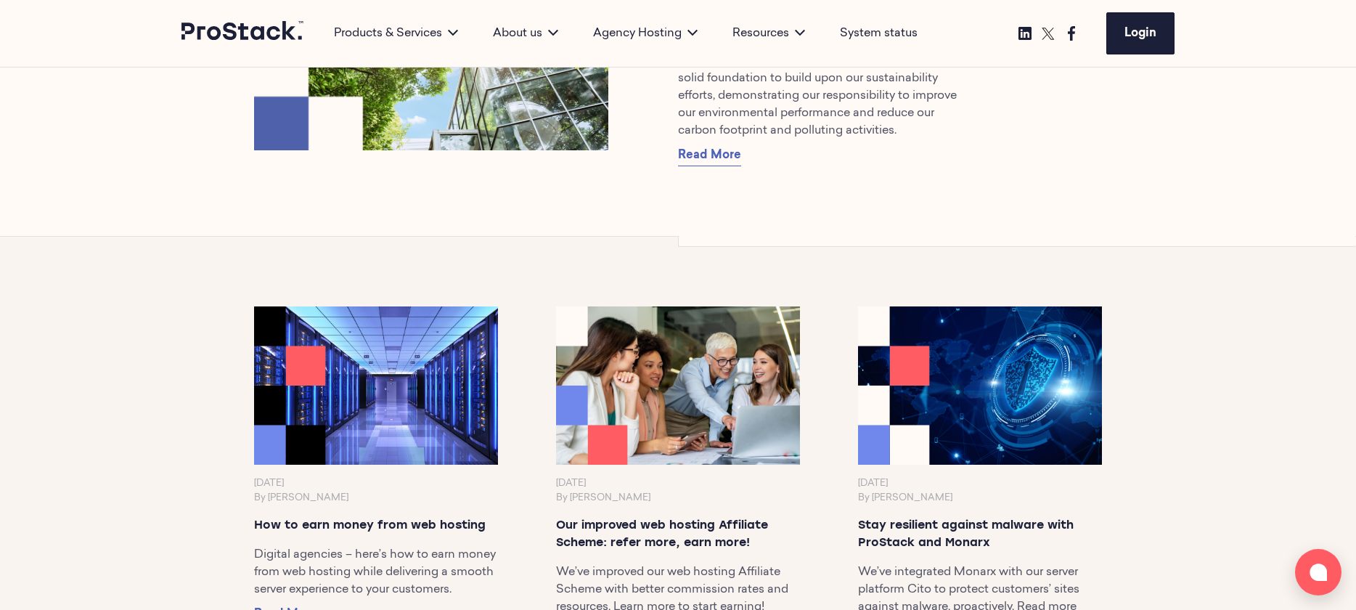
scroll to position [694, 0]
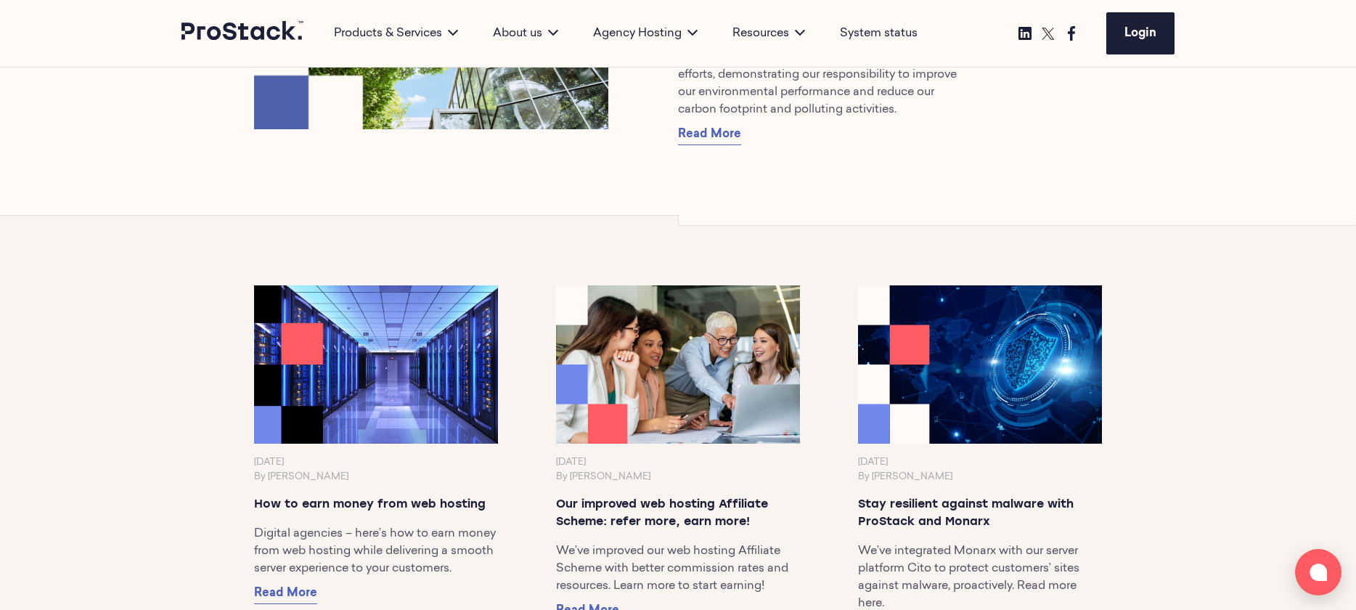
click at [418, 359] on img at bounding box center [376, 364] width 256 height 166
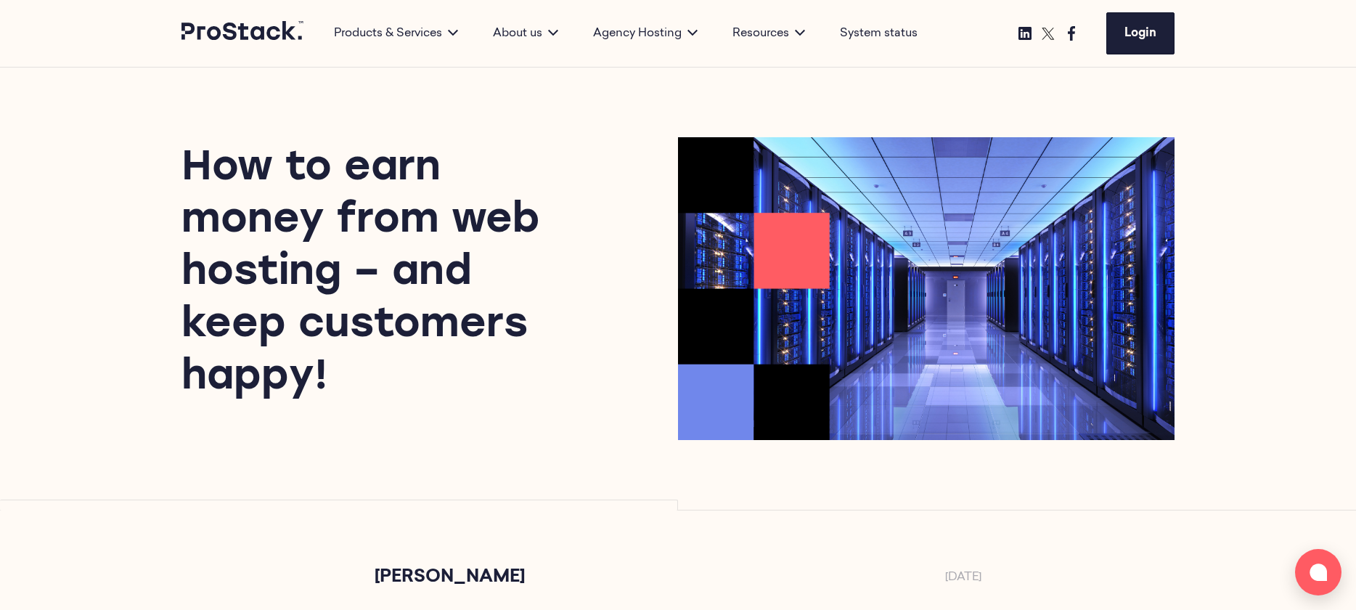
click at [340, 216] on h1 "How to earn money from web hosting – and keep customers happy!" at bounding box center [371, 273] width 380 height 261
drag, startPoint x: 188, startPoint y: 163, endPoint x: 358, endPoint y: 391, distance: 283.7
click at [358, 391] on h1 "How to earn money from web hosting – and keep customers happy!" at bounding box center [371, 273] width 380 height 261
drag, startPoint x: 204, startPoint y: 164, endPoint x: 394, endPoint y: 388, distance: 293.5
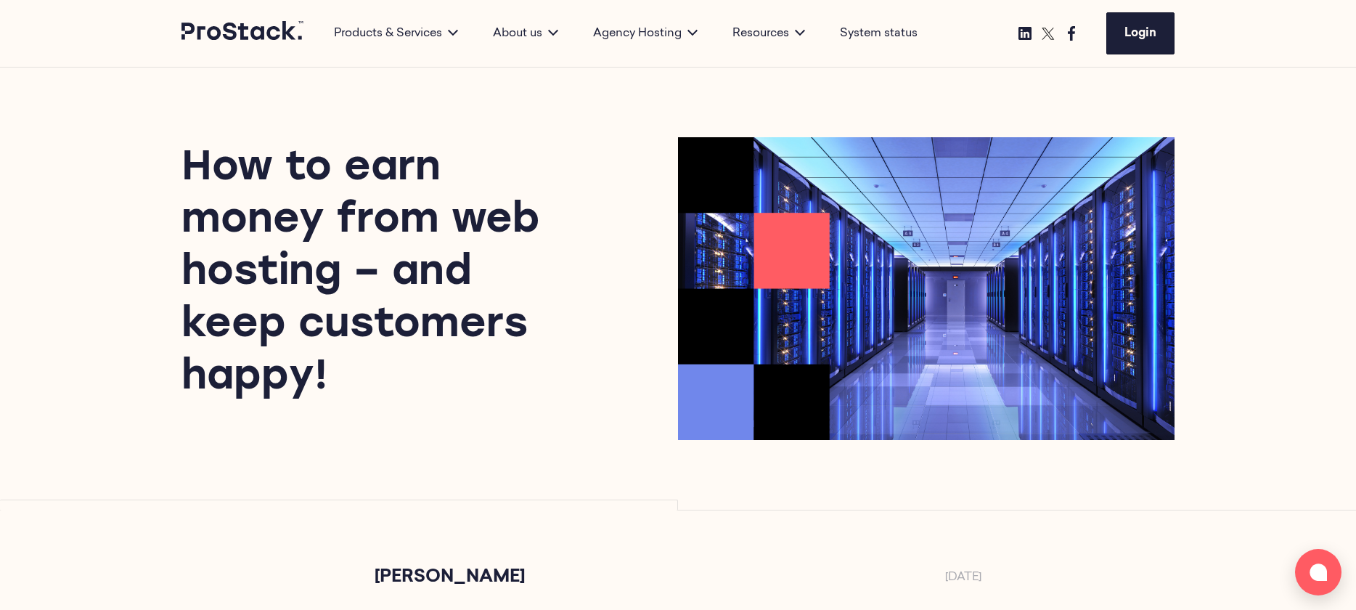
click at [394, 388] on h1 "How to earn money from web hosting – and keep customers happy!" at bounding box center [371, 273] width 380 height 261
click at [1280, 245] on div "How to earn money from web hosting – and keep customers happy!" at bounding box center [678, 289] width 1356 height 442
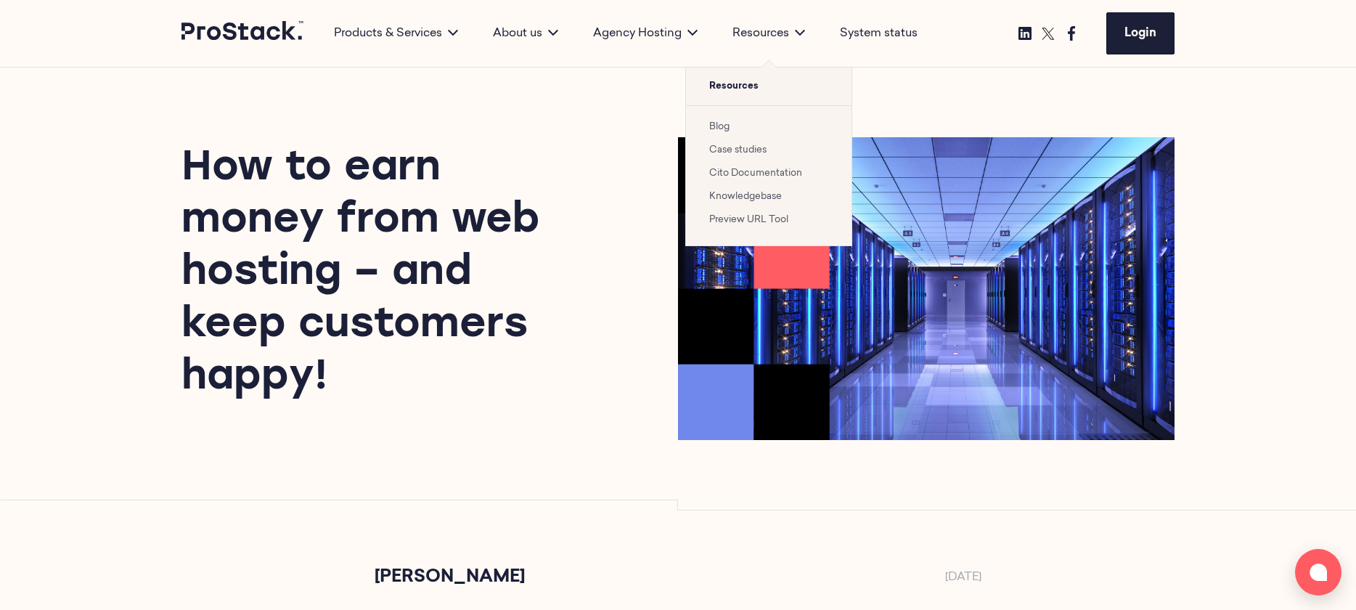
click at [726, 128] on link "Blog" at bounding box center [719, 126] width 20 height 9
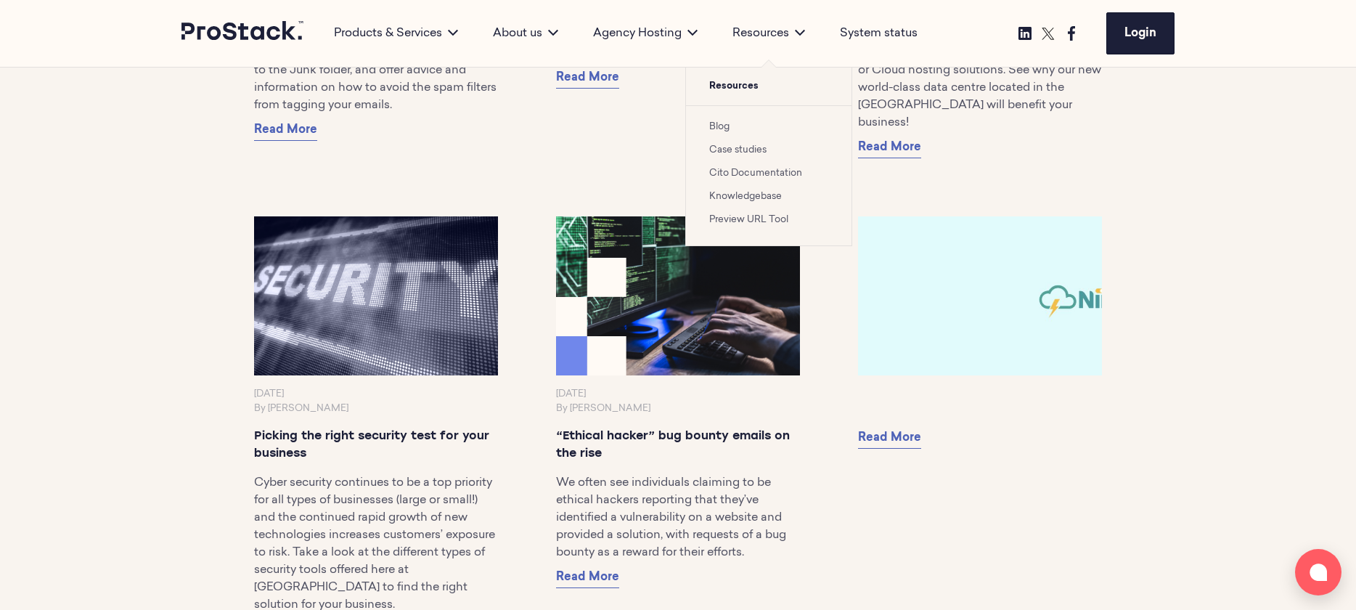
scroll to position [10191, 0]
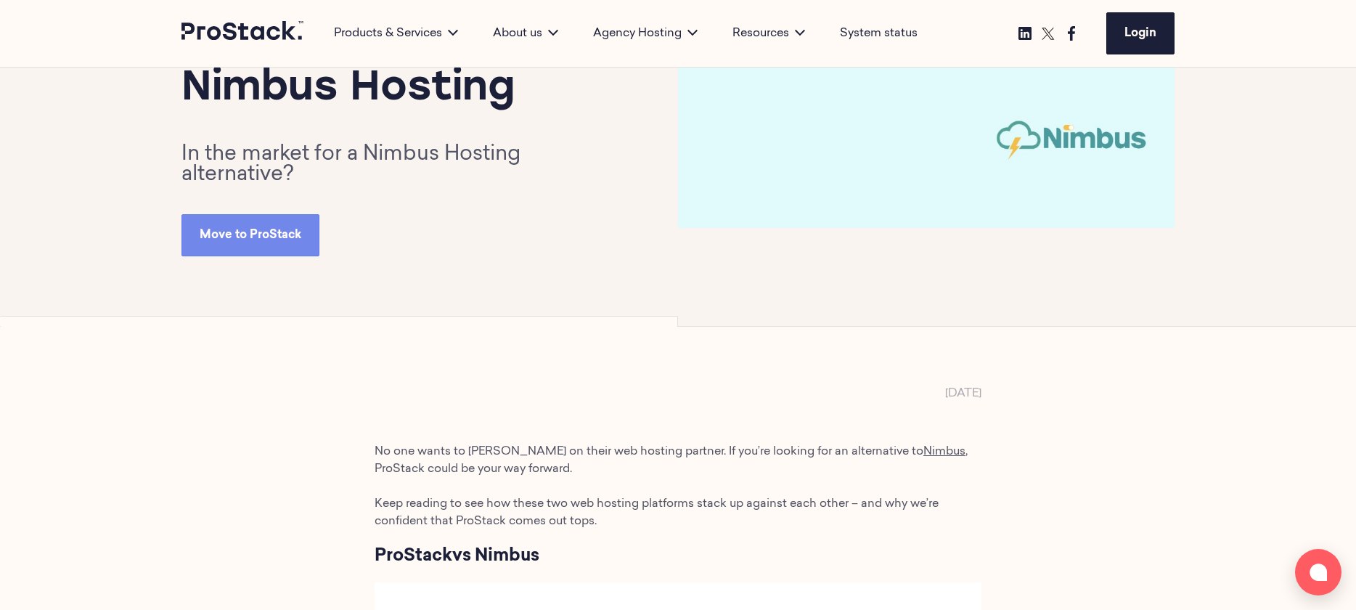
click at [240, 153] on h2 "In the market for a Nimbus Hosting alternative?" at bounding box center [352, 164] width 343 height 41
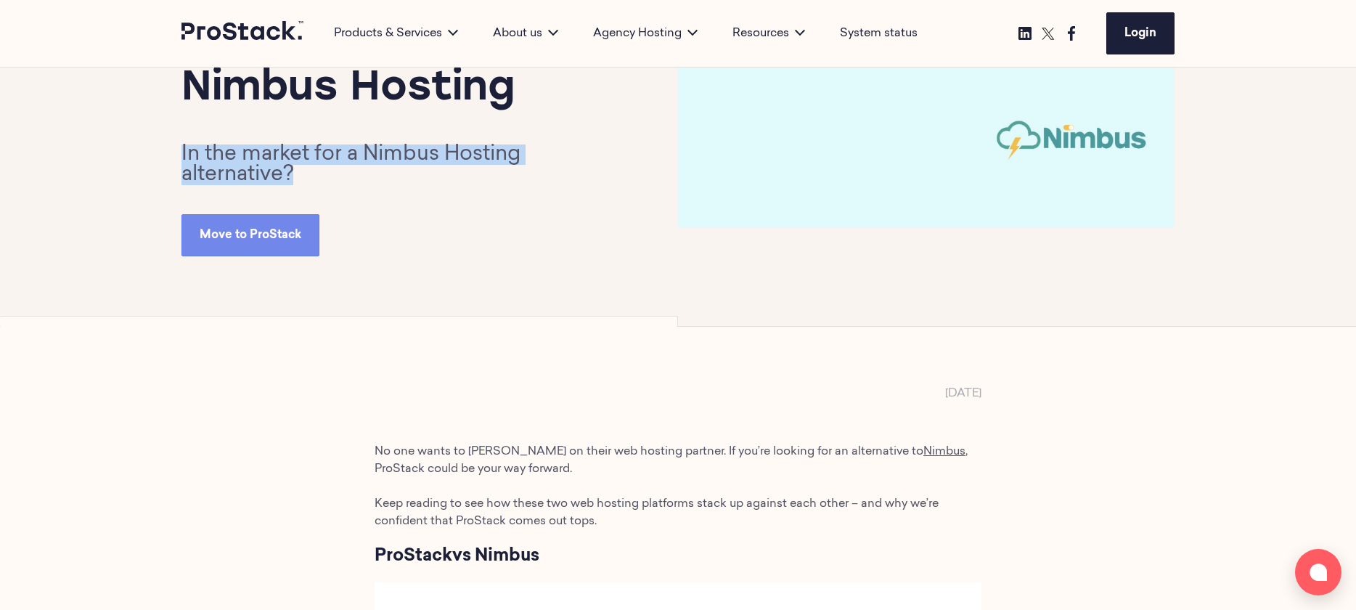
drag, startPoint x: 182, startPoint y: 148, endPoint x: 346, endPoint y: 184, distance: 167.2
click at [346, 184] on h2 "In the market for a Nimbus Hosting alternative?" at bounding box center [352, 164] width 343 height 41
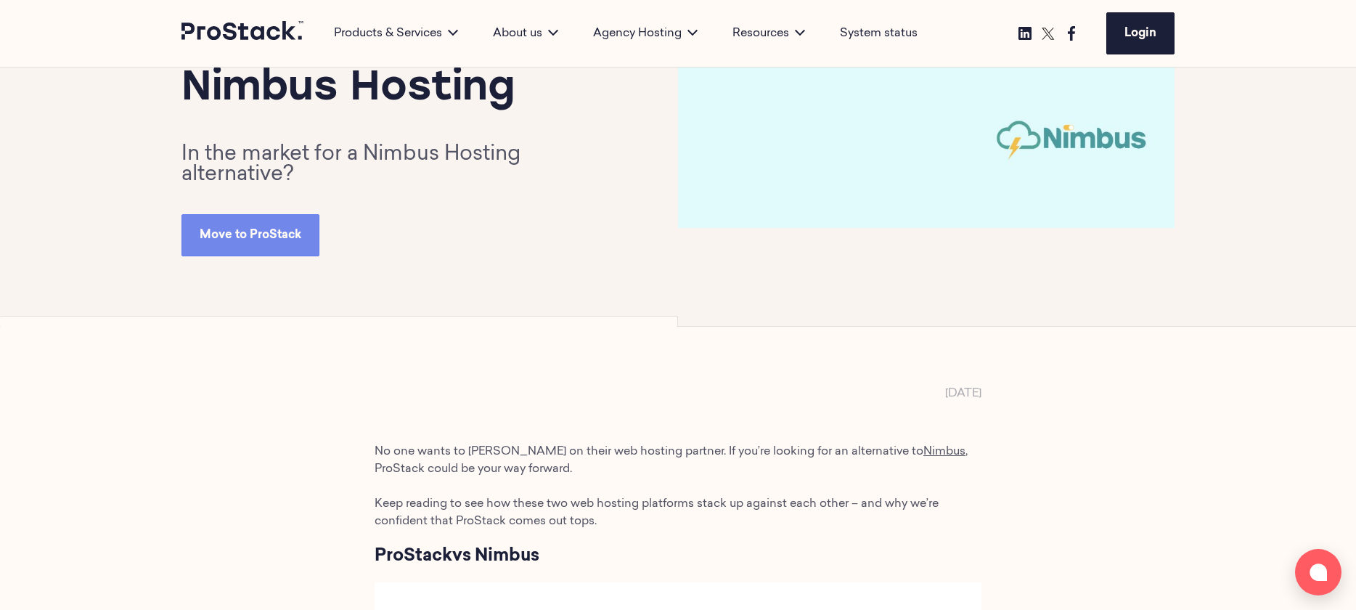
click at [324, 158] on h2 "In the market for a Nimbus Hosting alternative?" at bounding box center [352, 164] width 343 height 41
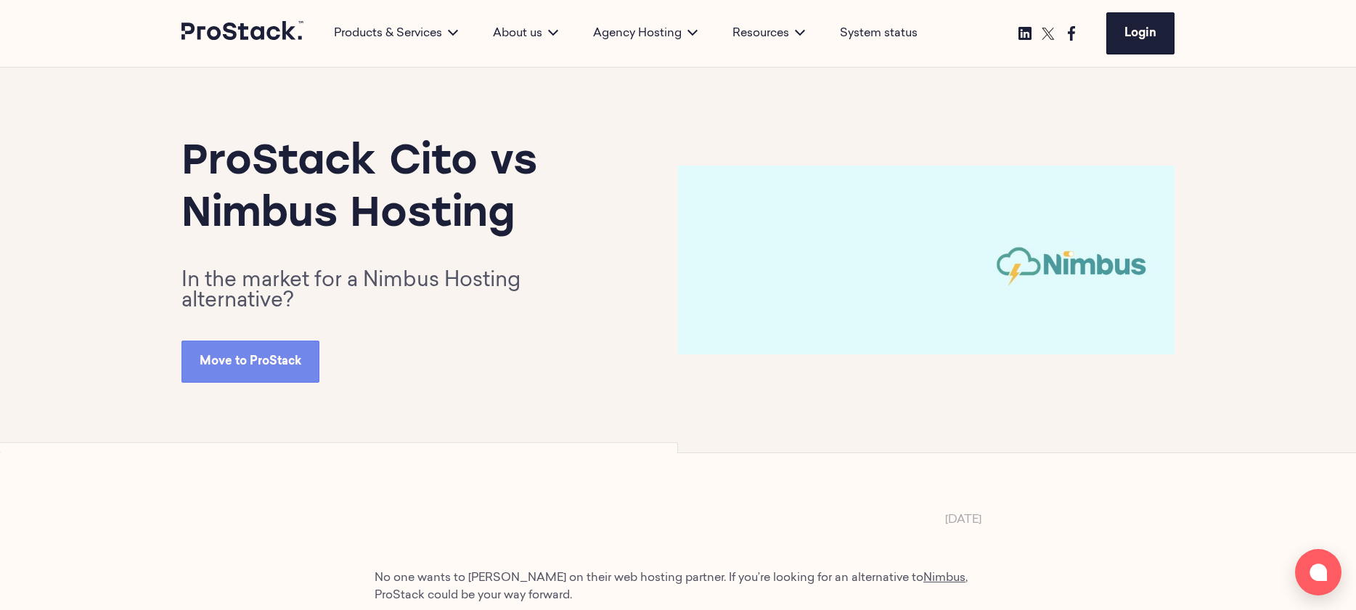
click at [287, 299] on h2 "In the market for a Nimbus Hosting alternative?" at bounding box center [352, 291] width 343 height 41
drag, startPoint x: 298, startPoint y: 297, endPoint x: 160, endPoint y: 277, distance: 139.3
click at [160, 277] on div "ProStack Cito vs Nimbus Hosting In the market for a Nimbus Hosting alternative?…" at bounding box center [678, 260] width 1356 height 385
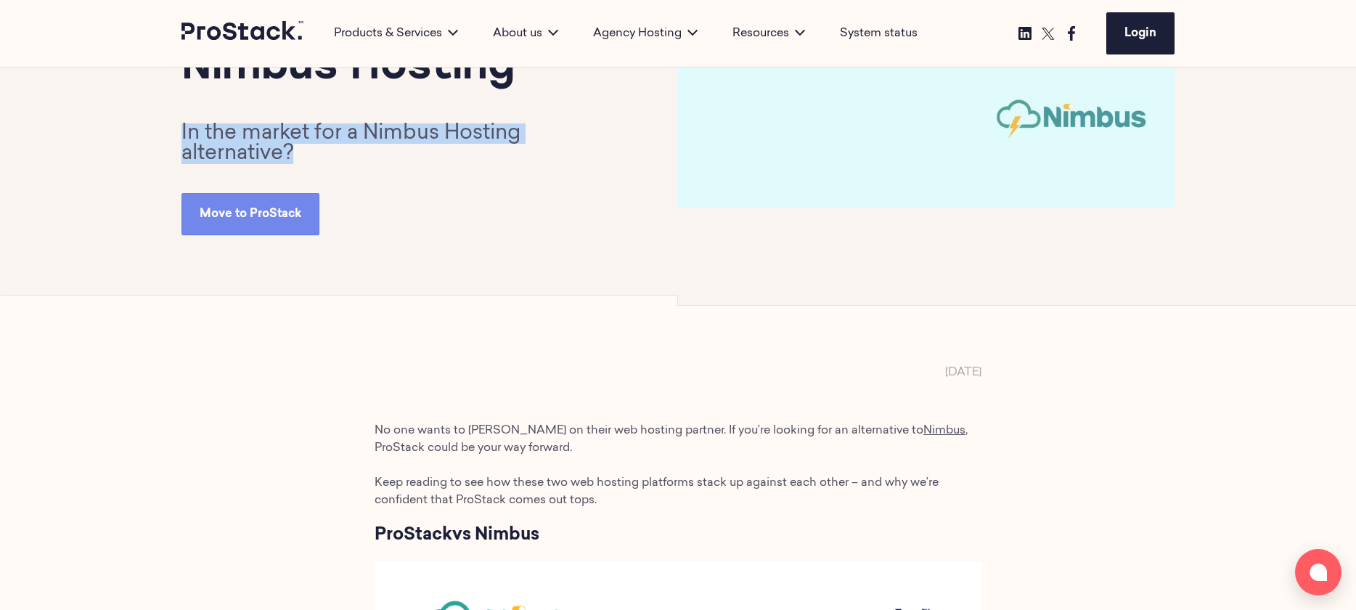
scroll to position [152, 0]
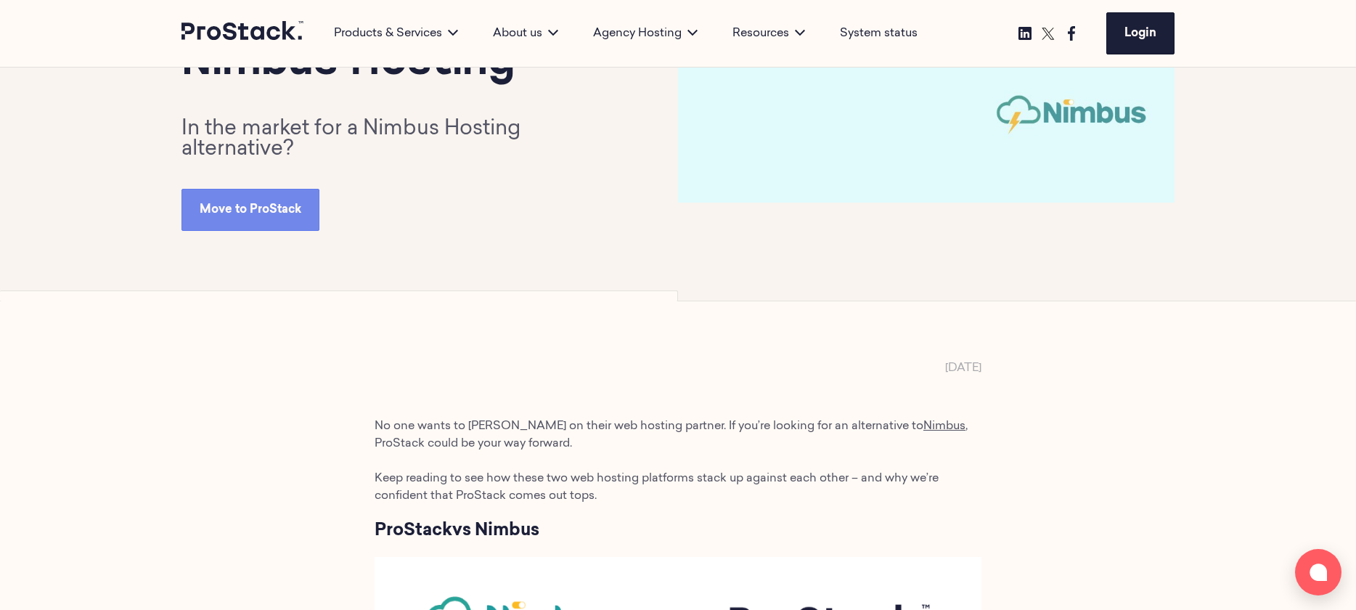
click at [439, 421] on p "No one wants to gamble on their web hosting partner. If you’re looking for an a…" at bounding box center [678, 434] width 607 height 35
click at [422, 421] on p "No one wants to gamble on their web hosting partner. If you’re looking for an a…" at bounding box center [678, 434] width 607 height 35
drag, startPoint x: 419, startPoint y: 421, endPoint x: 613, endPoint y: 415, distance: 194.7
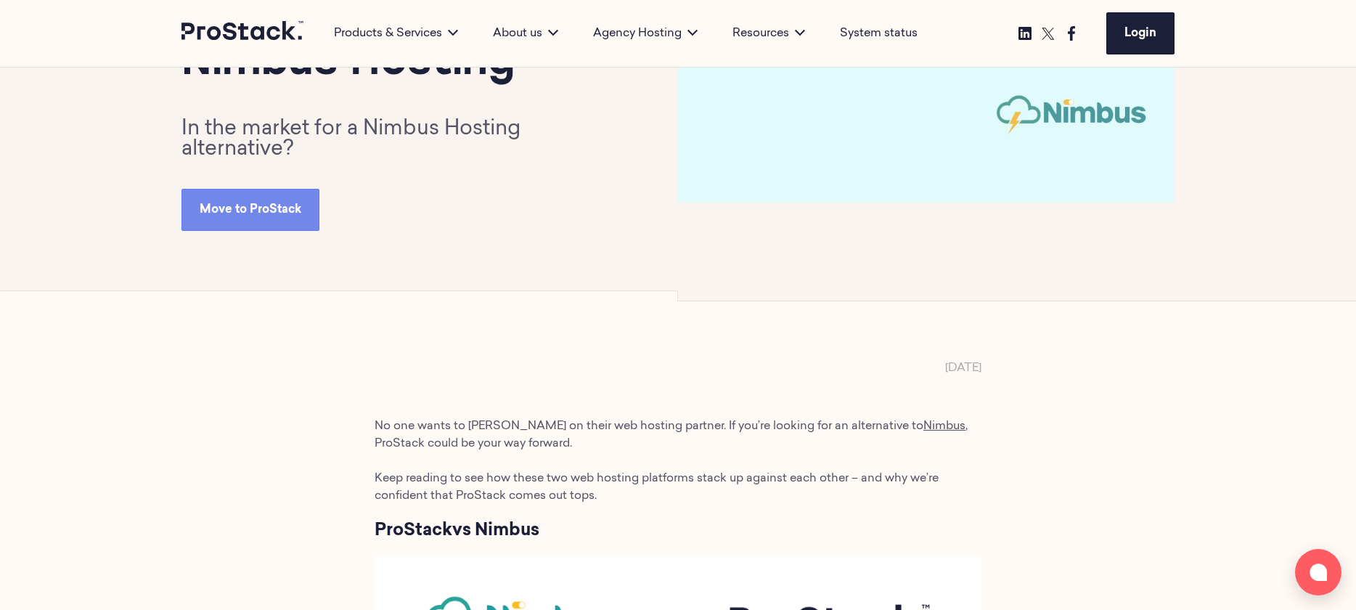
click at [378, 430] on p "No one wants to gamble on their web hosting partner. If you’re looking for an a…" at bounding box center [678, 434] width 607 height 35
click at [569, 226] on div "ProStack Cito vs Nimbus Hosting In the market for a Nimbus Hosting alternative?…" at bounding box center [429, 107] width 497 height 245
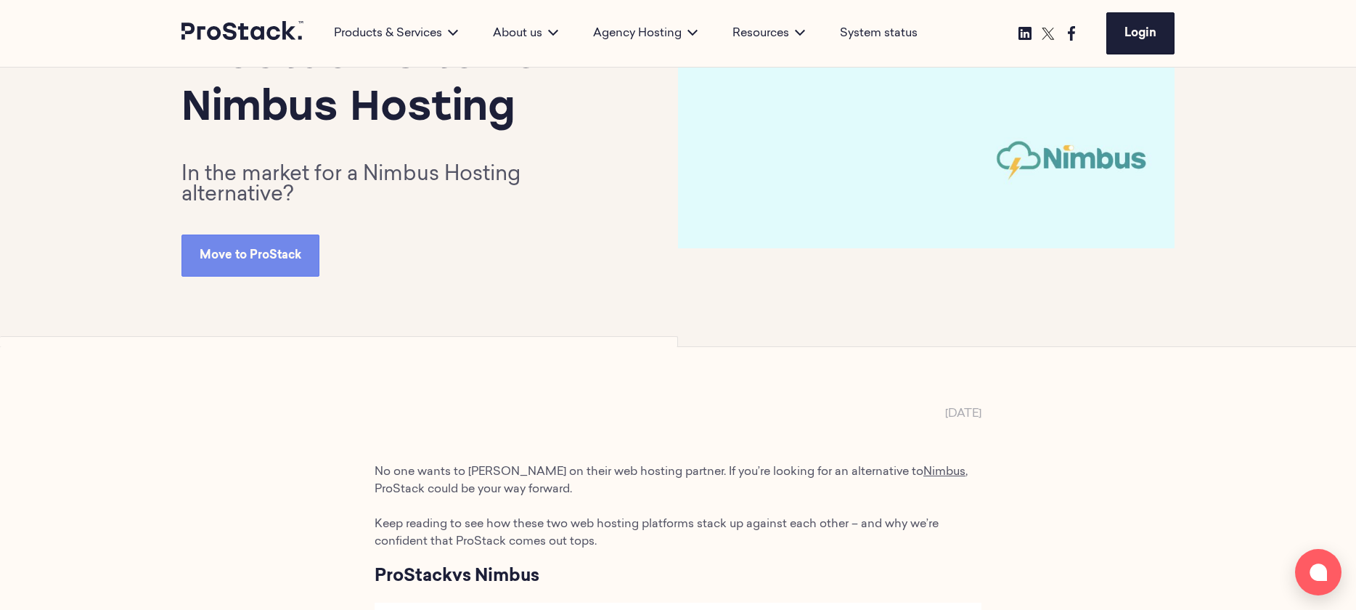
scroll to position [123, 0]
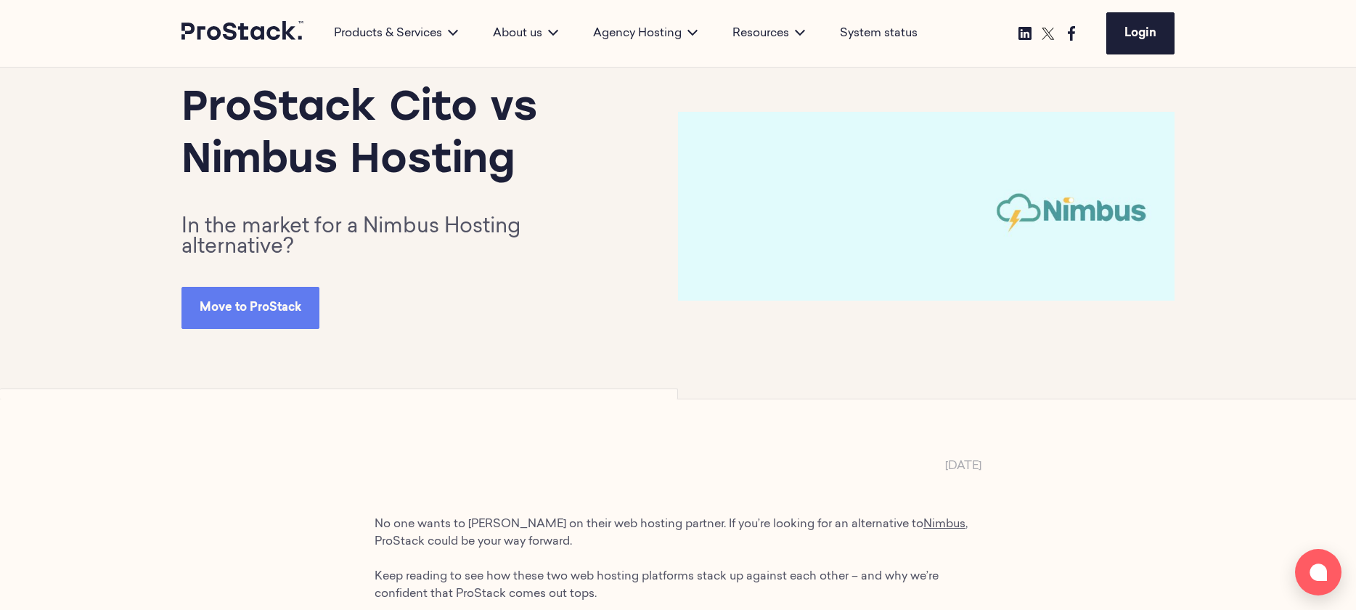
scroll to position [28, 0]
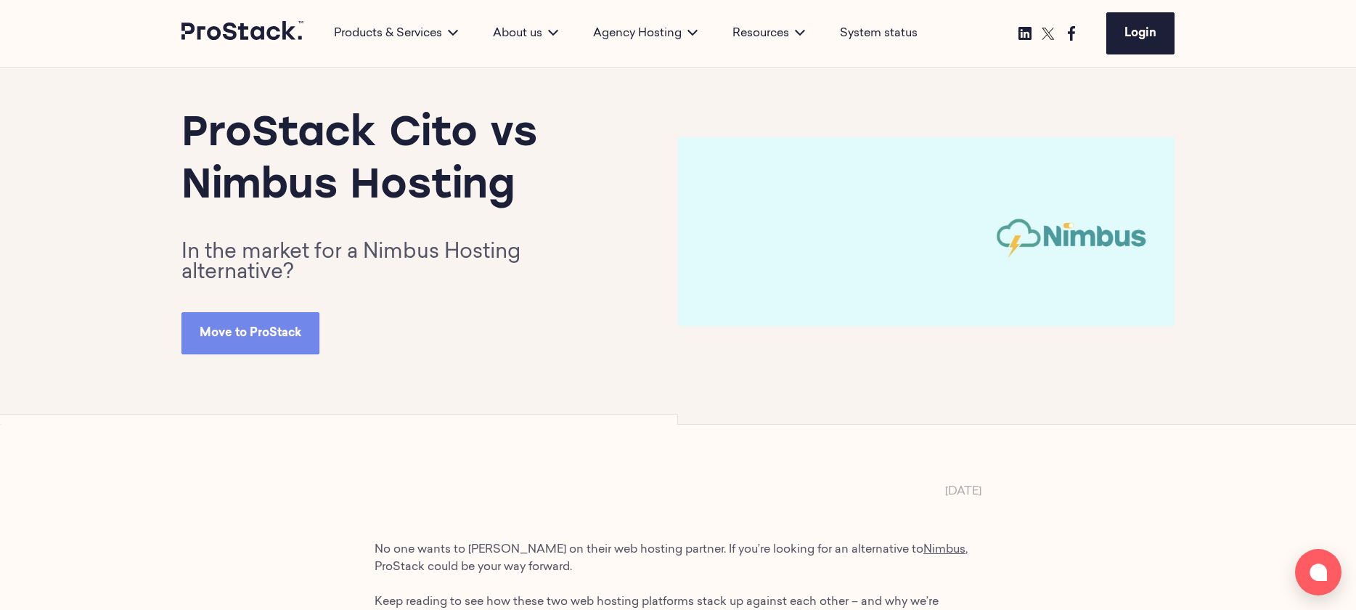
click at [166, 245] on div "ProStack Cito vs Nimbus Hosting In the market for a Nimbus Hosting alternative?…" at bounding box center [678, 231] width 1356 height 385
drag, startPoint x: 166, startPoint y: 245, endPoint x: 345, endPoint y: 267, distance: 180.7
click at [345, 267] on div "ProStack Cito vs Nimbus Hosting In the market for a Nimbus Hosting alternative?…" at bounding box center [678, 231] width 1356 height 385
click at [936, 253] on img at bounding box center [926, 231] width 497 height 188
click at [71, 102] on div "ProStack Cito vs Nimbus Hosting In the market for a Nimbus Hosting alternative?…" at bounding box center [678, 231] width 1356 height 385
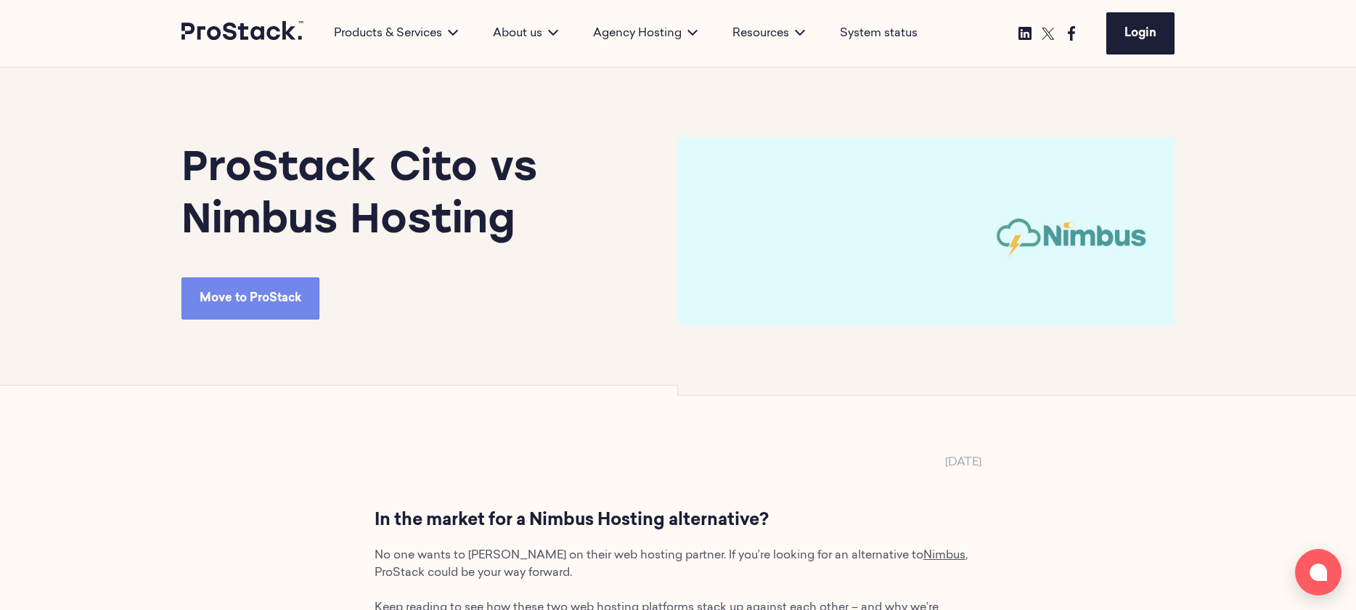
click at [968, 268] on img at bounding box center [926, 231] width 497 height 188
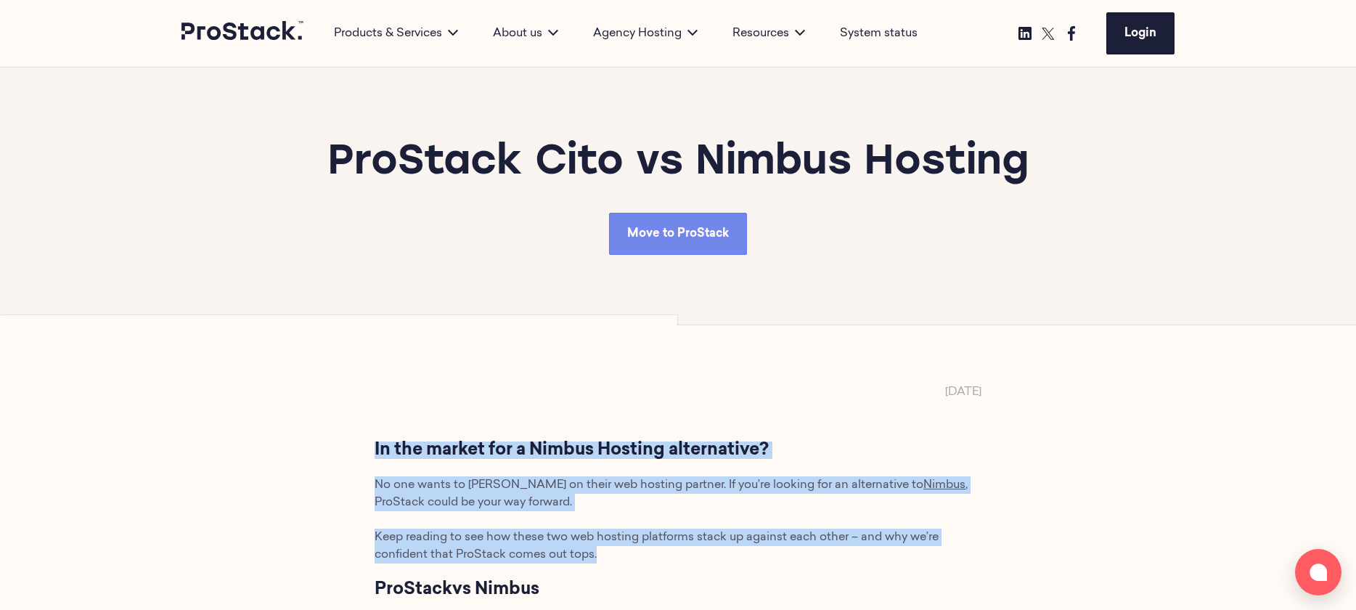
drag, startPoint x: 374, startPoint y: 448, endPoint x: 604, endPoint y: 564, distance: 257.8
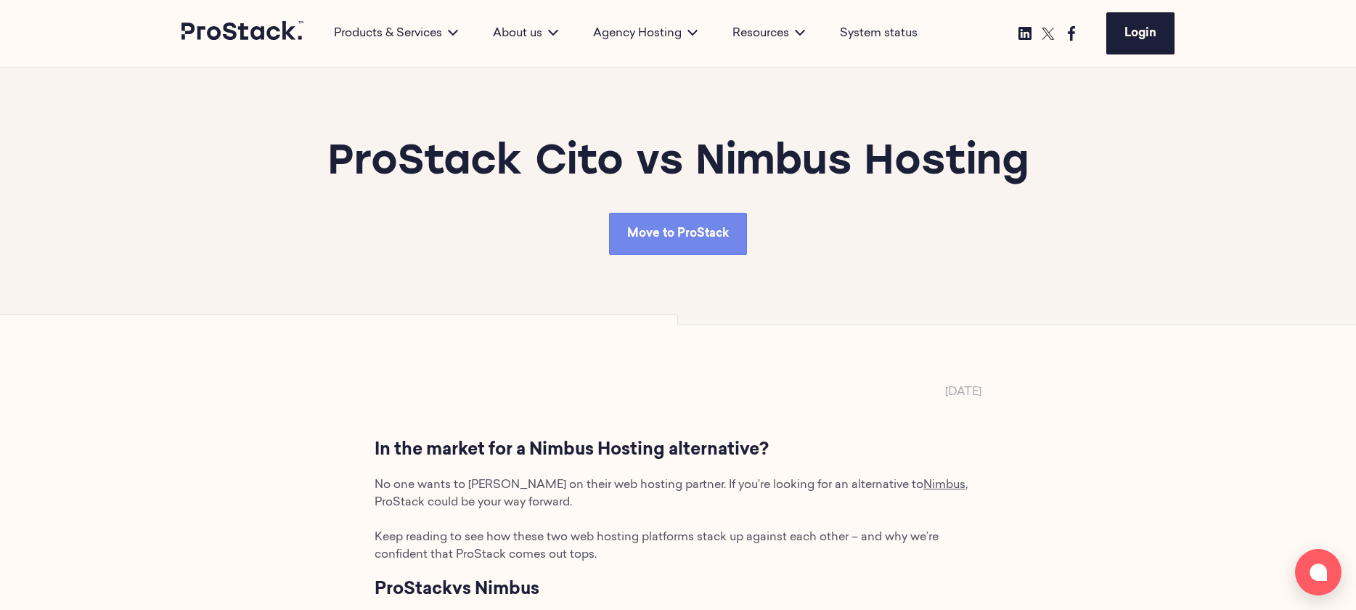
click at [86, 33] on nav "Products & Services Products Prostack Cito Dedicated Servers Cloud VPS Shared H…" at bounding box center [678, 34] width 1356 height 68
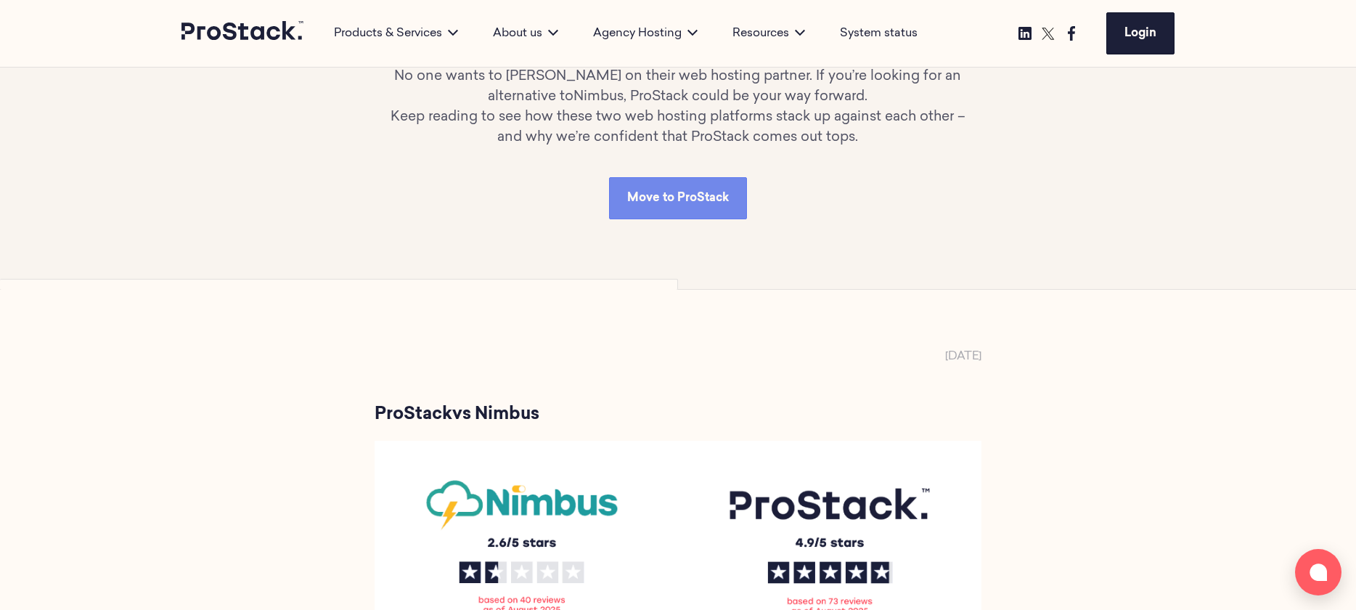
scroll to position [184, 0]
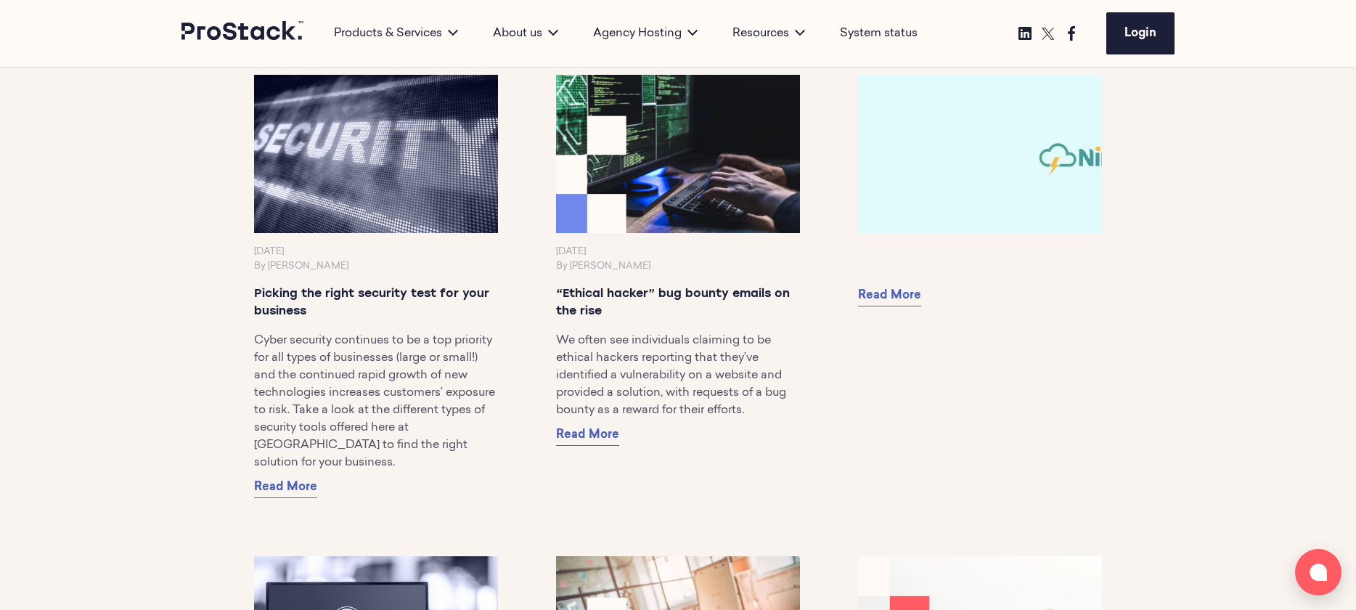
scroll to position [10477, 0]
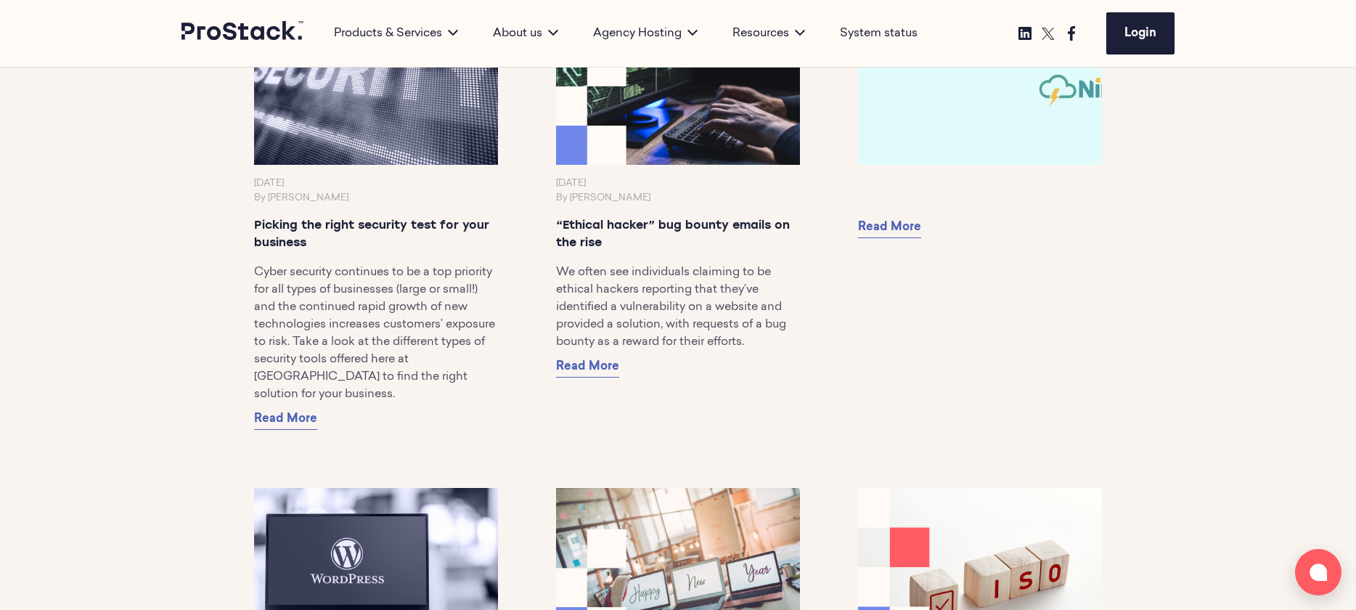
scroll to position [10409, 0]
